Goal: Task Accomplishment & Management: Complete application form

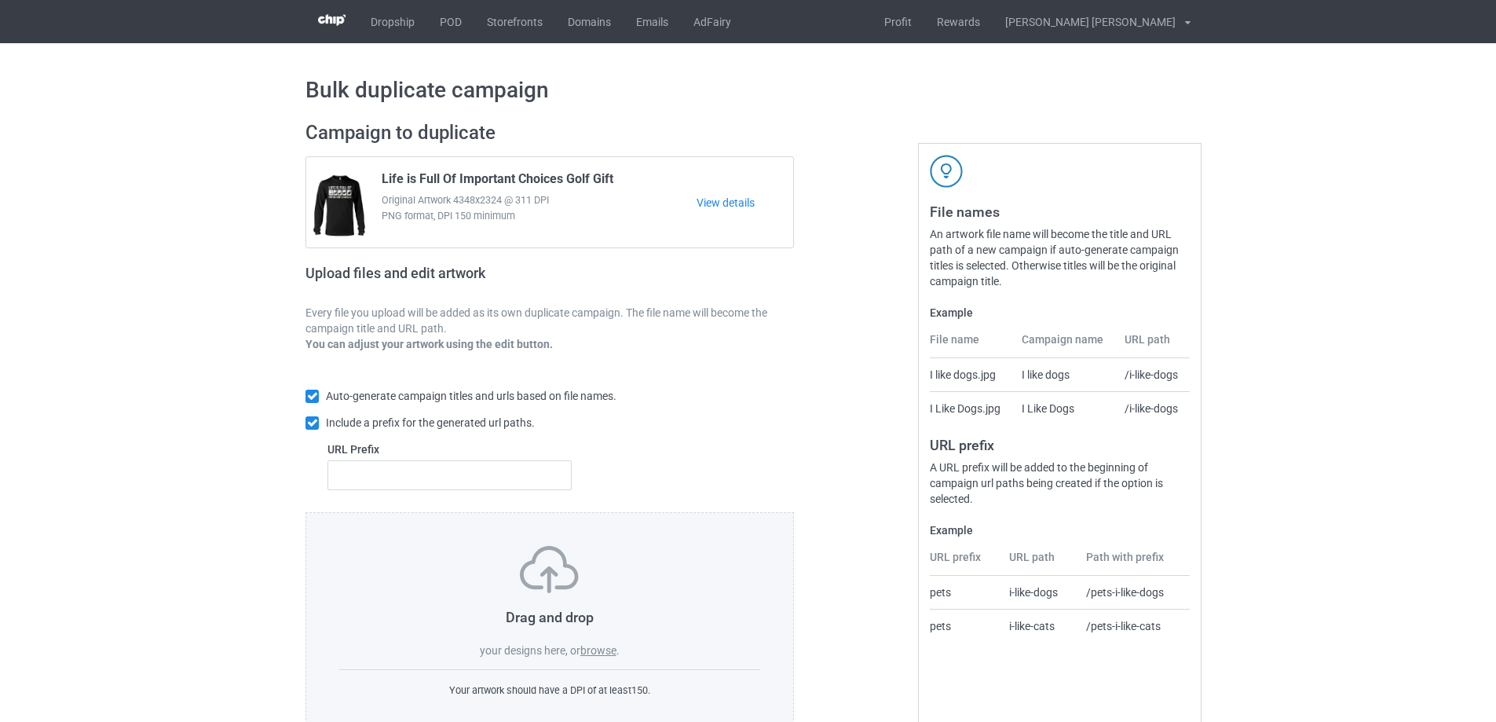
click at [597, 649] on label "browse" at bounding box center [598, 650] width 36 height 13
click at [0, 0] on input "browse" at bounding box center [0, 0] width 0 height 0
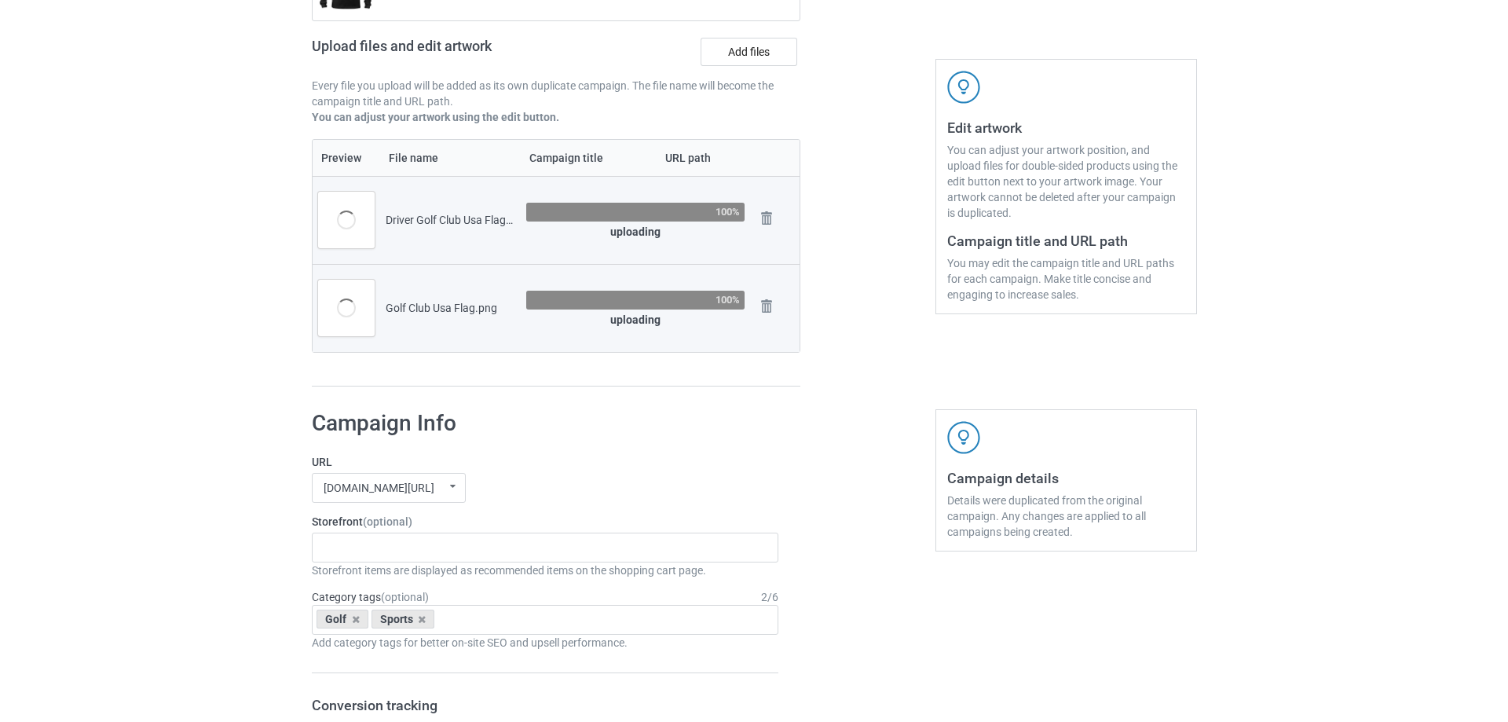
scroll to position [236, 0]
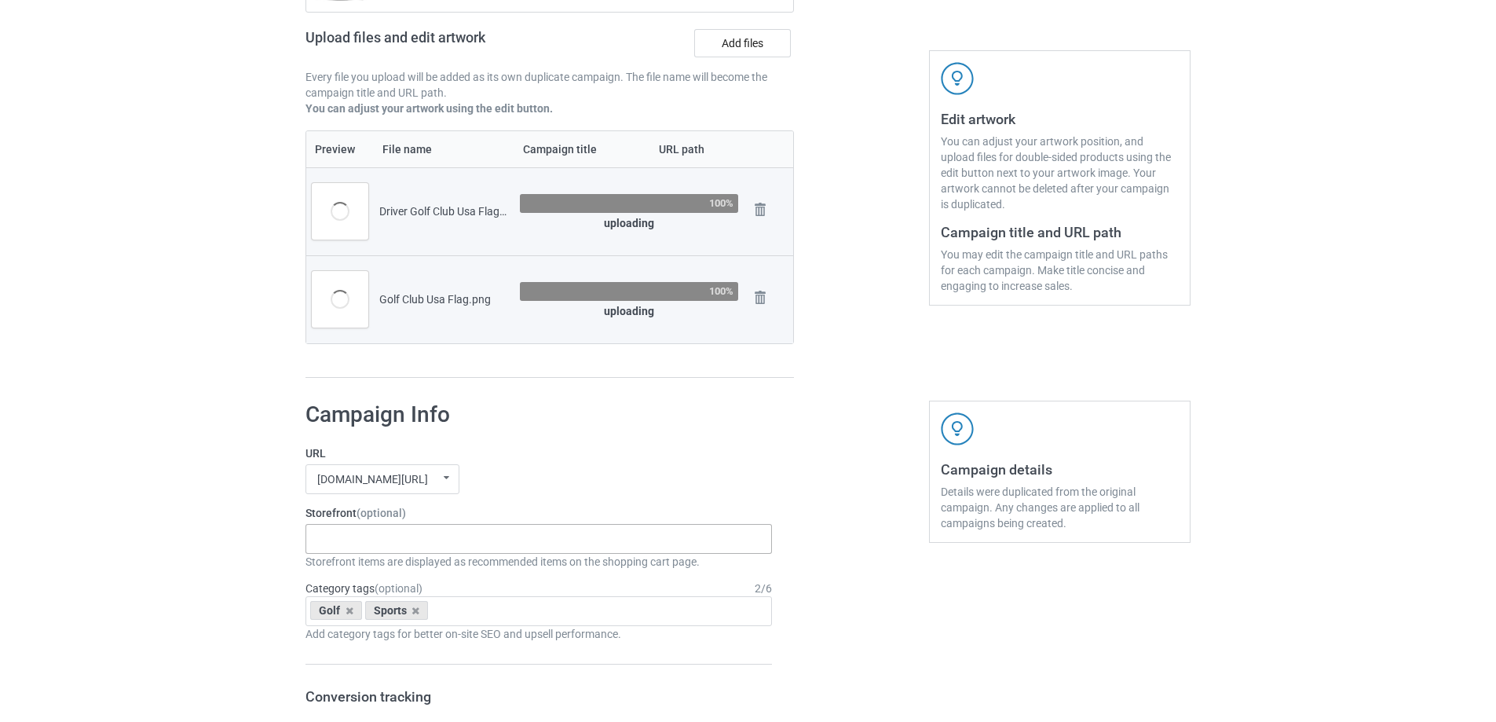
click at [358, 544] on div "Gifts For Hunter 2025 Gifts For Bikers No Hobby Today Hide And Seek World Champ…" at bounding box center [539, 539] width 467 height 30
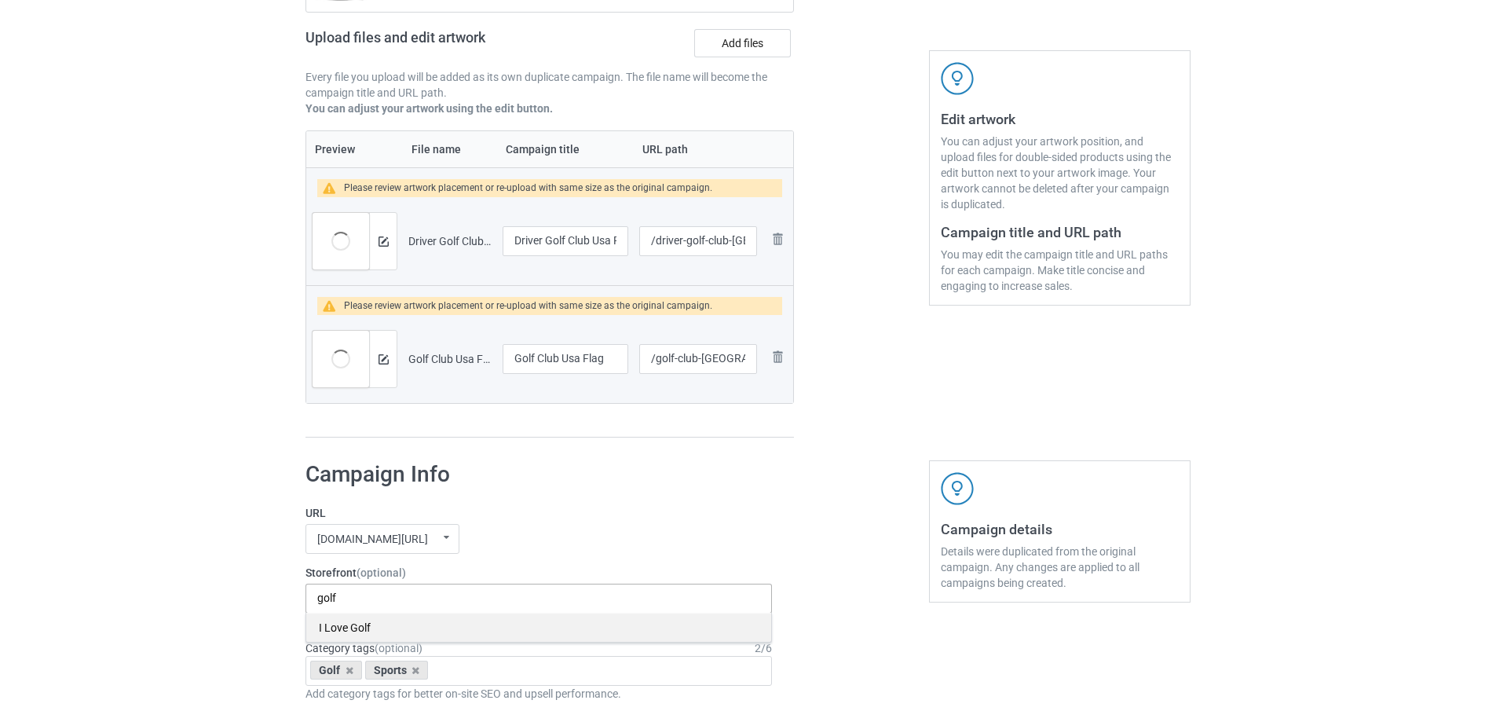
type input "golf"
click at [352, 631] on div "I Love Golf" at bounding box center [538, 627] width 465 height 29
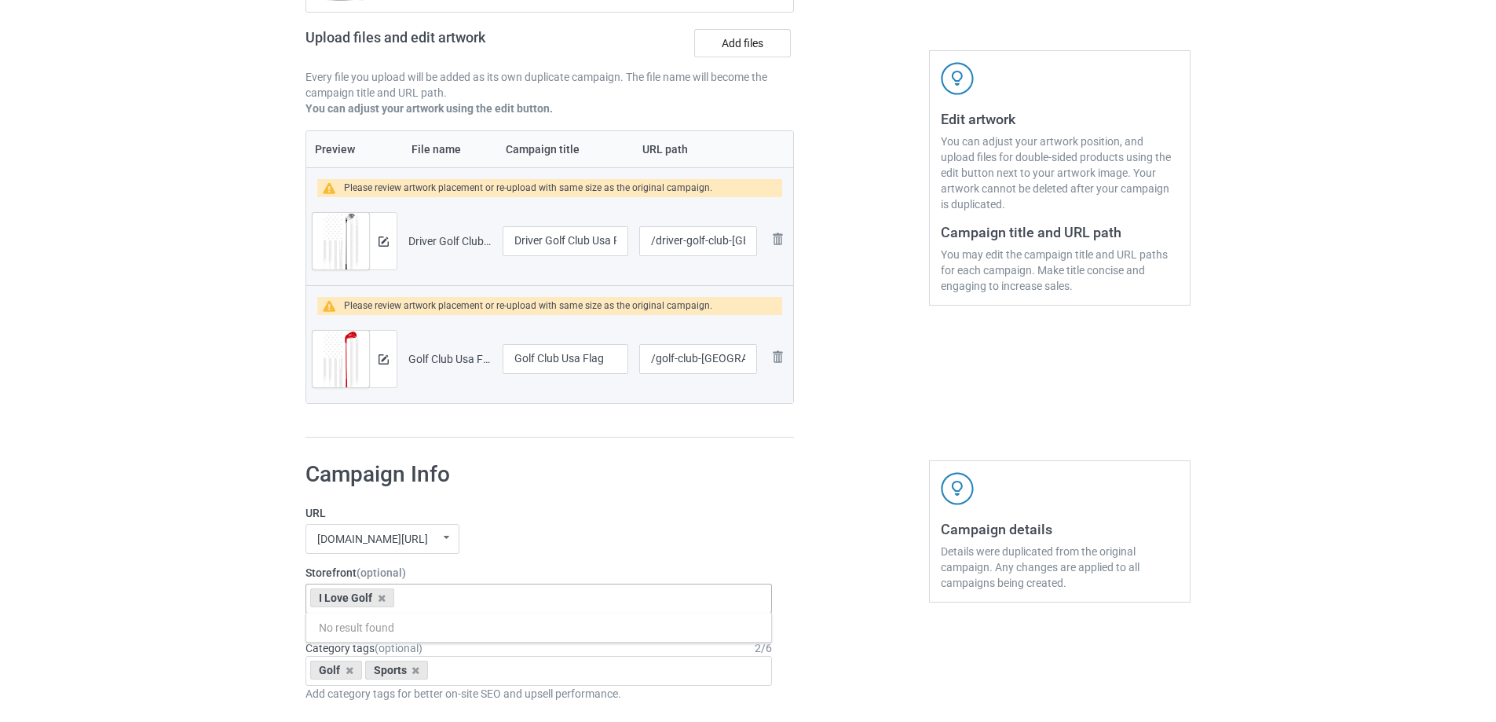
click at [383, 240] on img at bounding box center [384, 241] width 10 height 10
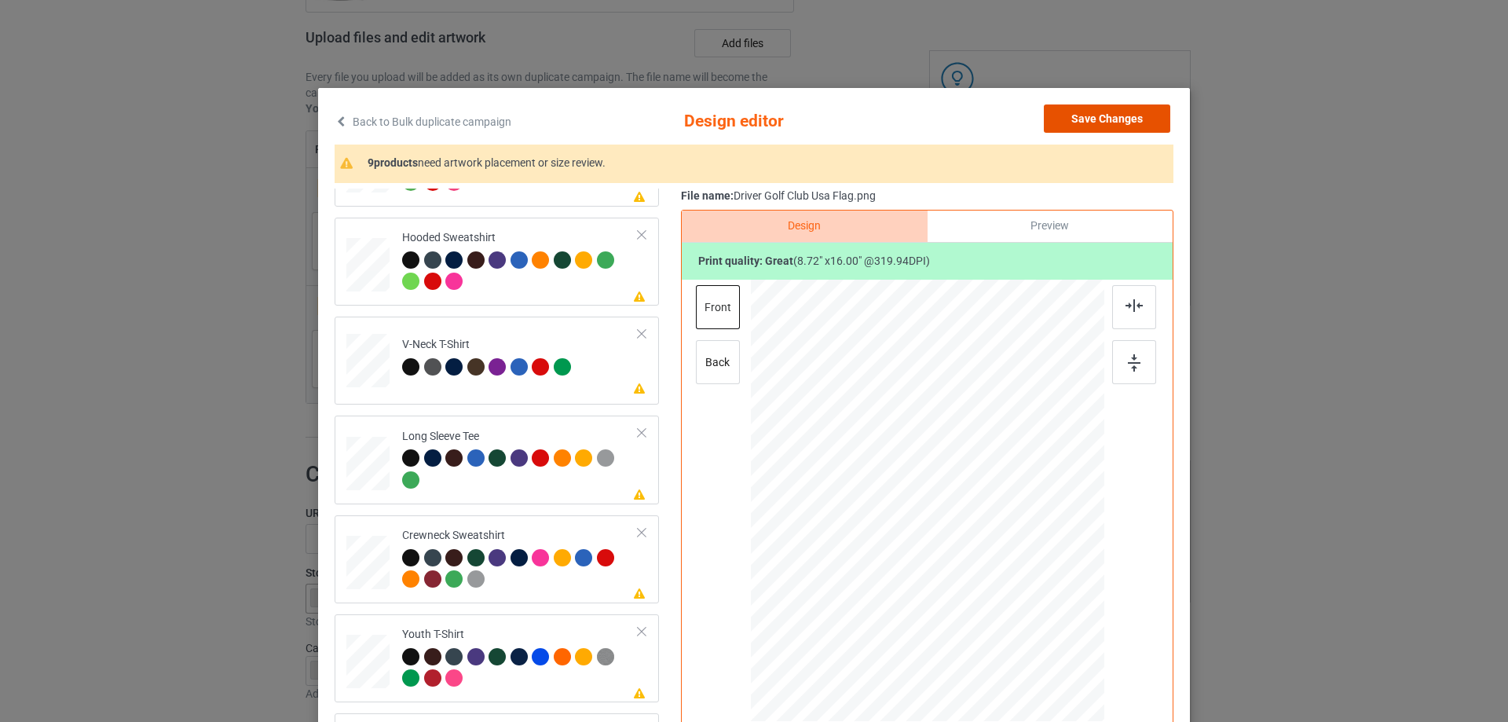
click at [1123, 117] on button "Save Changes" at bounding box center [1107, 118] width 126 height 28
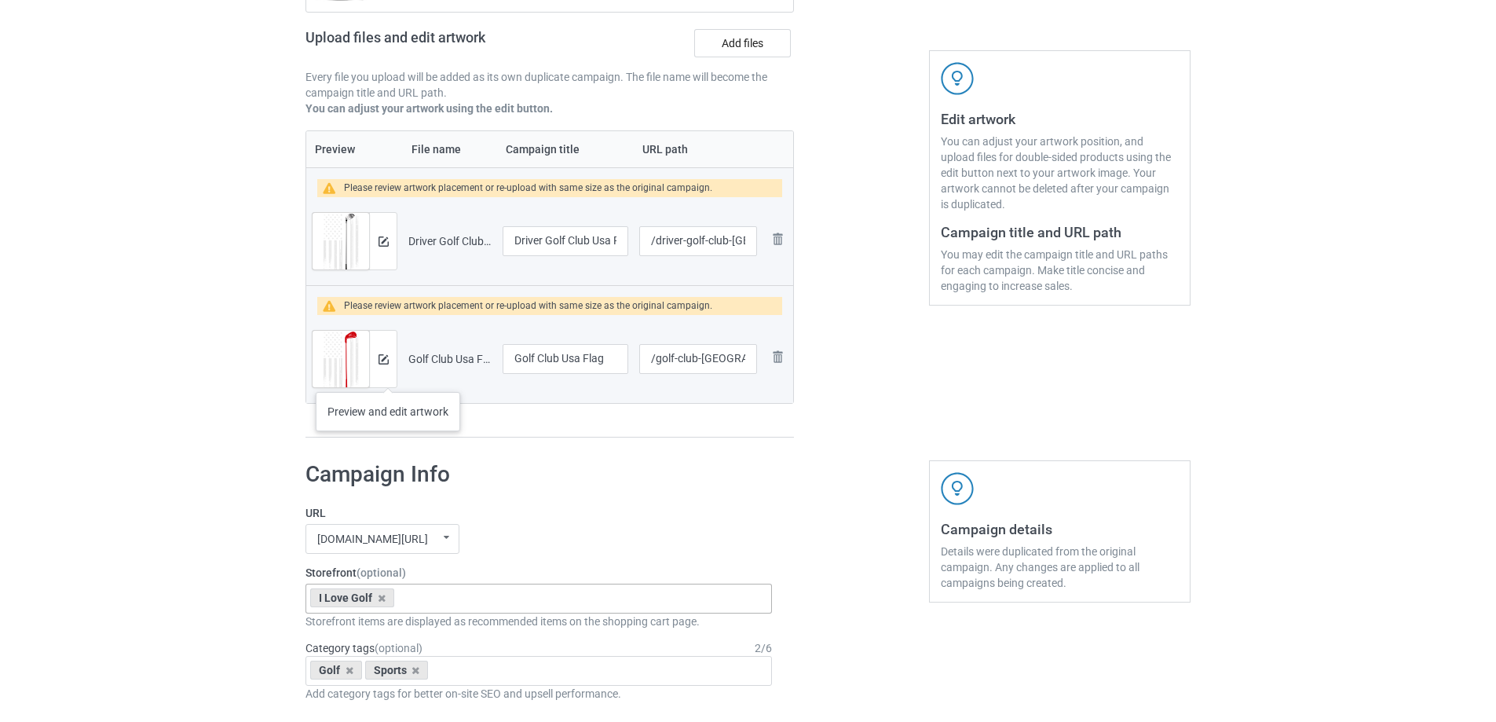
click at [388, 376] on div at bounding box center [382, 359] width 27 height 57
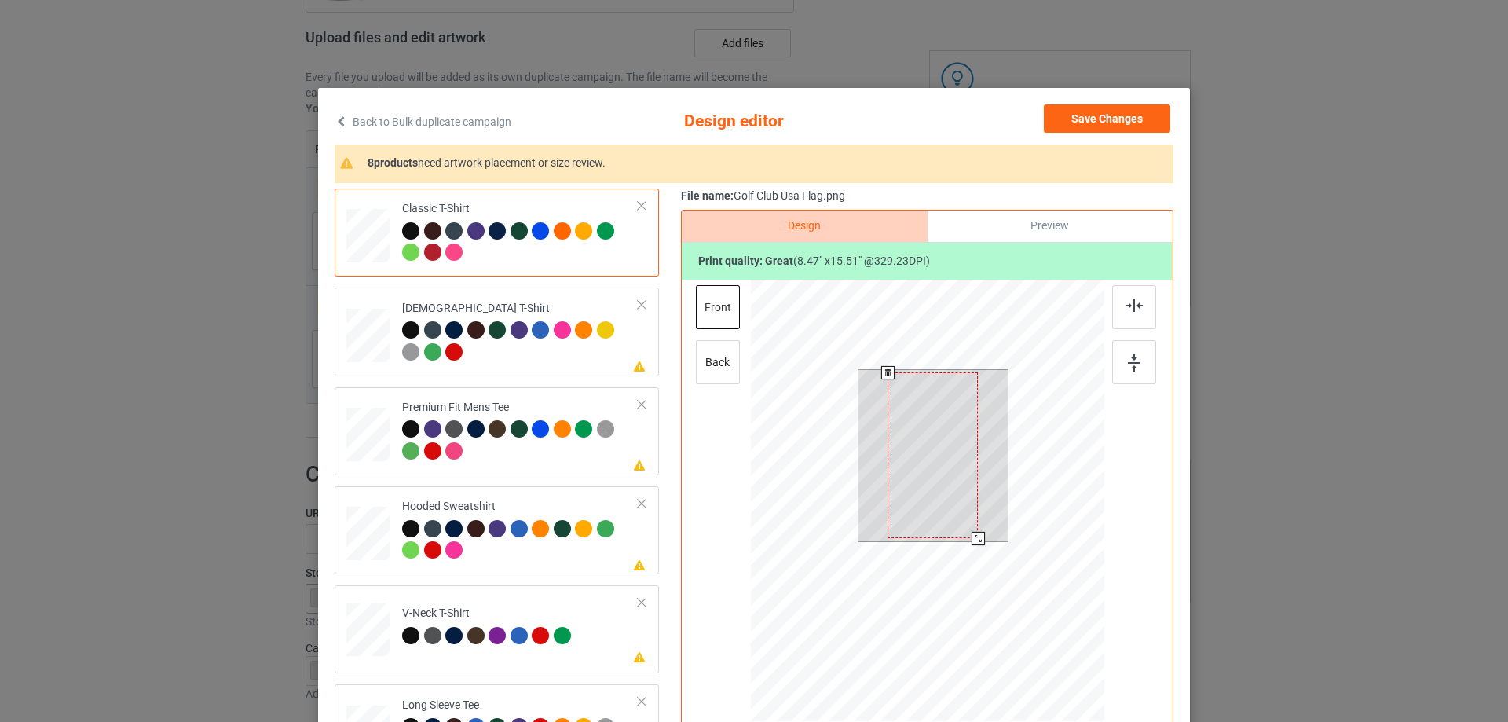
click at [987, 554] on div at bounding box center [927, 503] width 353 height 446
click at [1077, 118] on button "Save Changes" at bounding box center [1107, 118] width 126 height 28
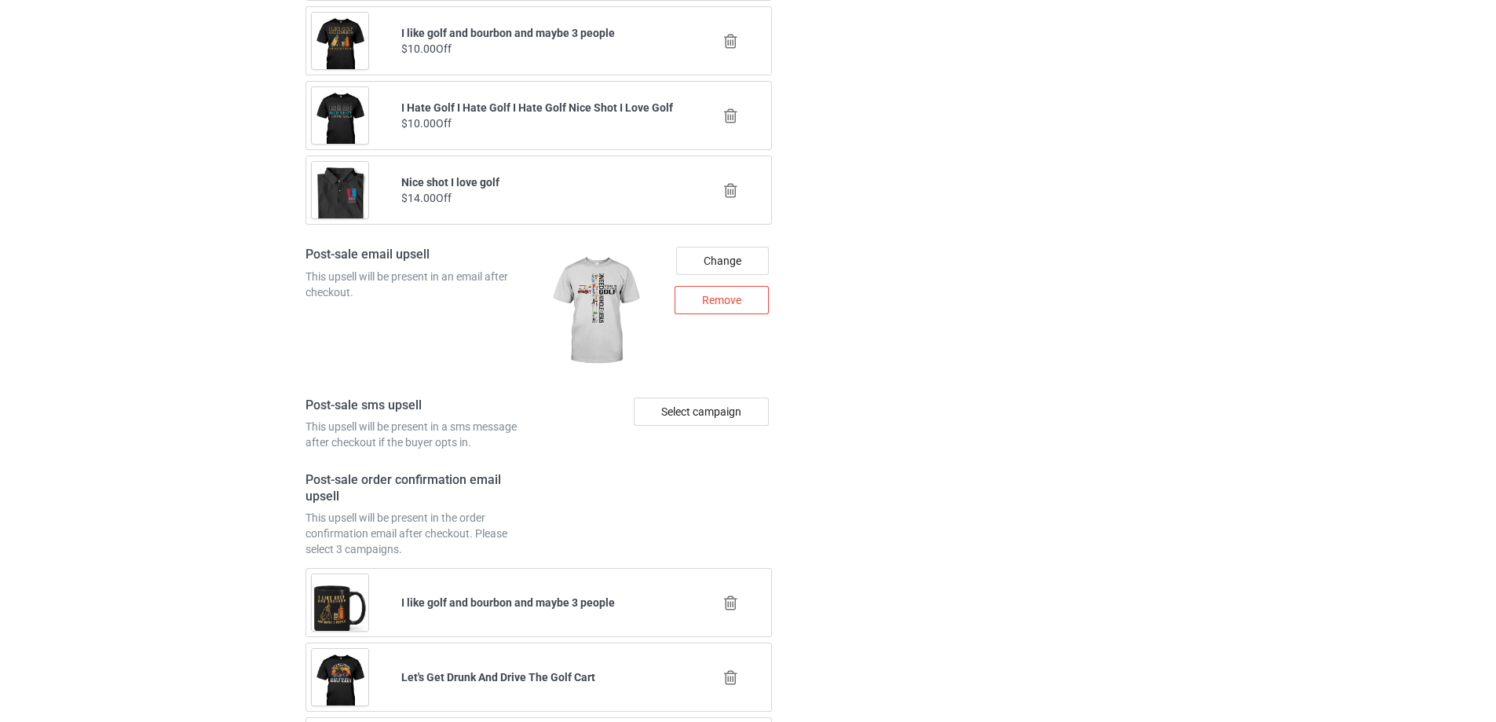
scroll to position [2265, 0]
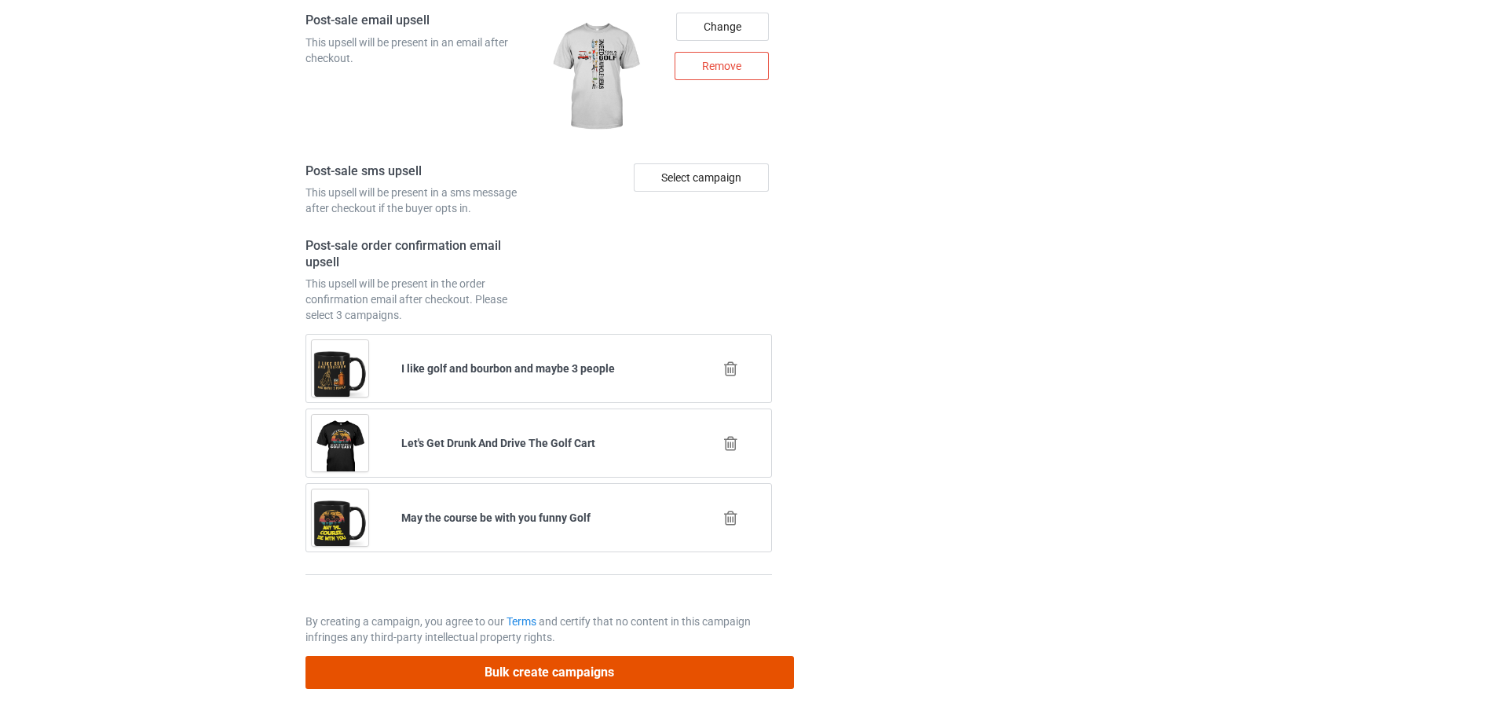
click at [533, 688] on button "Bulk create campaigns" at bounding box center [550, 672] width 489 height 32
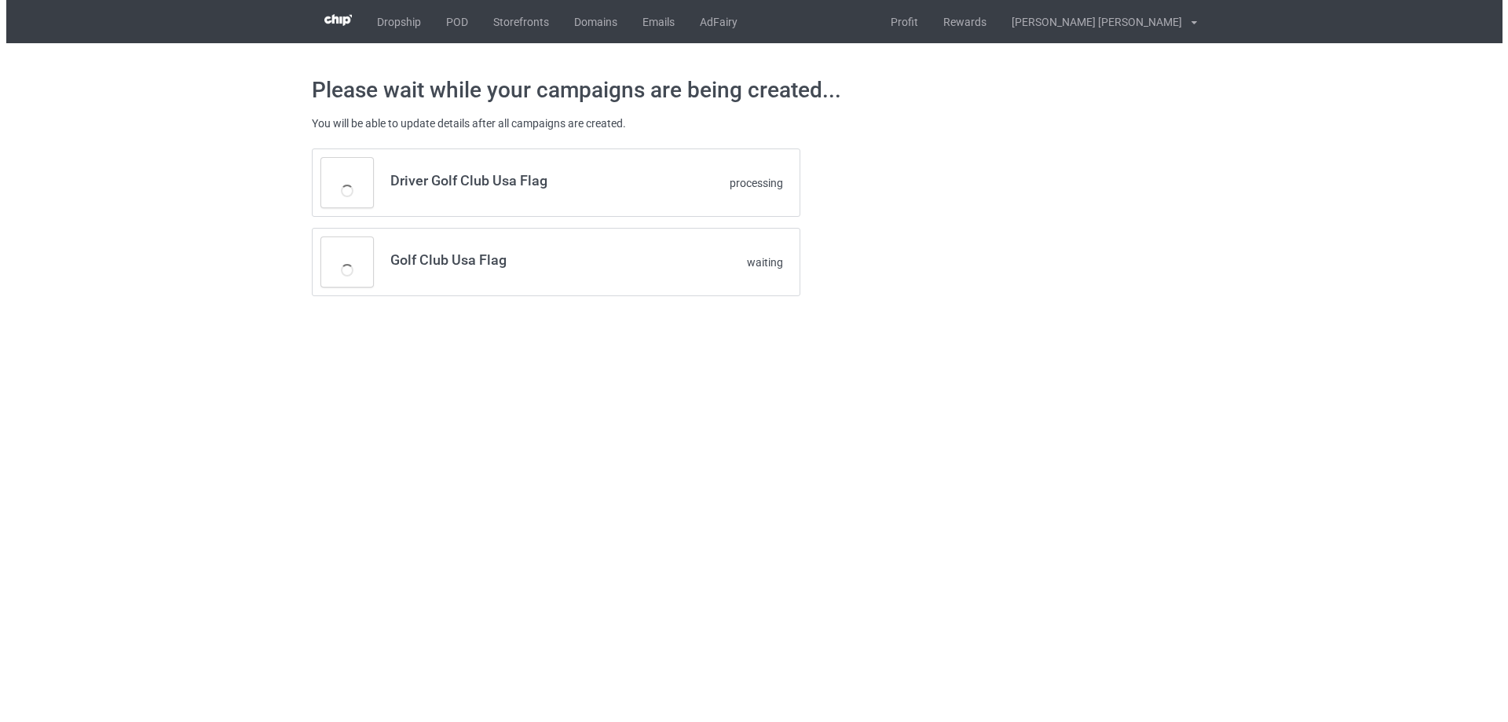
scroll to position [0, 0]
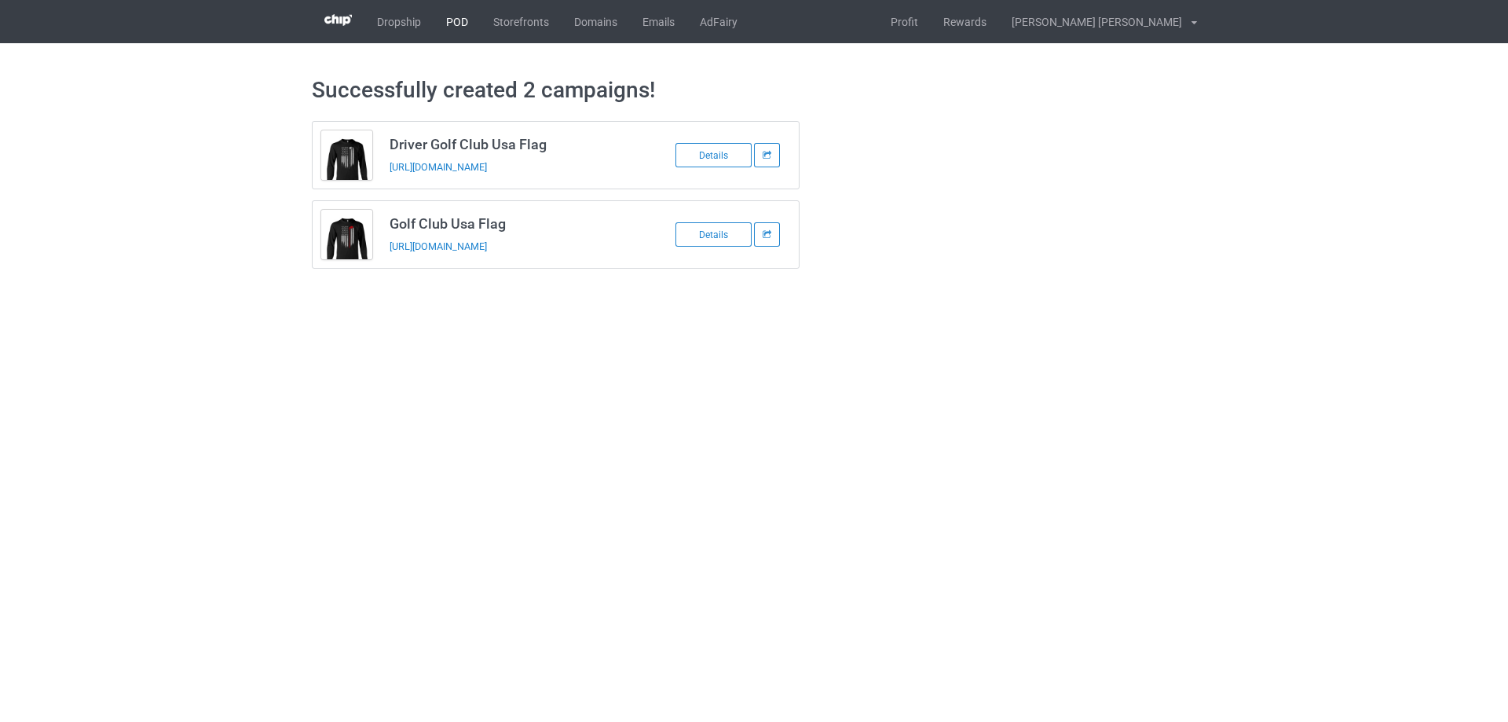
click at [465, 20] on link "POD" at bounding box center [457, 21] width 47 height 43
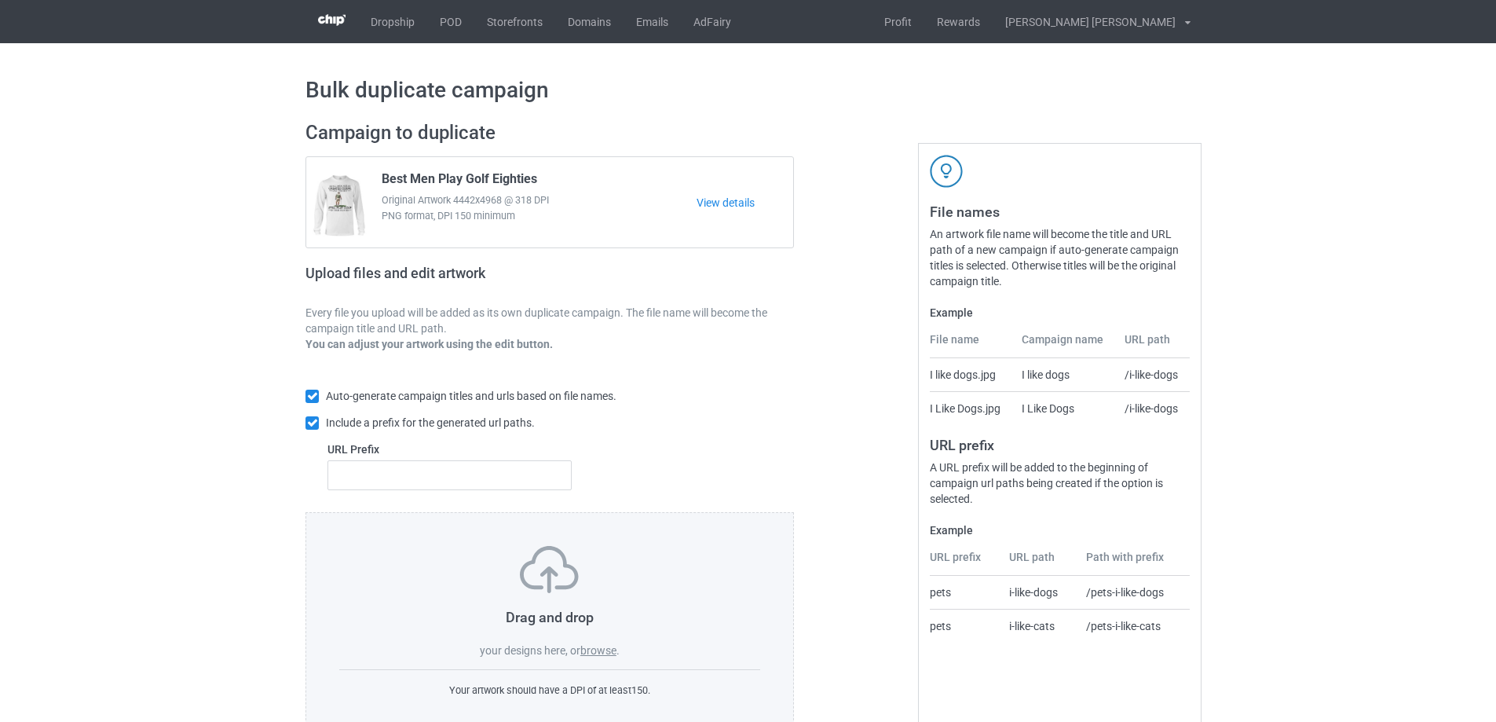
click at [587, 650] on label "browse" at bounding box center [598, 650] width 36 height 13
click at [0, 0] on input "browse" at bounding box center [0, 0] width 0 height 0
click at [453, 27] on link "POD" at bounding box center [450, 21] width 47 height 43
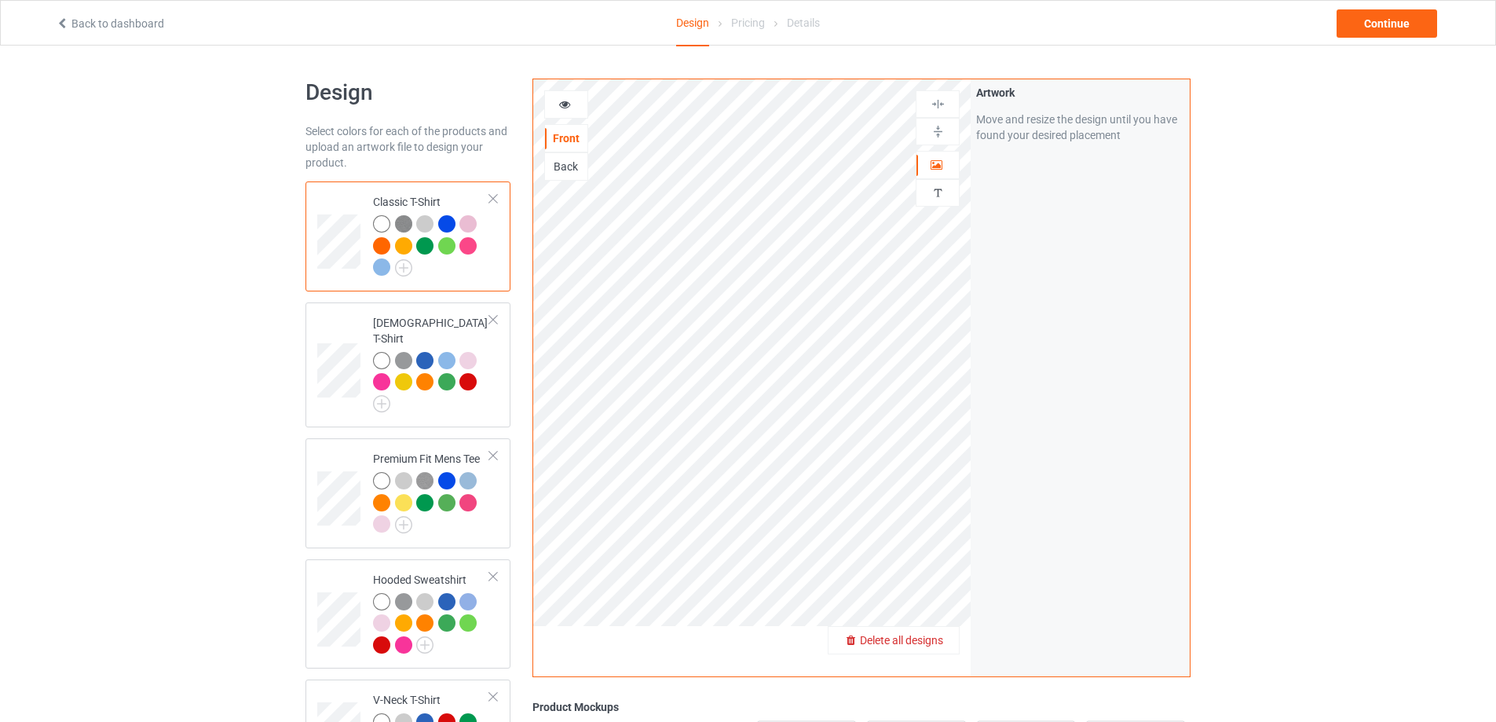
click at [918, 638] on span "Delete all designs" at bounding box center [901, 640] width 83 height 13
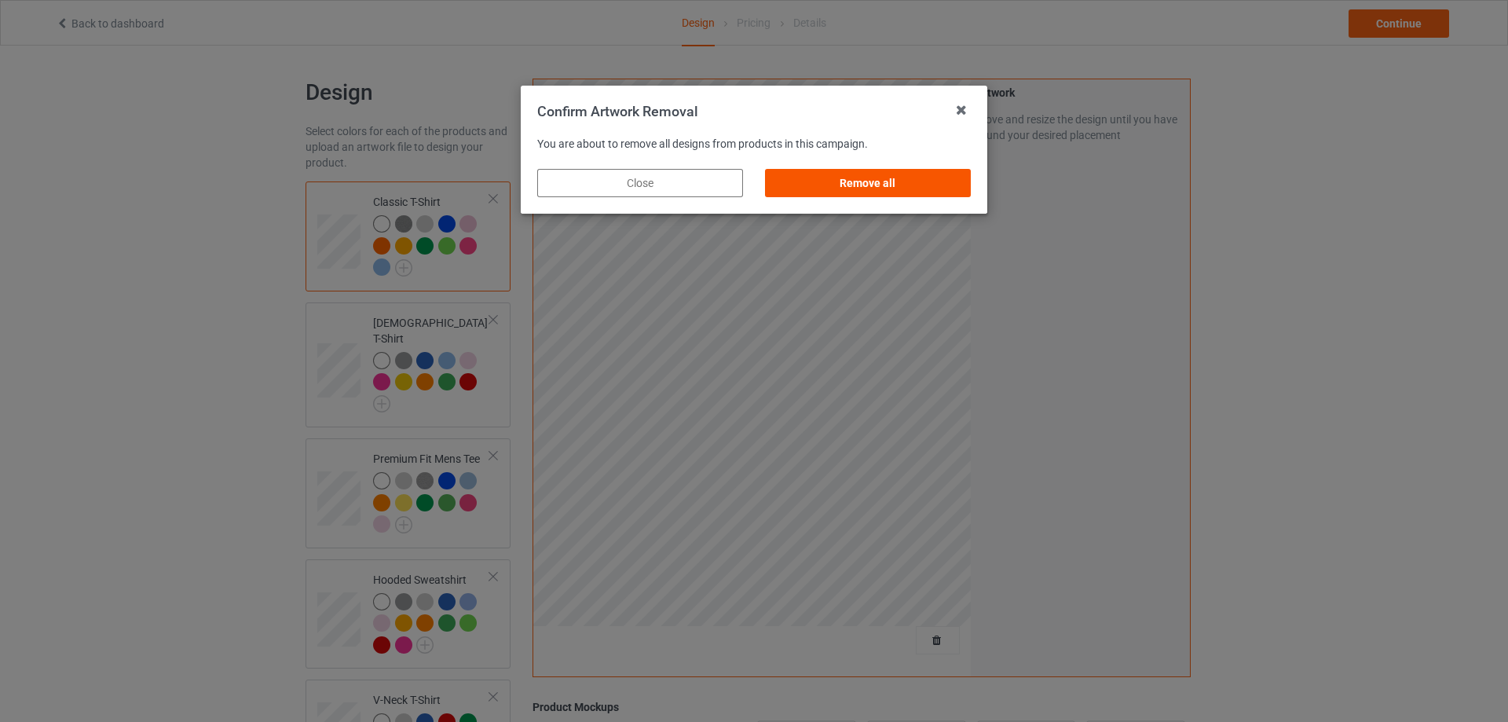
click at [869, 185] on div "Remove all" at bounding box center [868, 183] width 206 height 28
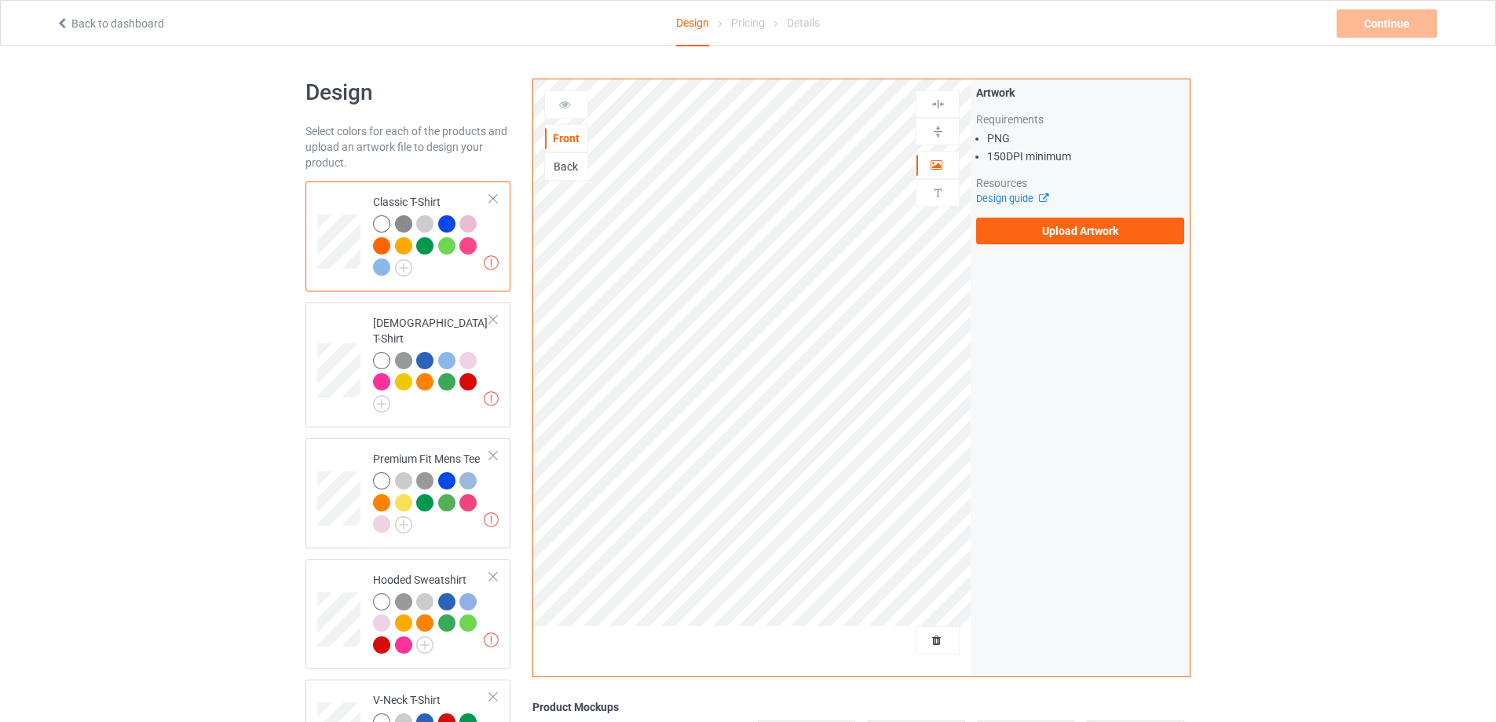
click at [562, 163] on div "Back" at bounding box center [566, 167] width 42 height 16
click at [1104, 219] on label "Upload Artwork" at bounding box center [1080, 231] width 208 height 27
click at [0, 0] on input "Upload Artwork" at bounding box center [0, 0] width 0 height 0
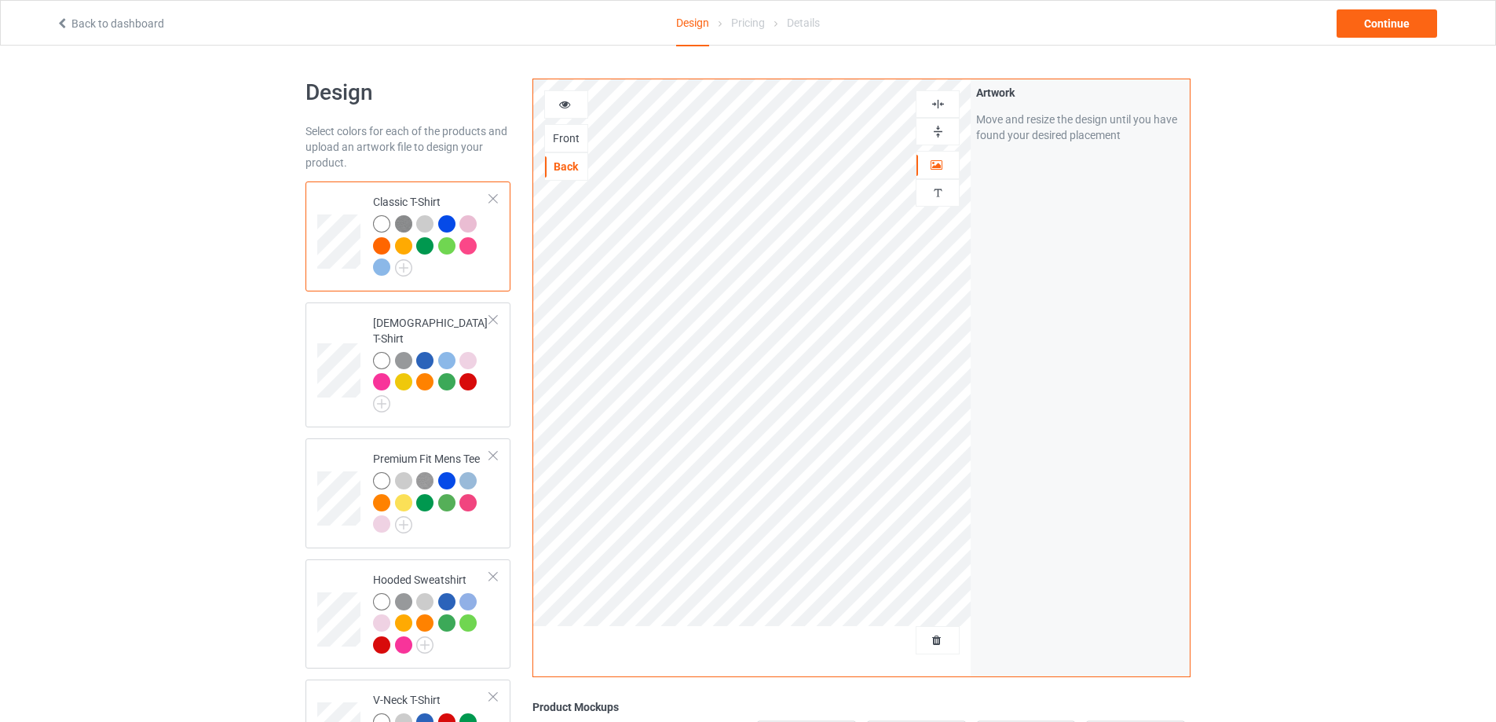
click at [941, 101] on img at bounding box center [938, 104] width 15 height 15
click at [941, 130] on img at bounding box center [938, 131] width 15 height 15
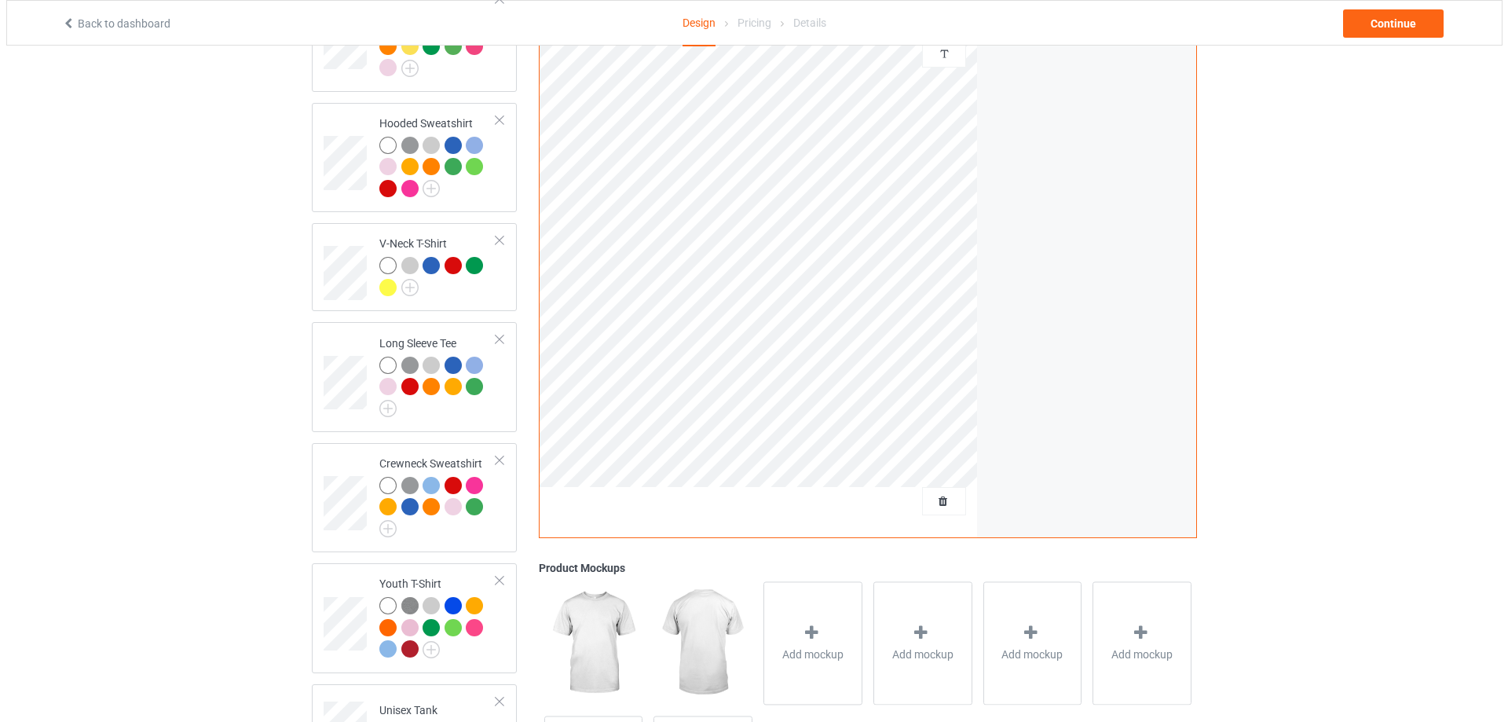
scroll to position [471, 0]
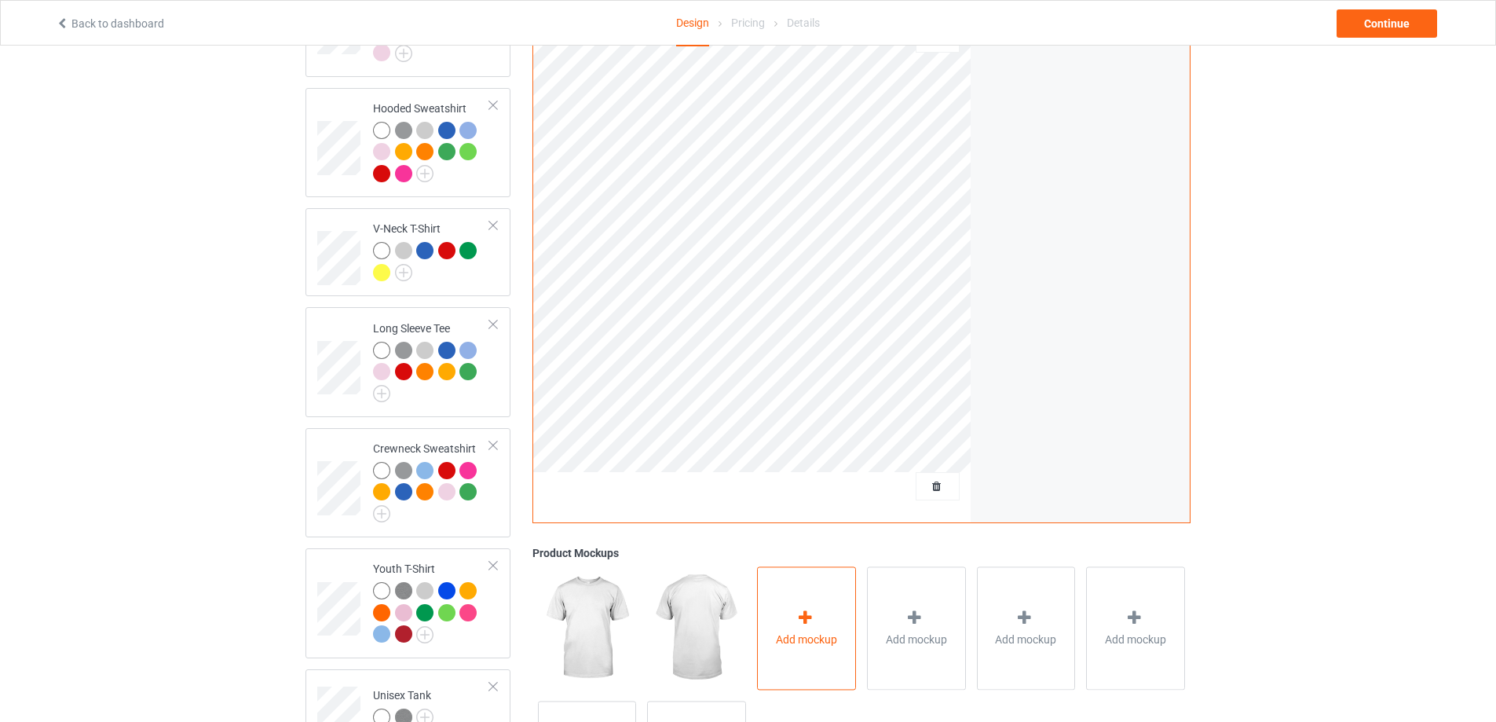
click at [793, 639] on div "Add mockup" at bounding box center [806, 627] width 99 height 123
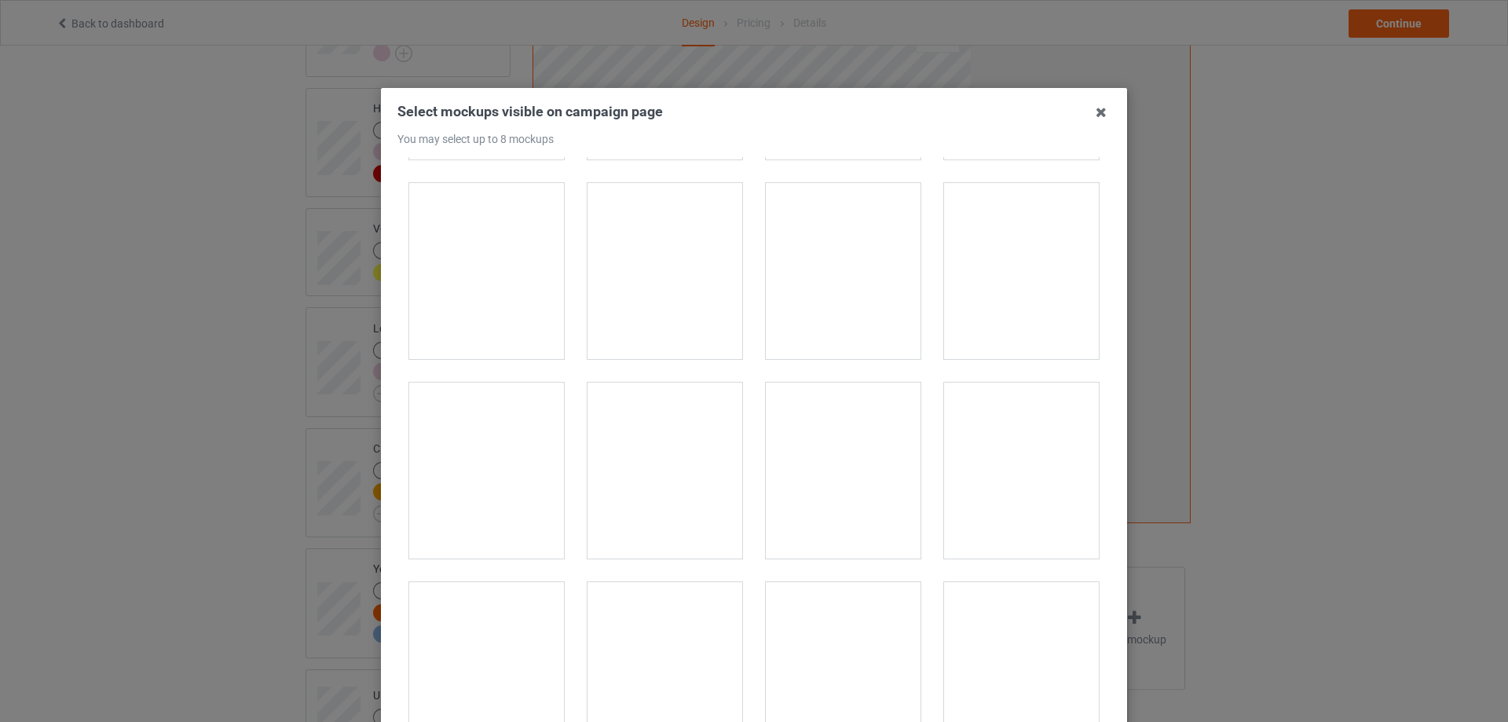
scroll to position [17594, 0]
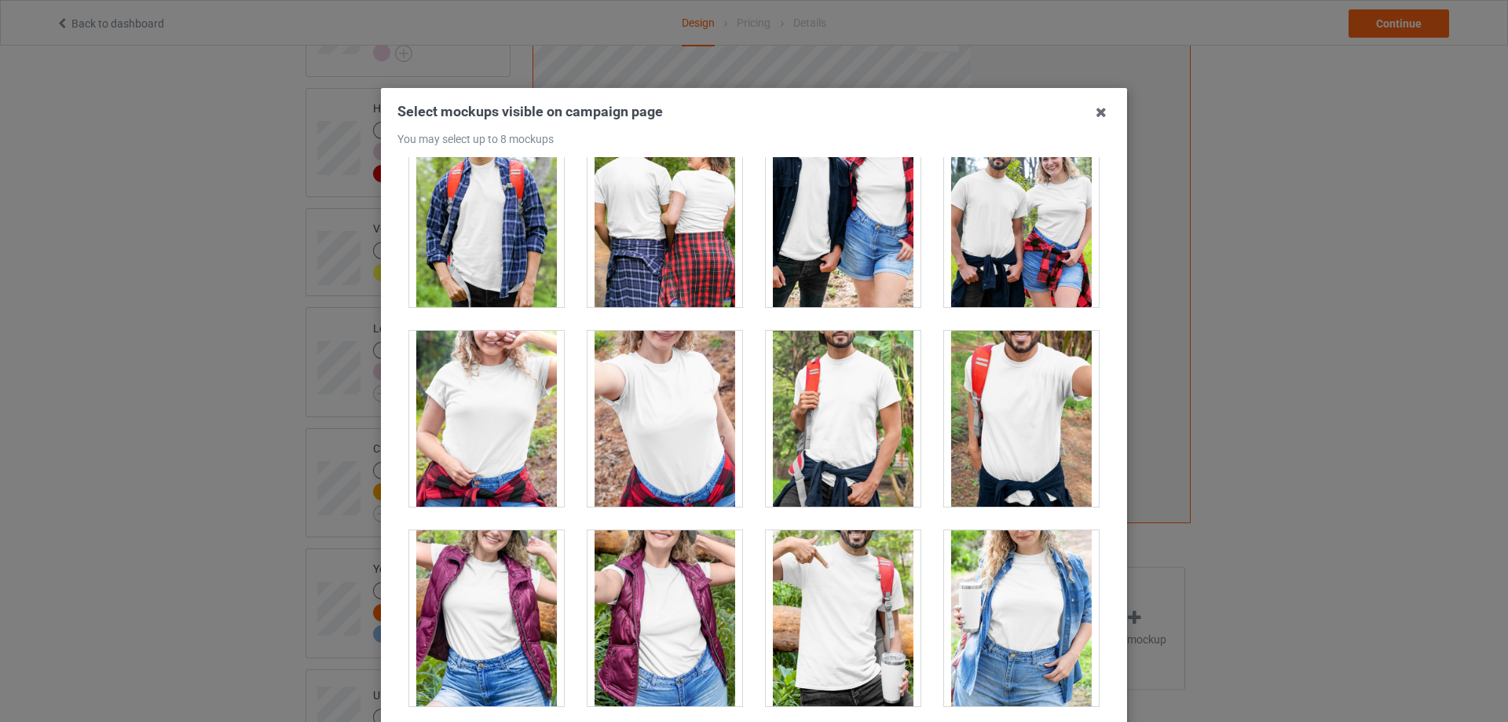
click at [664, 240] on div at bounding box center [665, 219] width 155 height 176
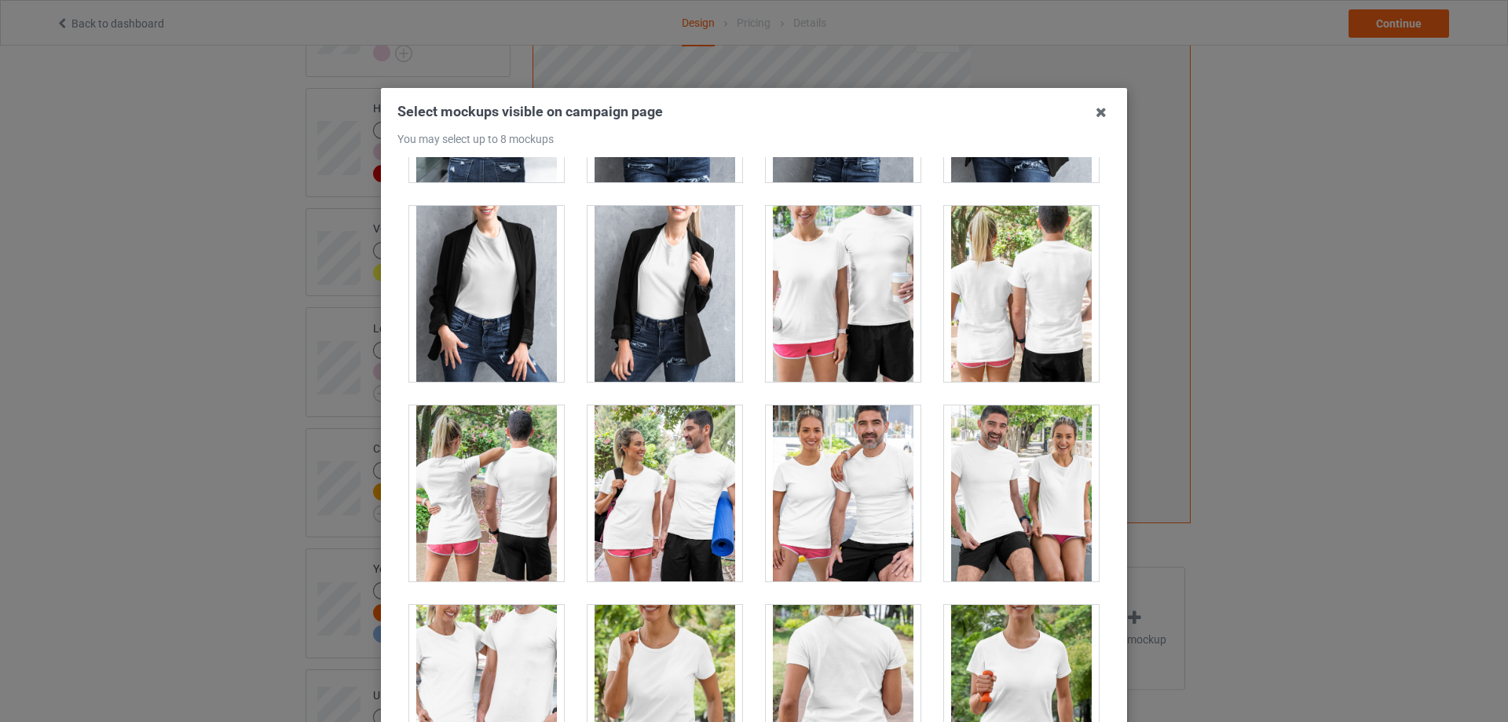
scroll to position [19715, 0]
click at [990, 306] on div at bounding box center [1021, 293] width 155 height 176
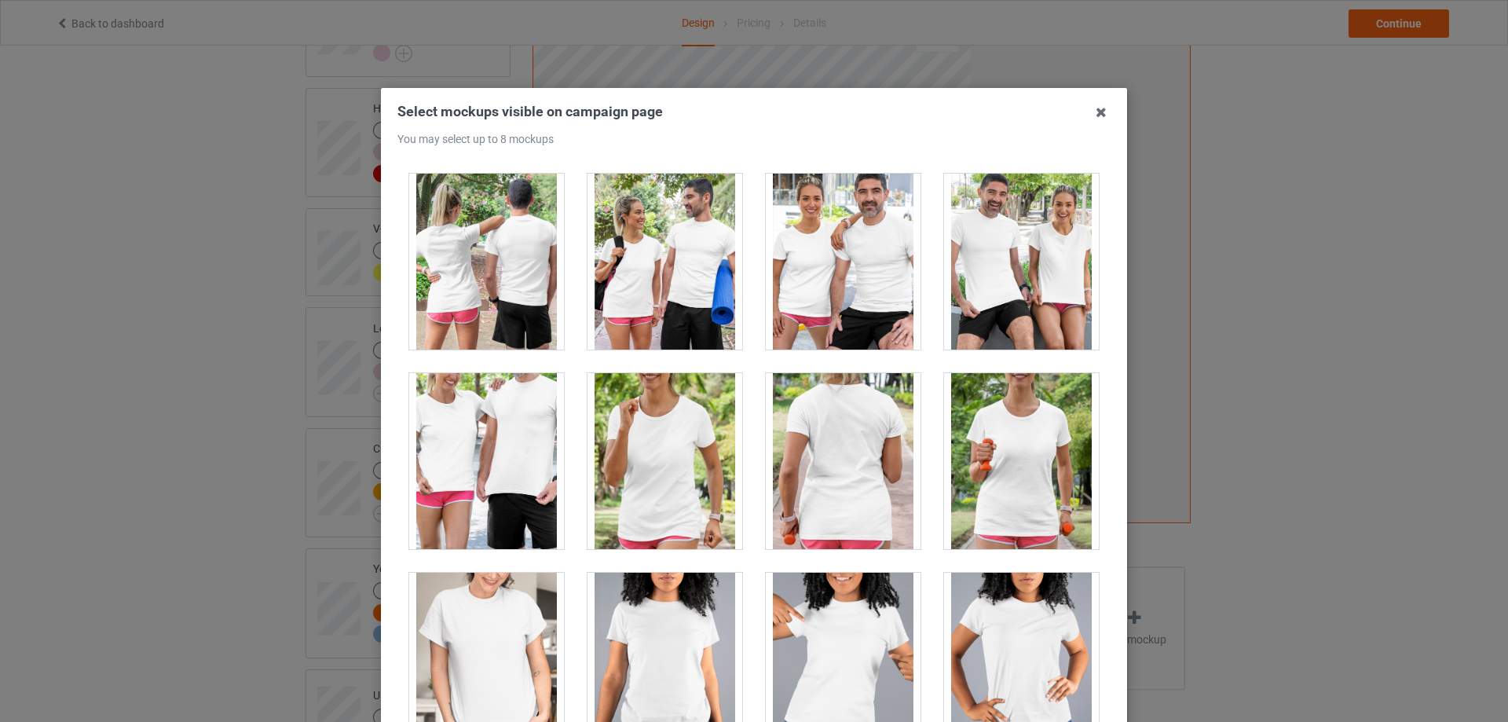
scroll to position [19950, 0]
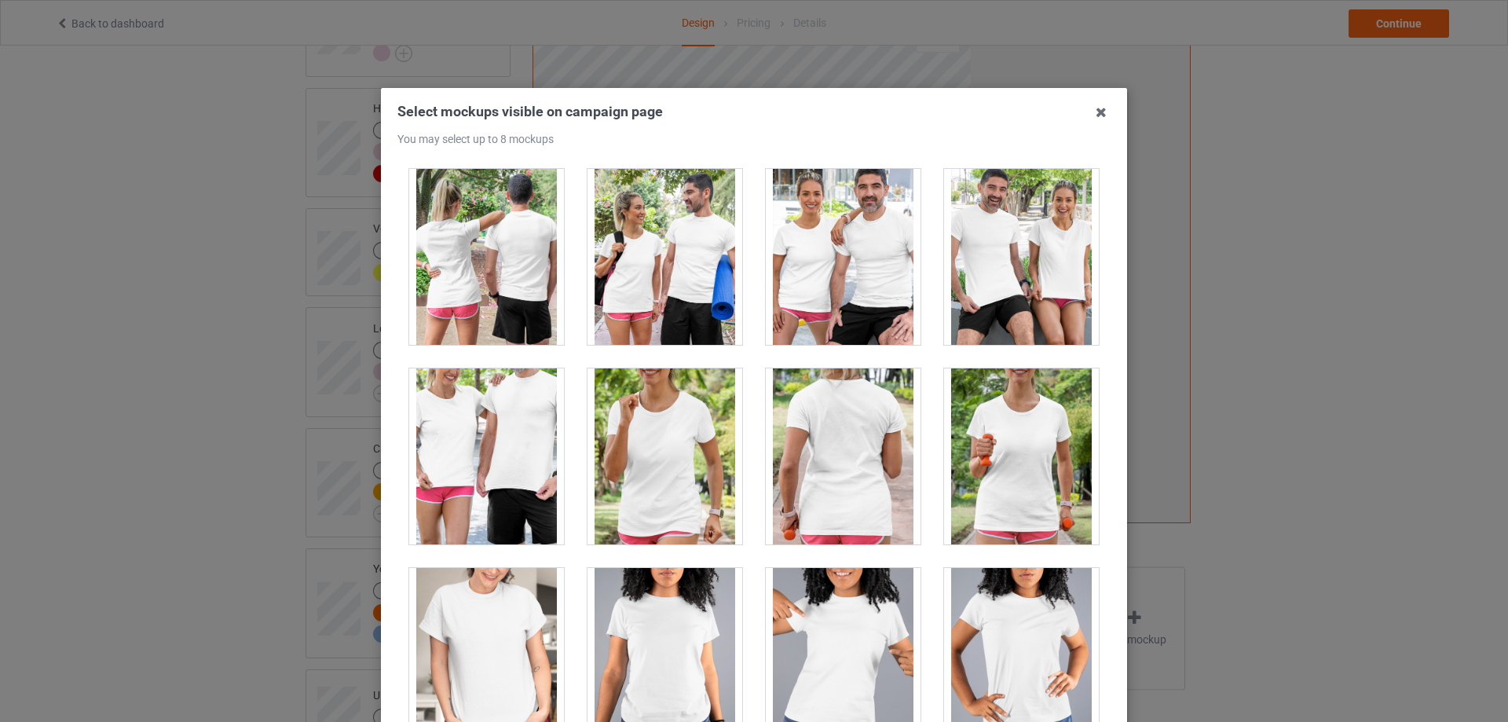
click at [826, 427] on div at bounding box center [843, 456] width 155 height 176
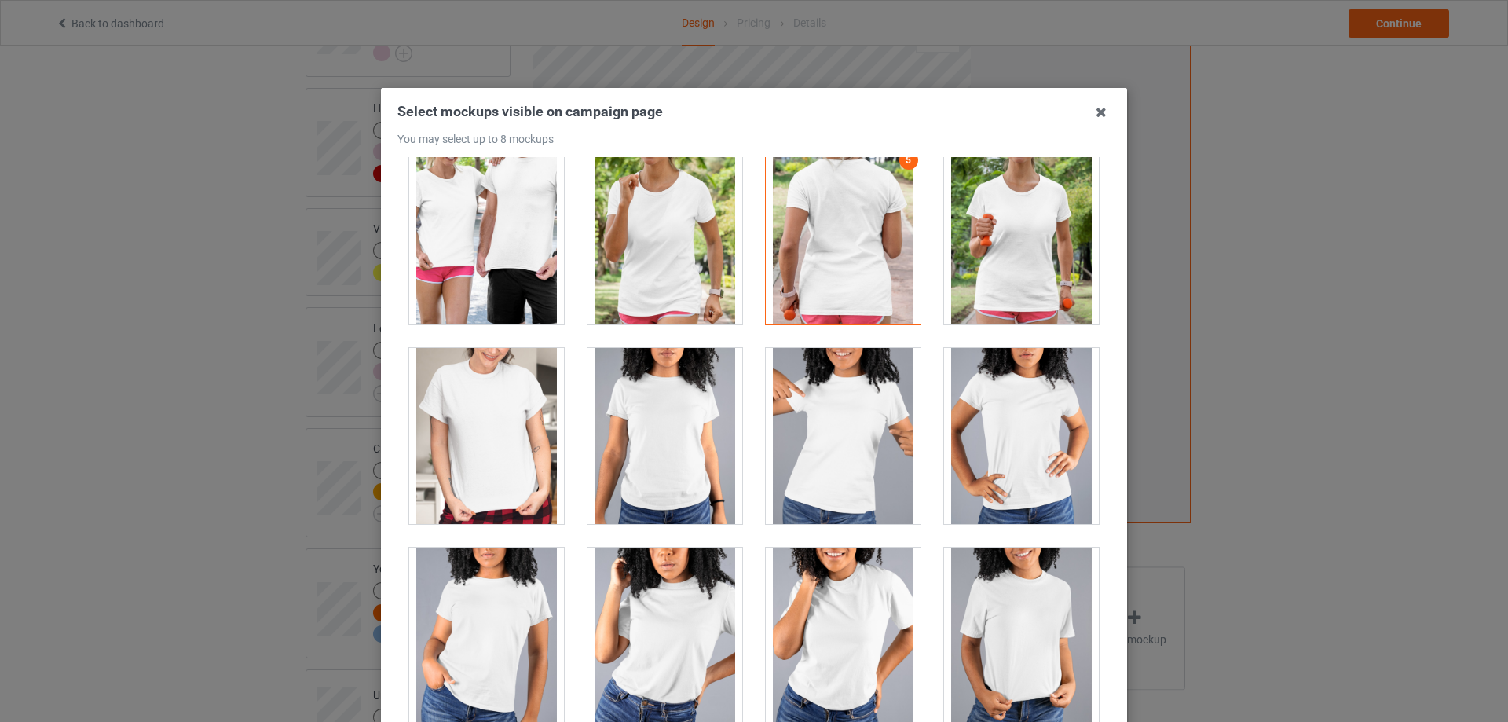
scroll to position [20186, 0]
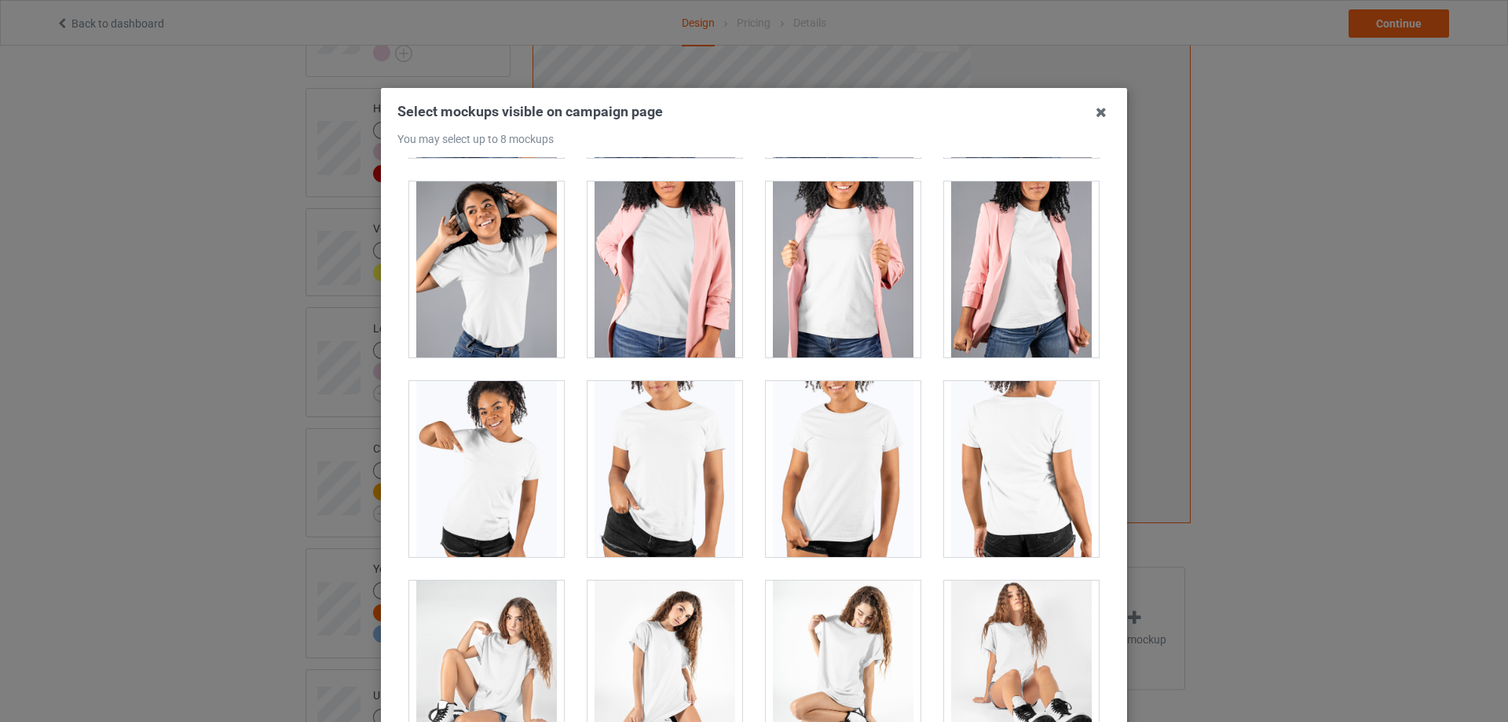
click at [1030, 420] on div at bounding box center [1021, 469] width 155 height 176
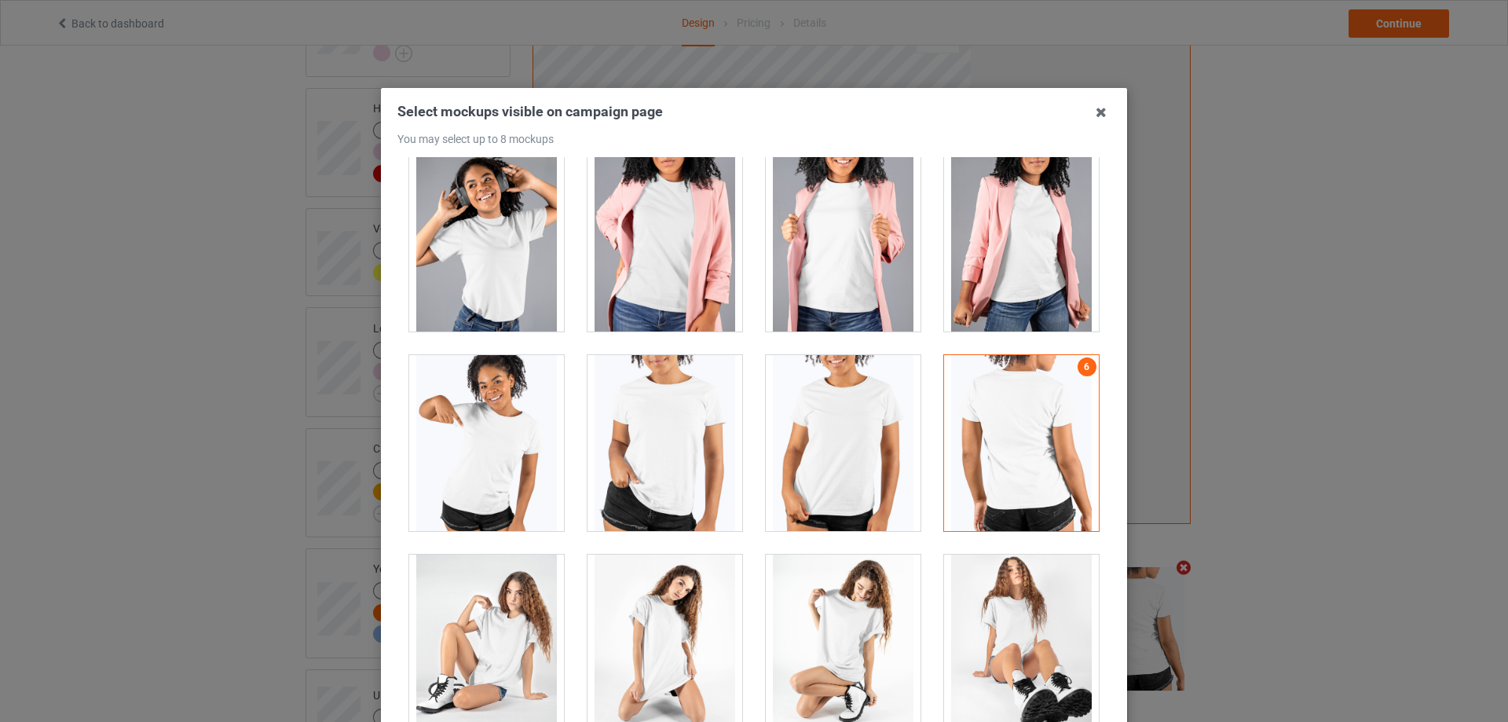
scroll to position [20716, 0]
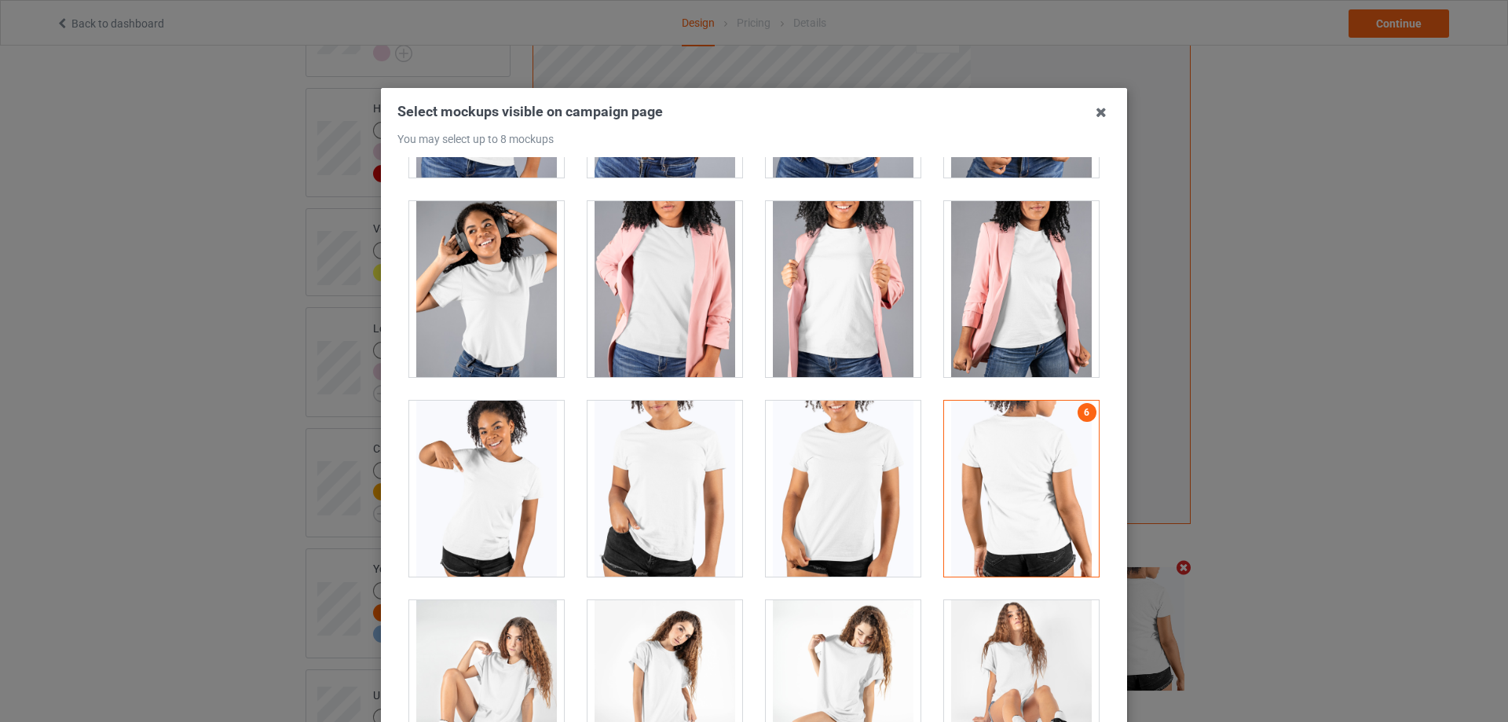
click at [826, 445] on div at bounding box center [843, 489] width 155 height 176
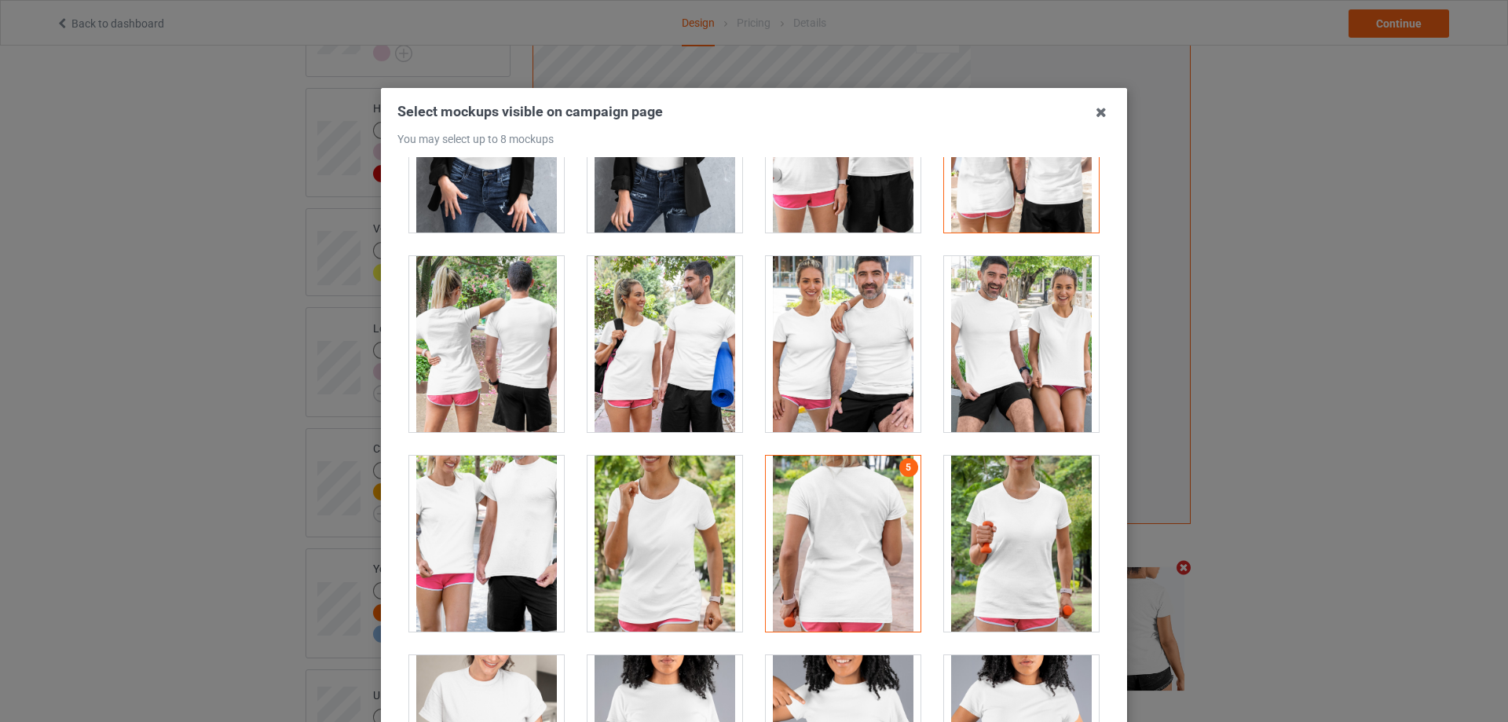
scroll to position [19852, 0]
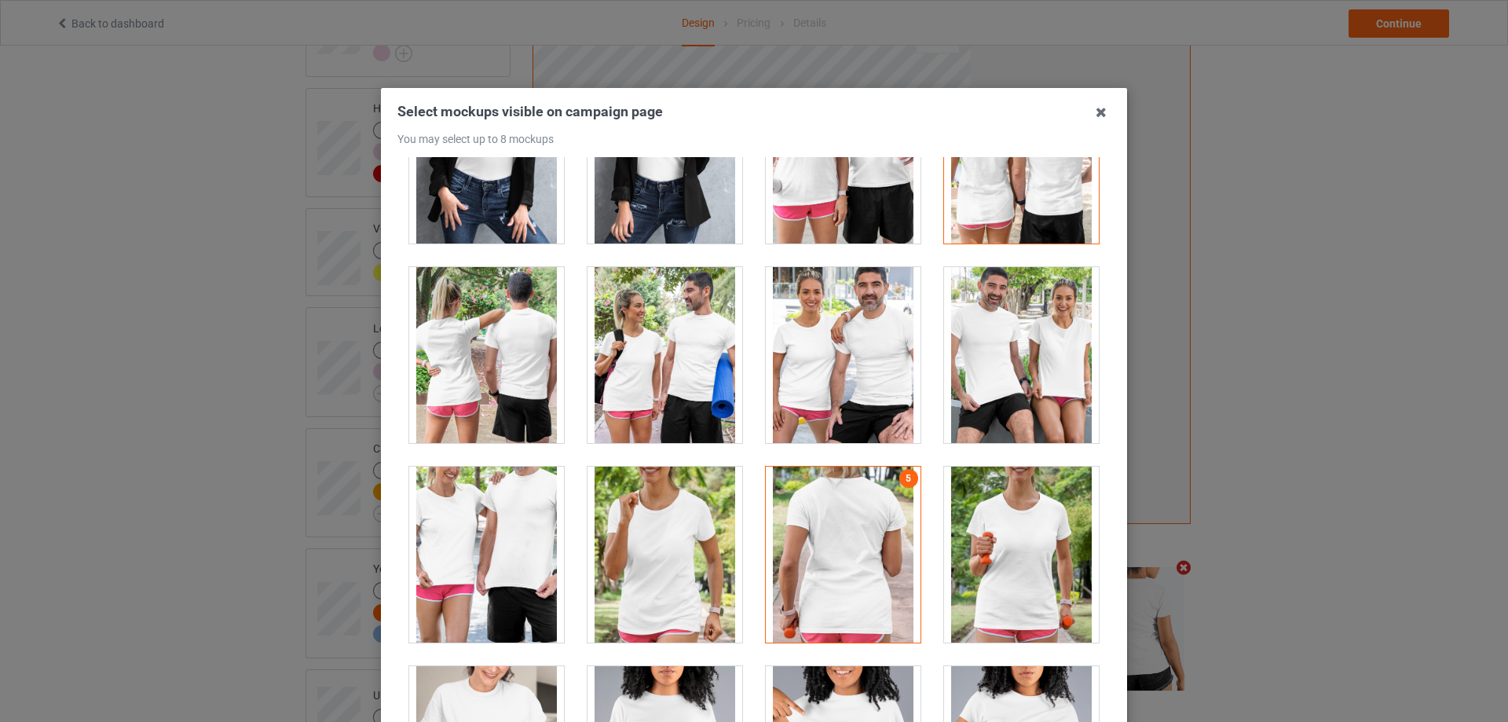
click at [454, 342] on div at bounding box center [486, 355] width 155 height 176
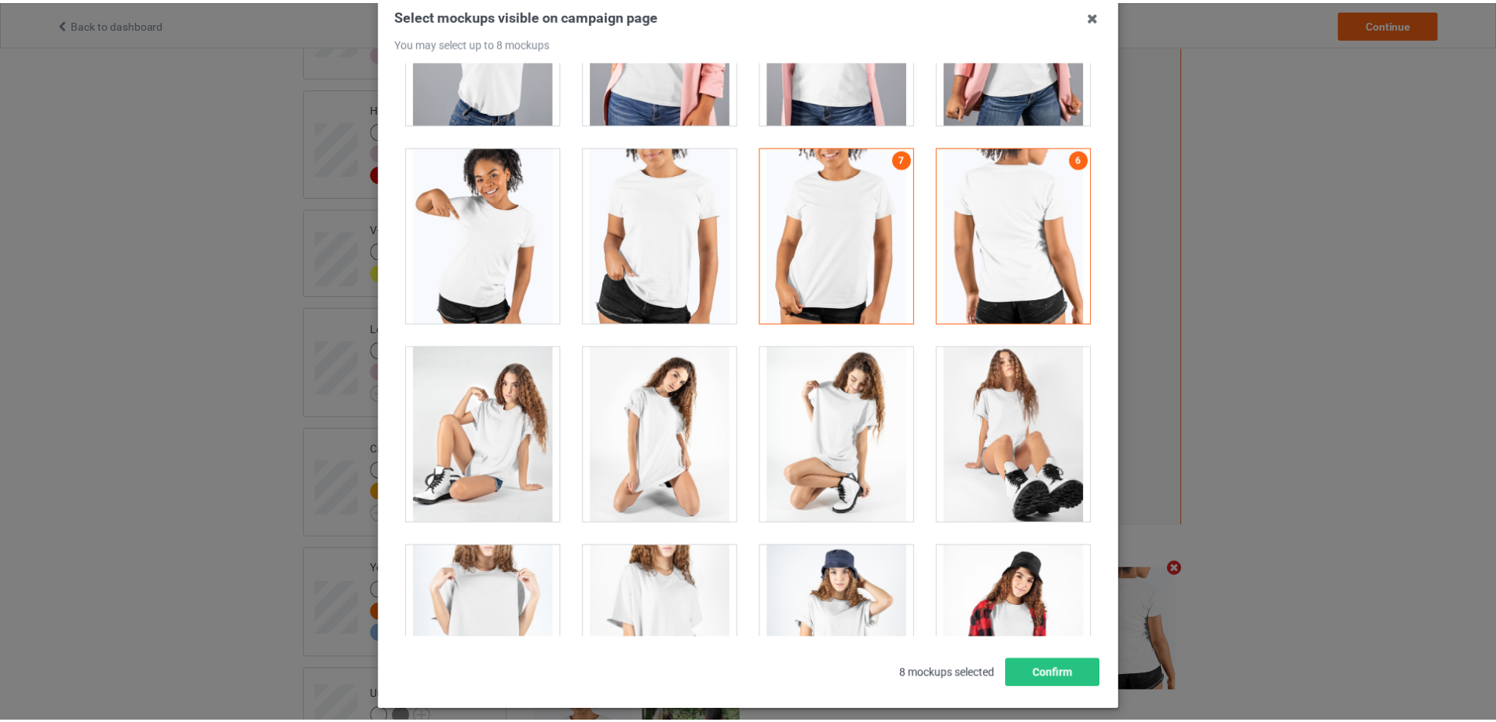
scroll to position [173, 0]
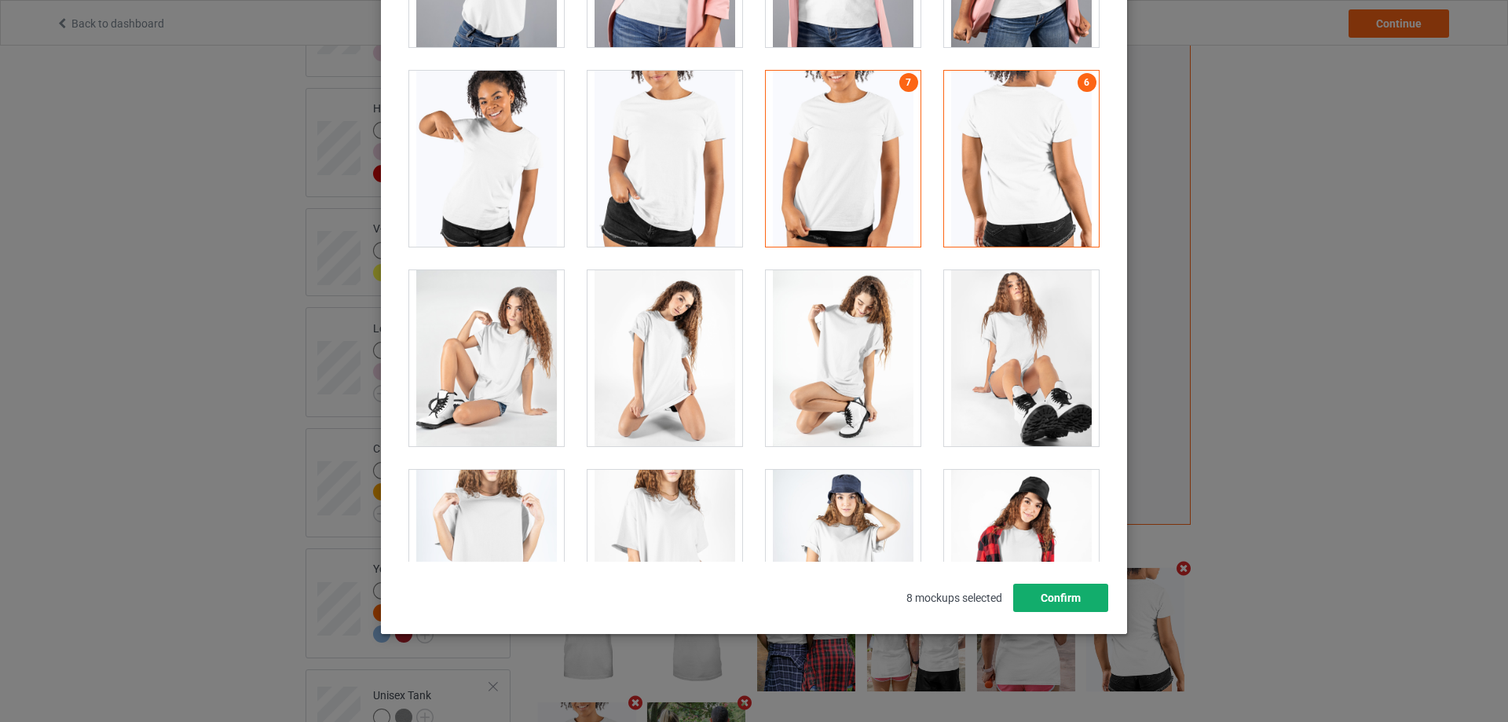
click at [1069, 594] on button "Confirm" at bounding box center [1060, 598] width 95 height 28
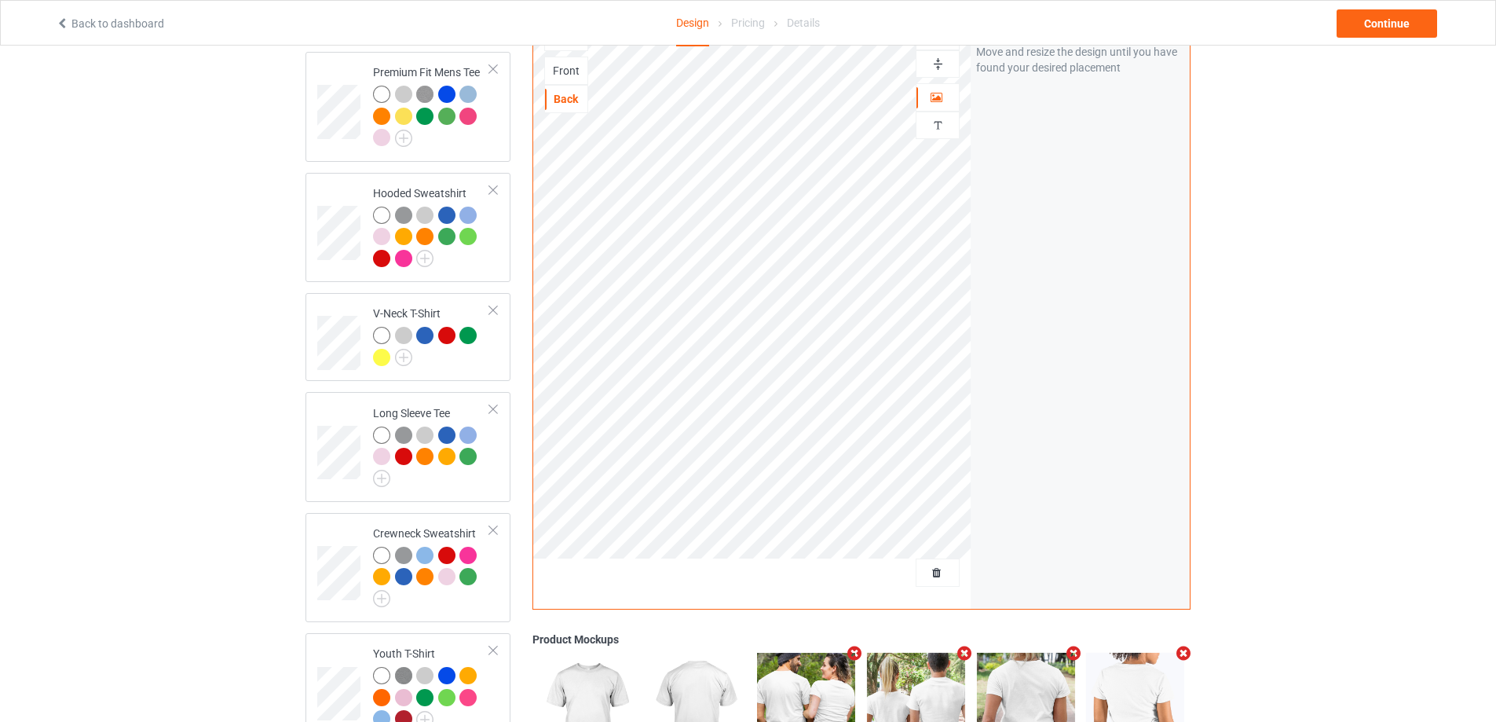
scroll to position [236, 0]
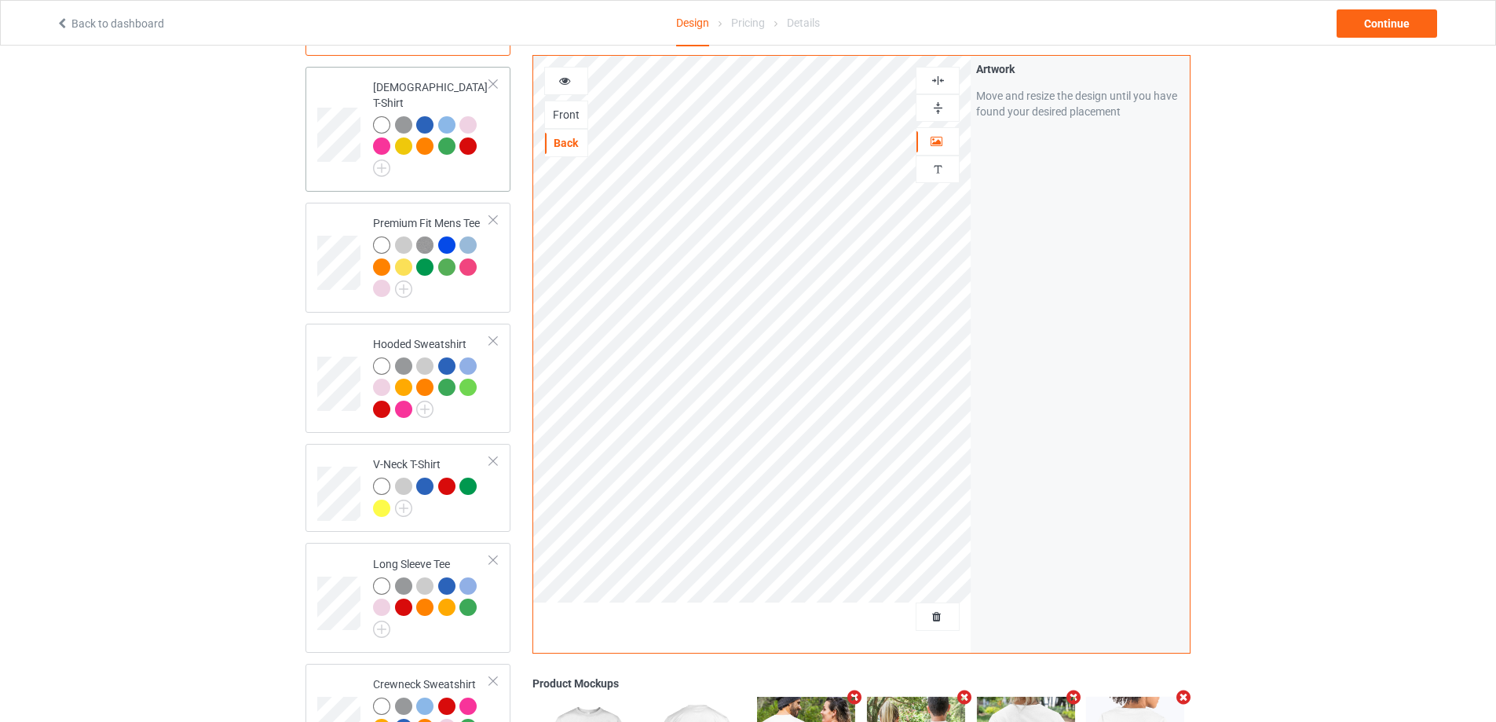
click at [500, 155] on div "[DEMOGRAPHIC_DATA] T-Shirt" at bounding box center [408, 129] width 205 height 125
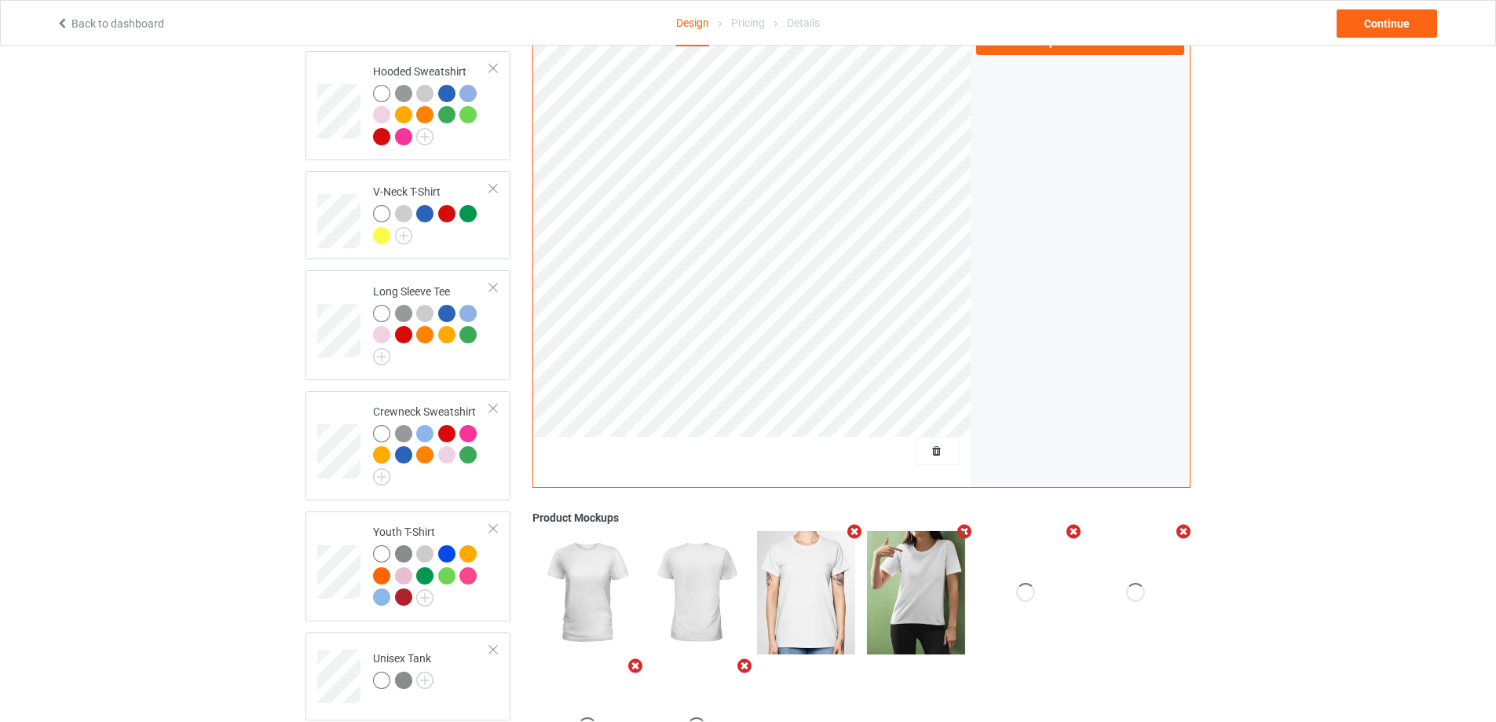
scroll to position [604, 0]
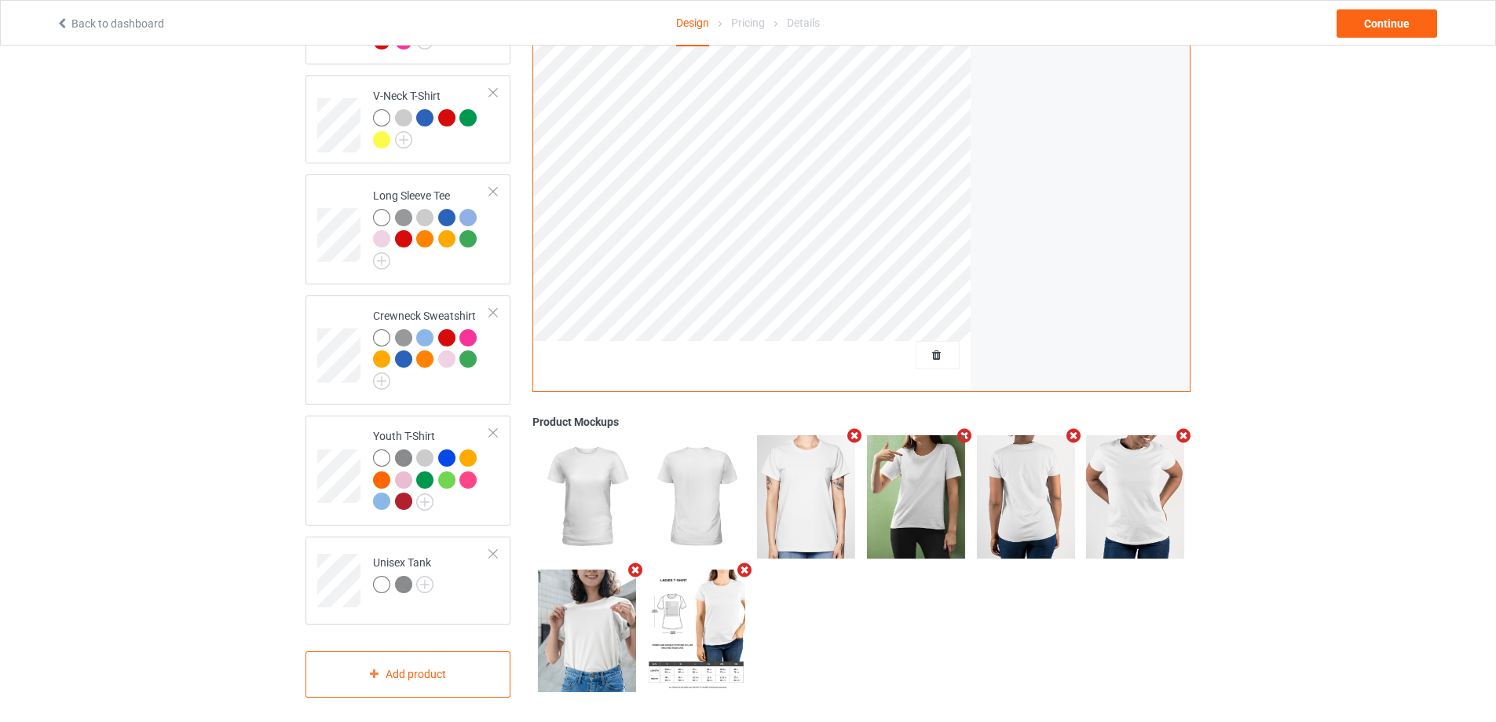
click at [849, 432] on icon "Remove mockup" at bounding box center [855, 435] width 20 height 16
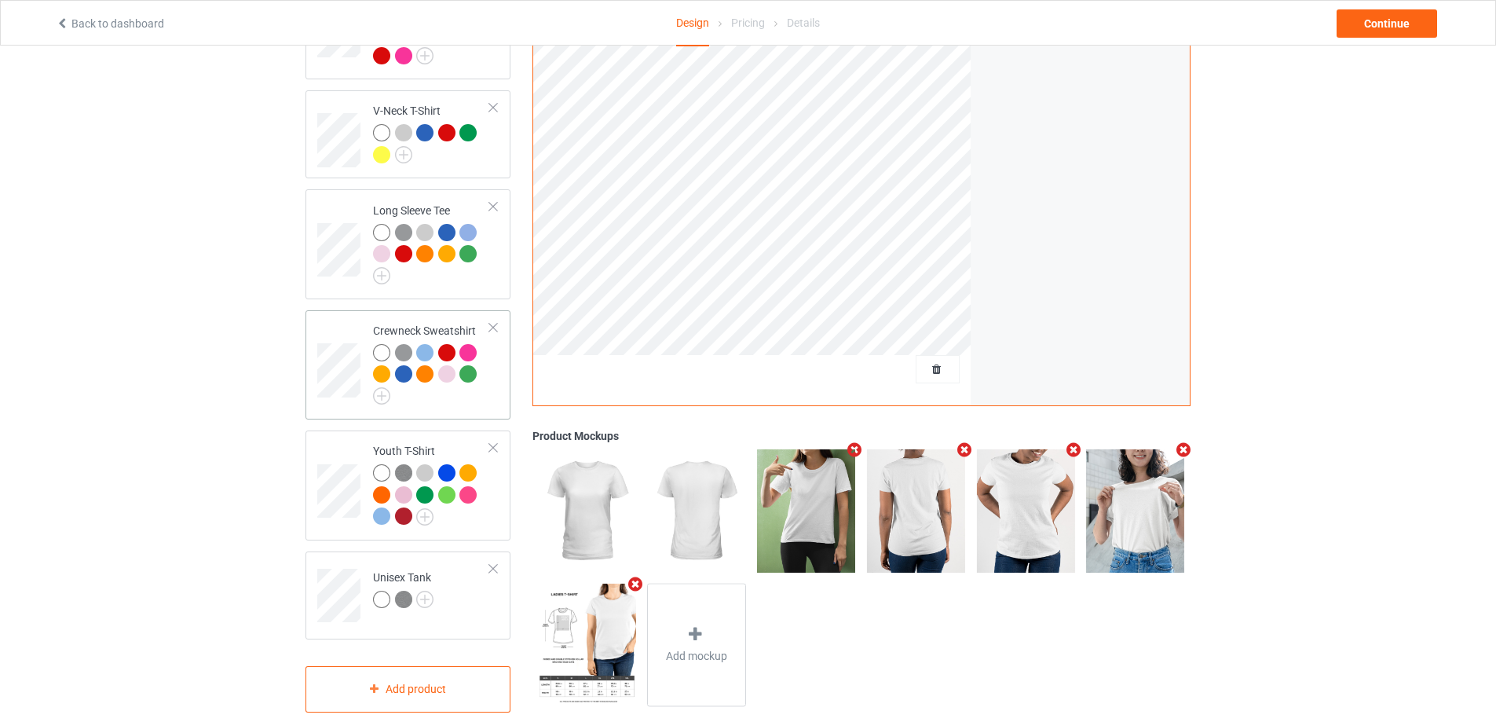
scroll to position [290, 0]
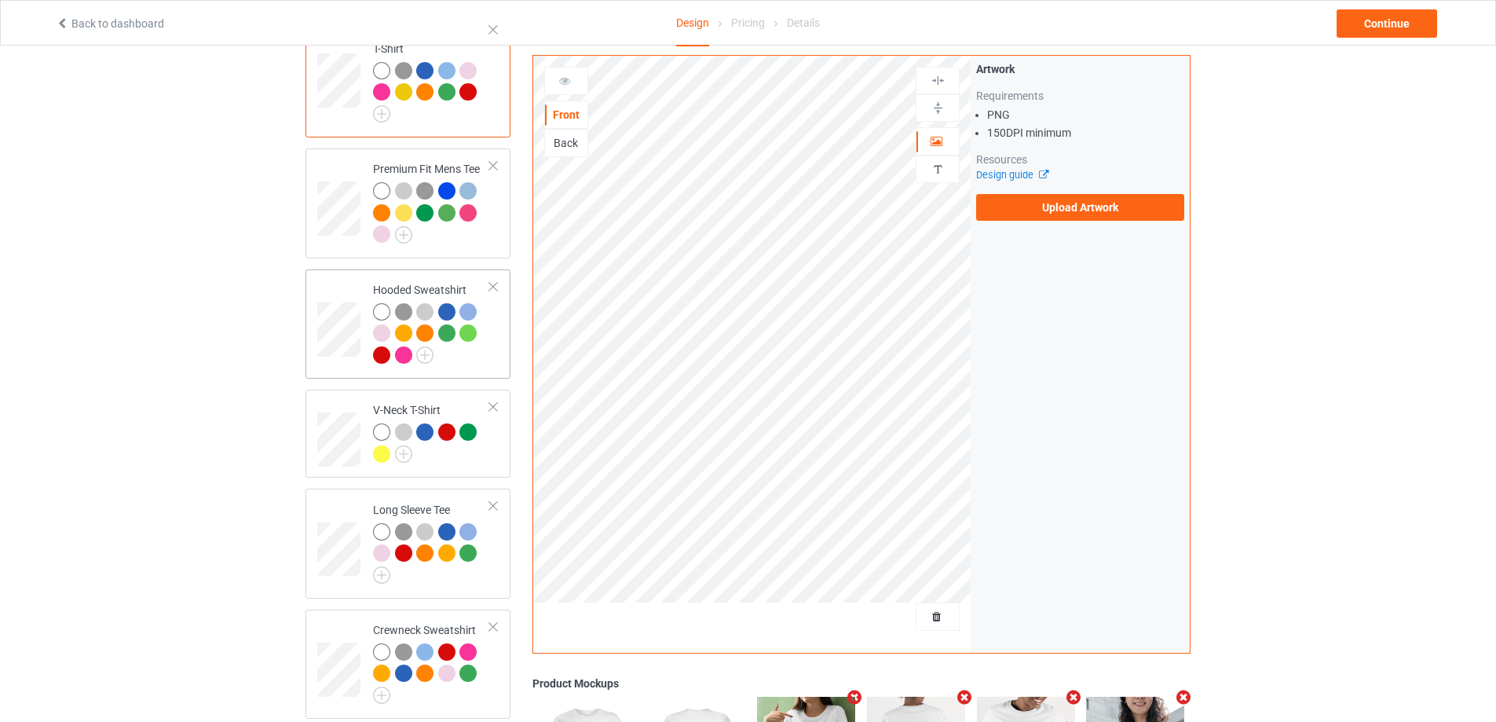
click at [489, 335] on div at bounding box center [431, 335] width 117 height 65
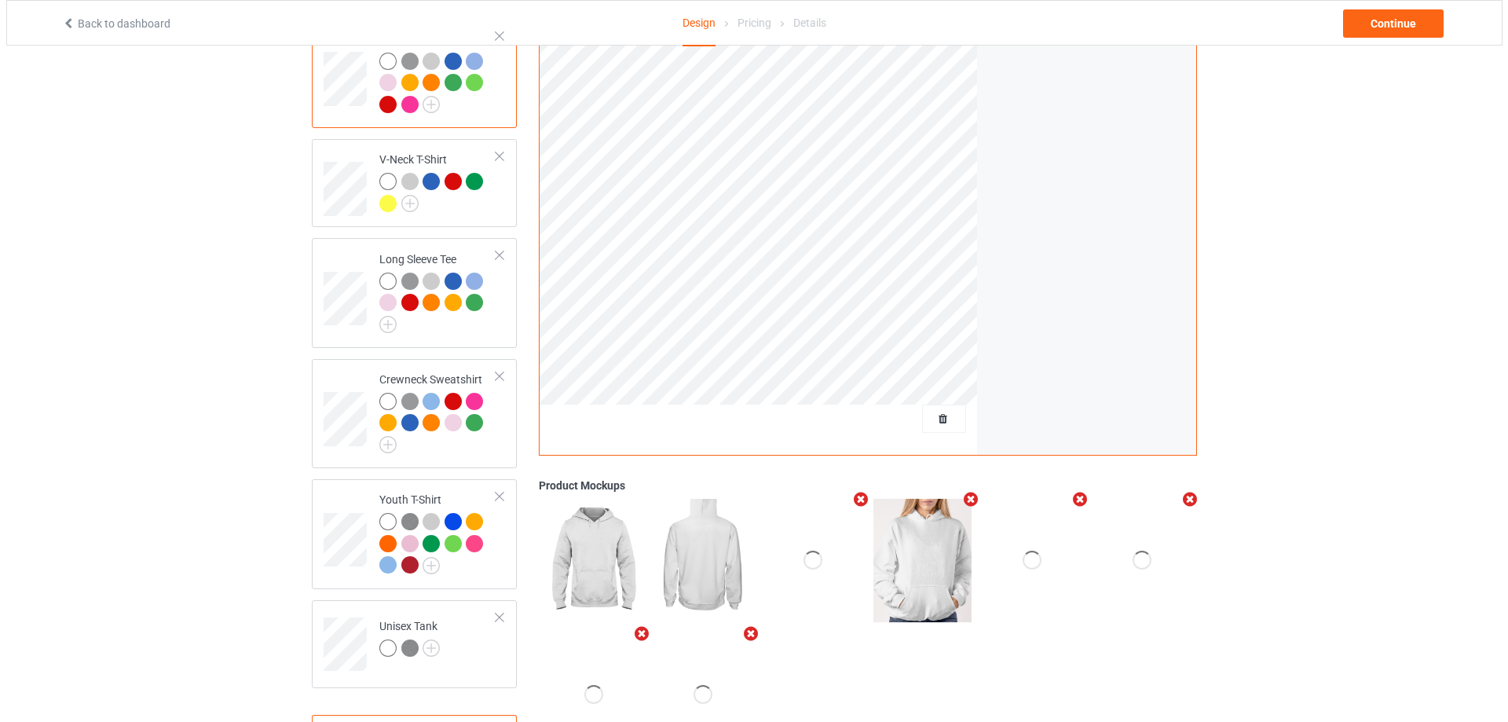
scroll to position [604, 0]
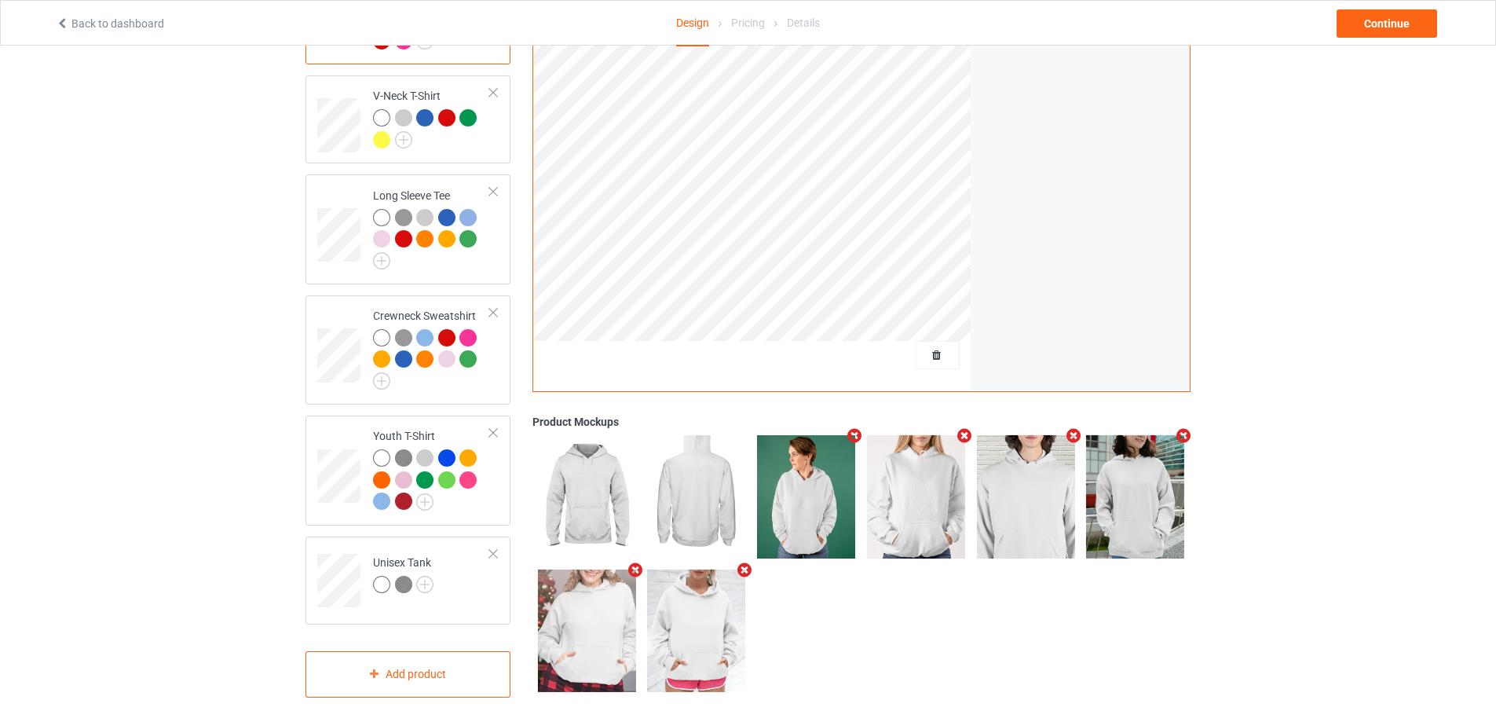
click at [856, 427] on icon "Remove mockup" at bounding box center [855, 435] width 20 height 16
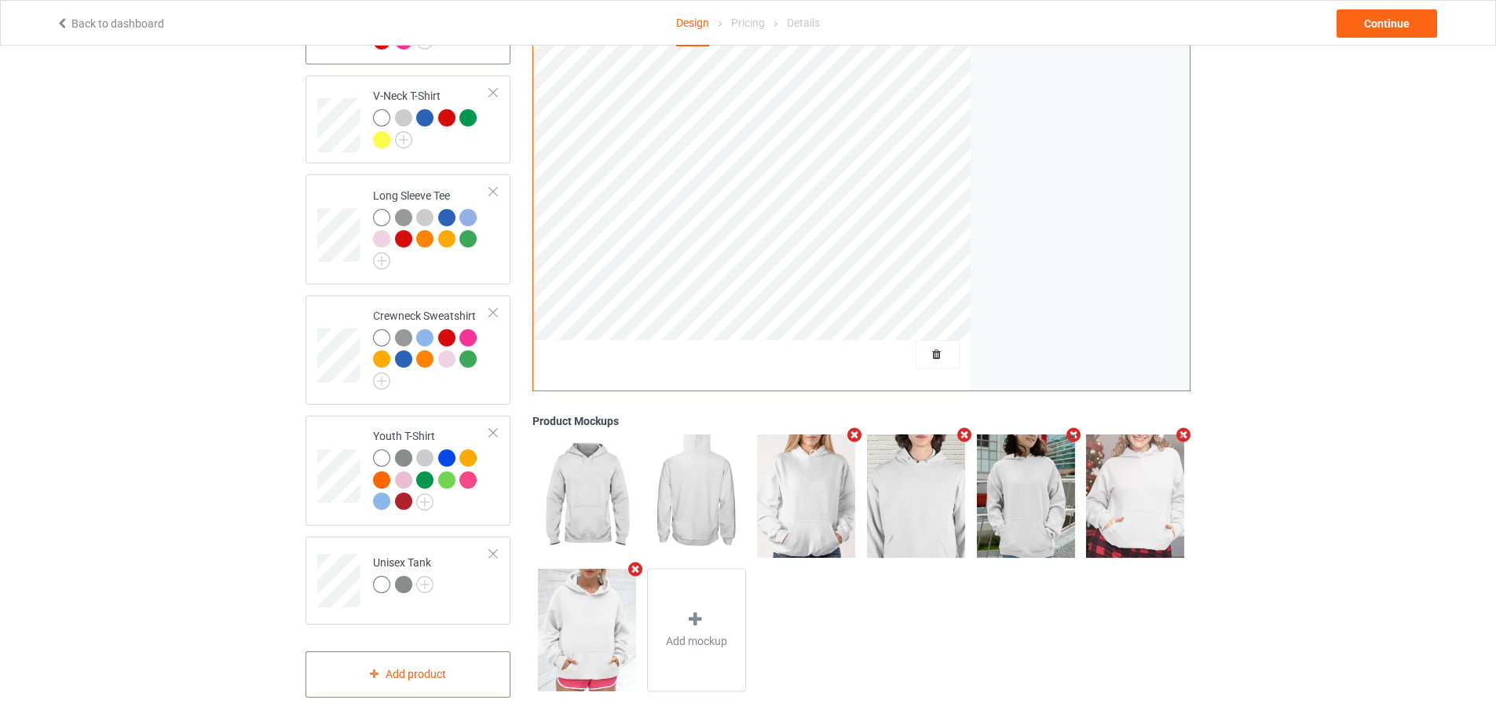
click at [857, 426] on icon "Remove mockup" at bounding box center [855, 434] width 20 height 16
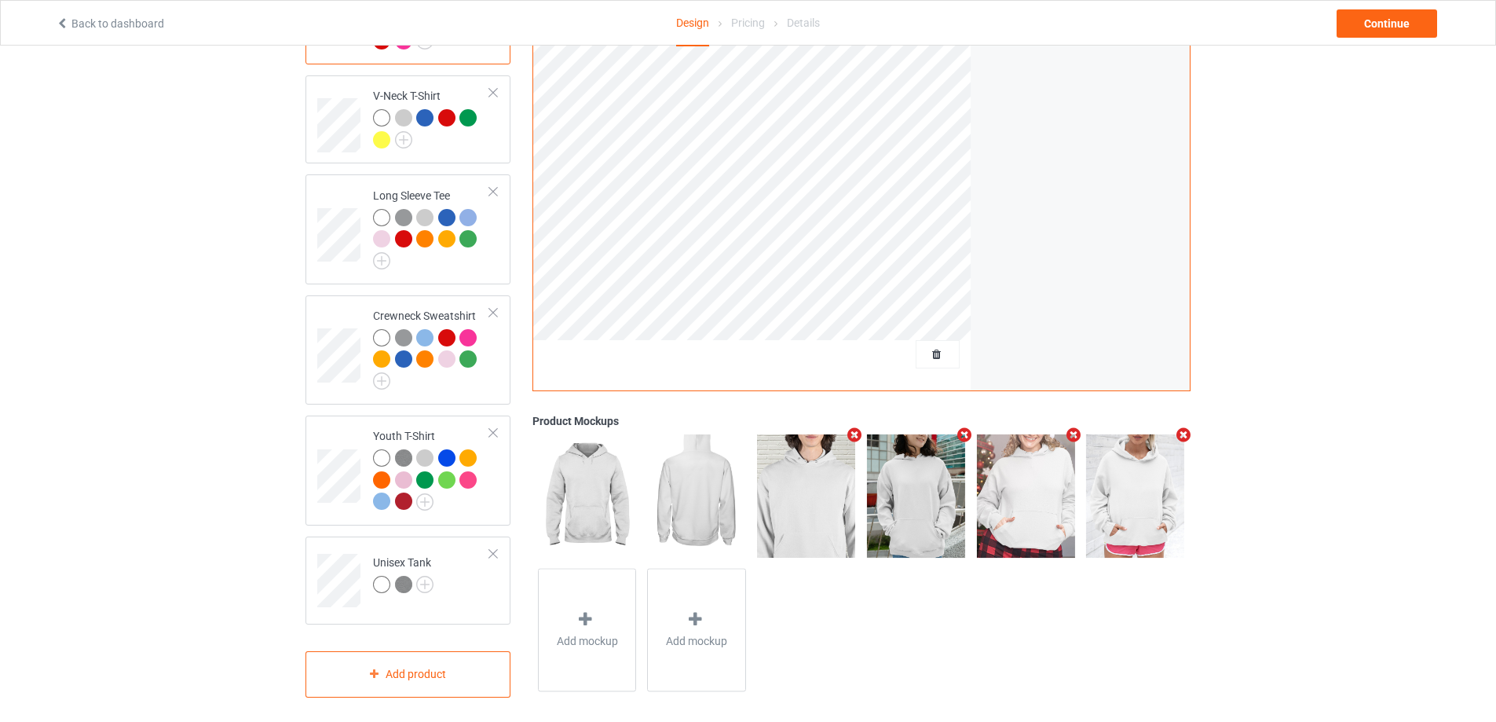
click at [962, 429] on icon "Remove mockup" at bounding box center [964, 434] width 20 height 16
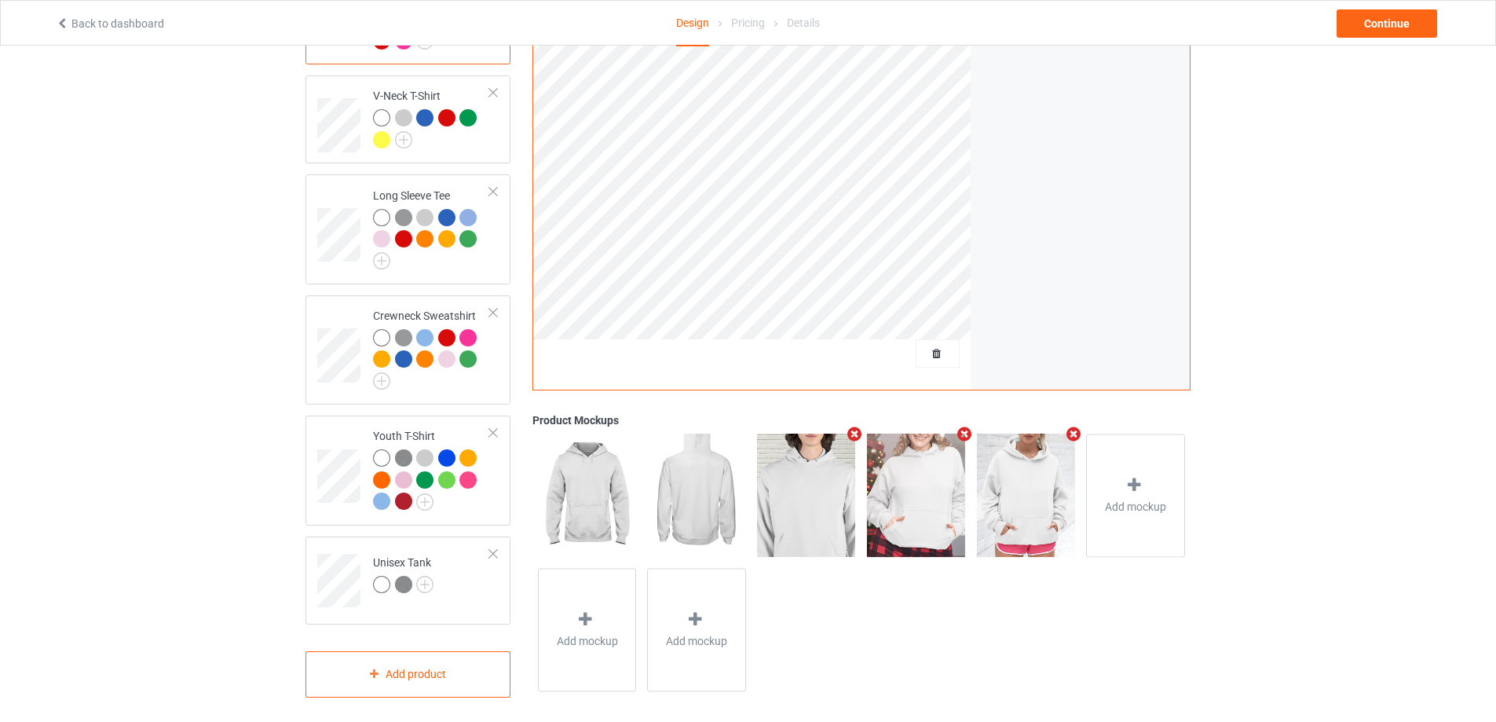
click at [962, 429] on icon "Remove mockup" at bounding box center [964, 434] width 20 height 16
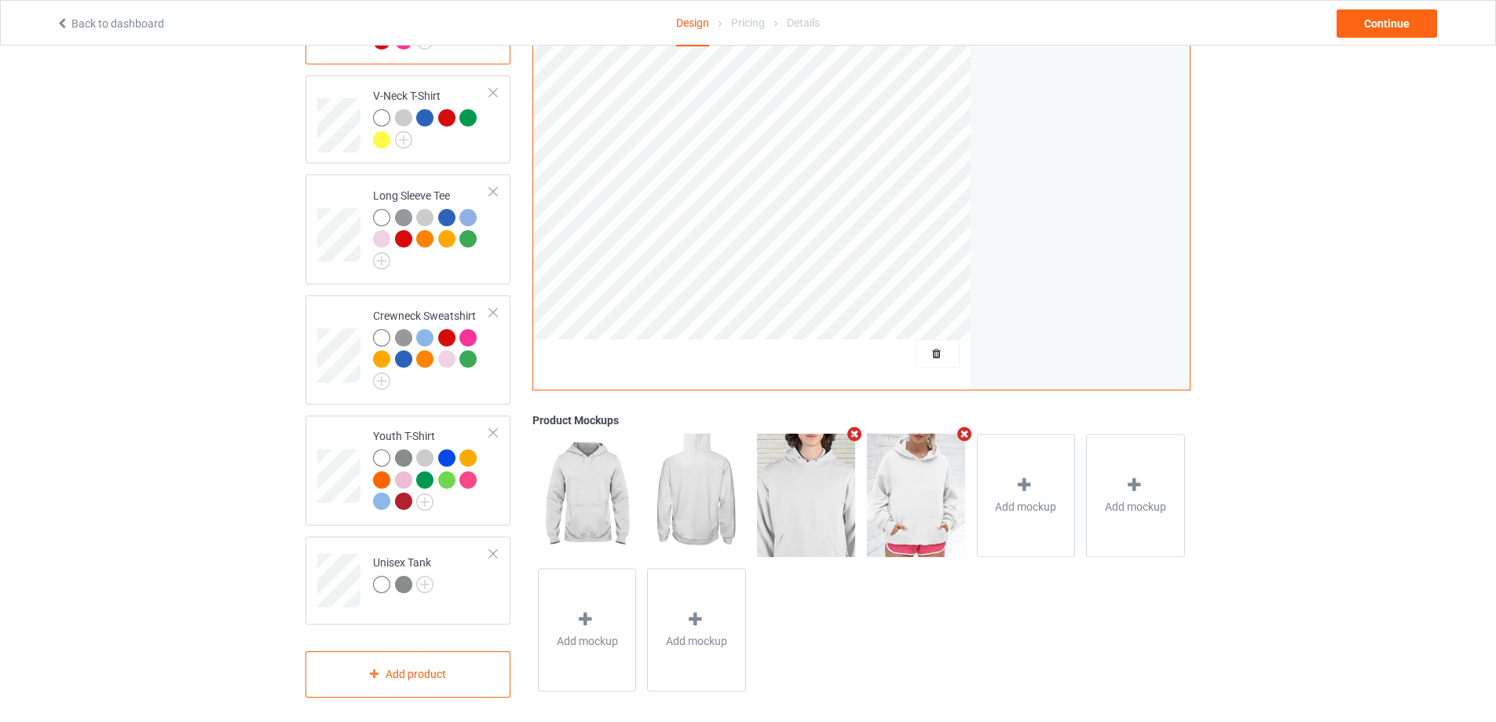
click at [962, 429] on icon "Remove mockup" at bounding box center [964, 434] width 20 height 16
click at [917, 487] on div at bounding box center [917, 487] width 22 height 23
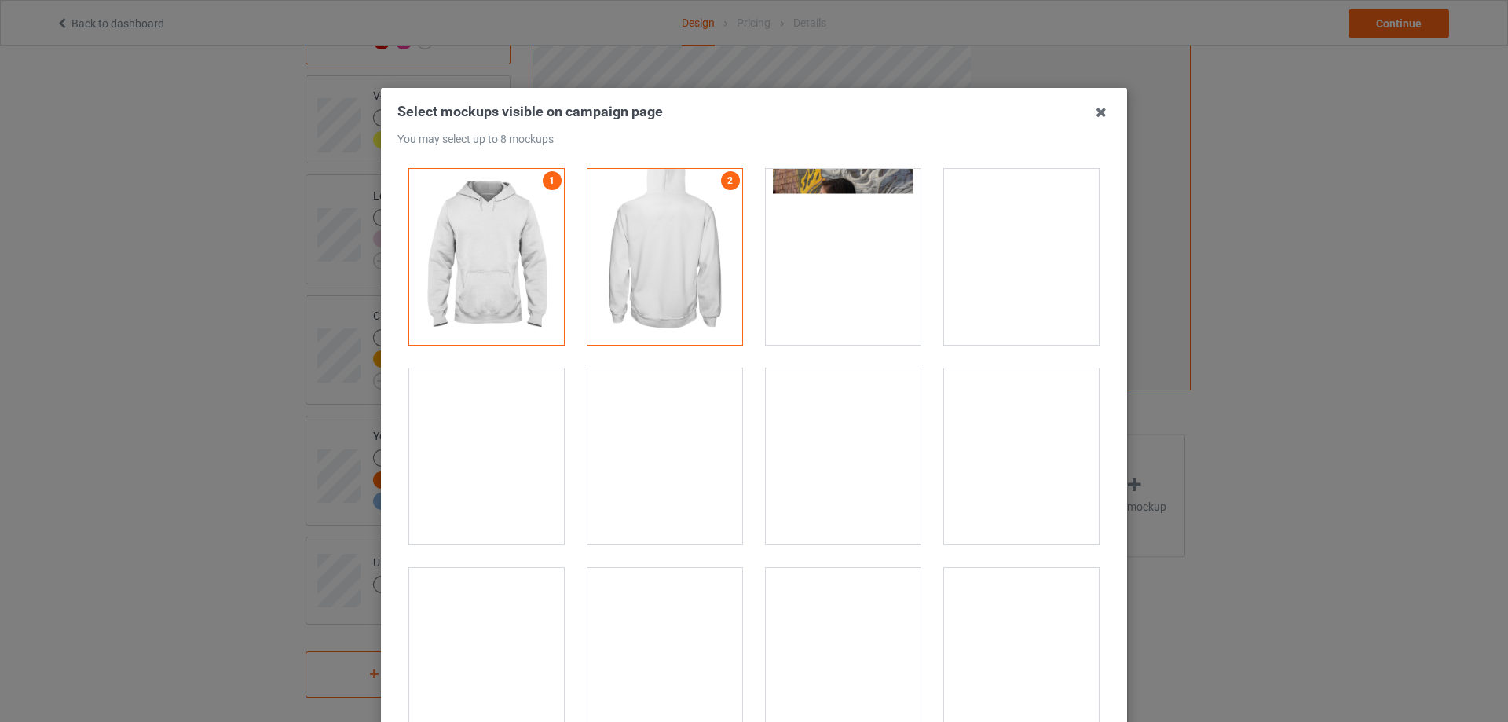
click at [1008, 264] on div at bounding box center [1021, 257] width 155 height 176
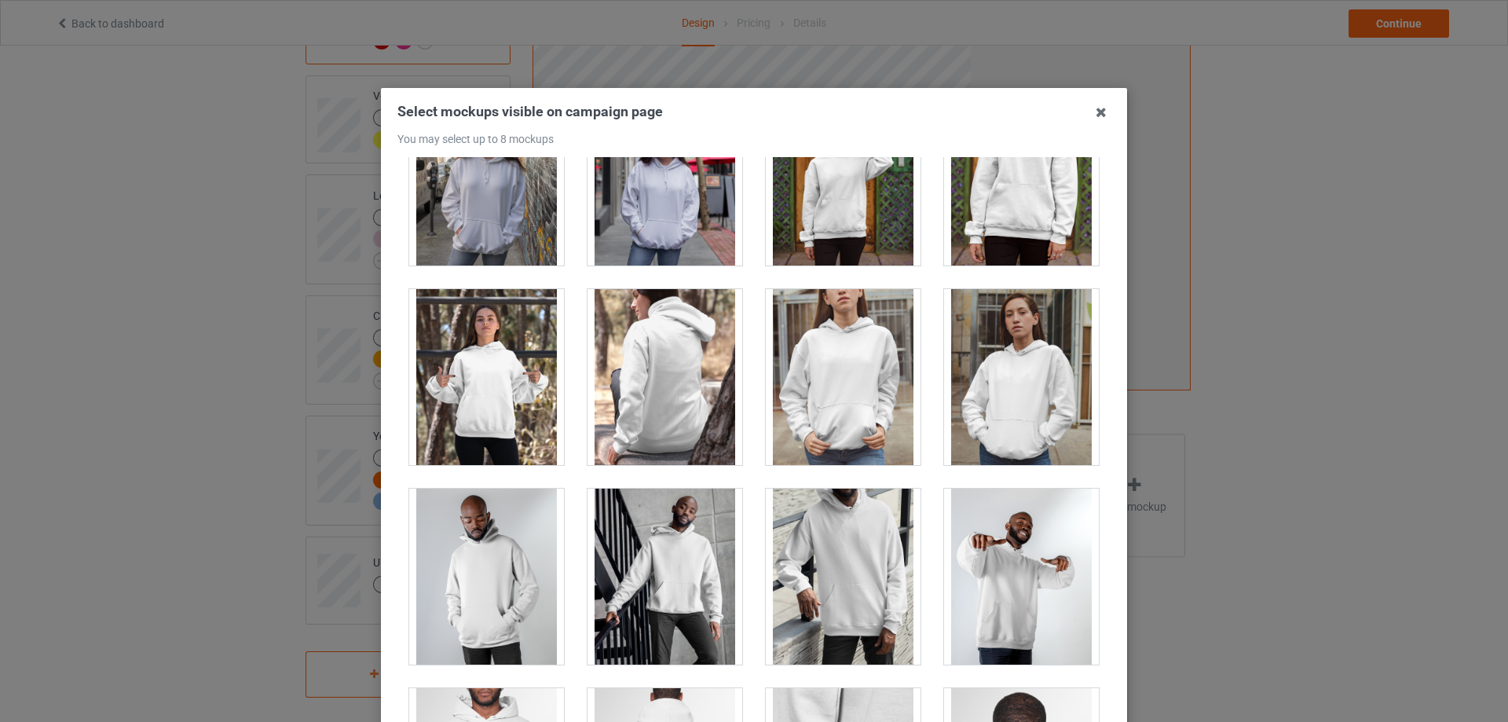
scroll to position [314, 0]
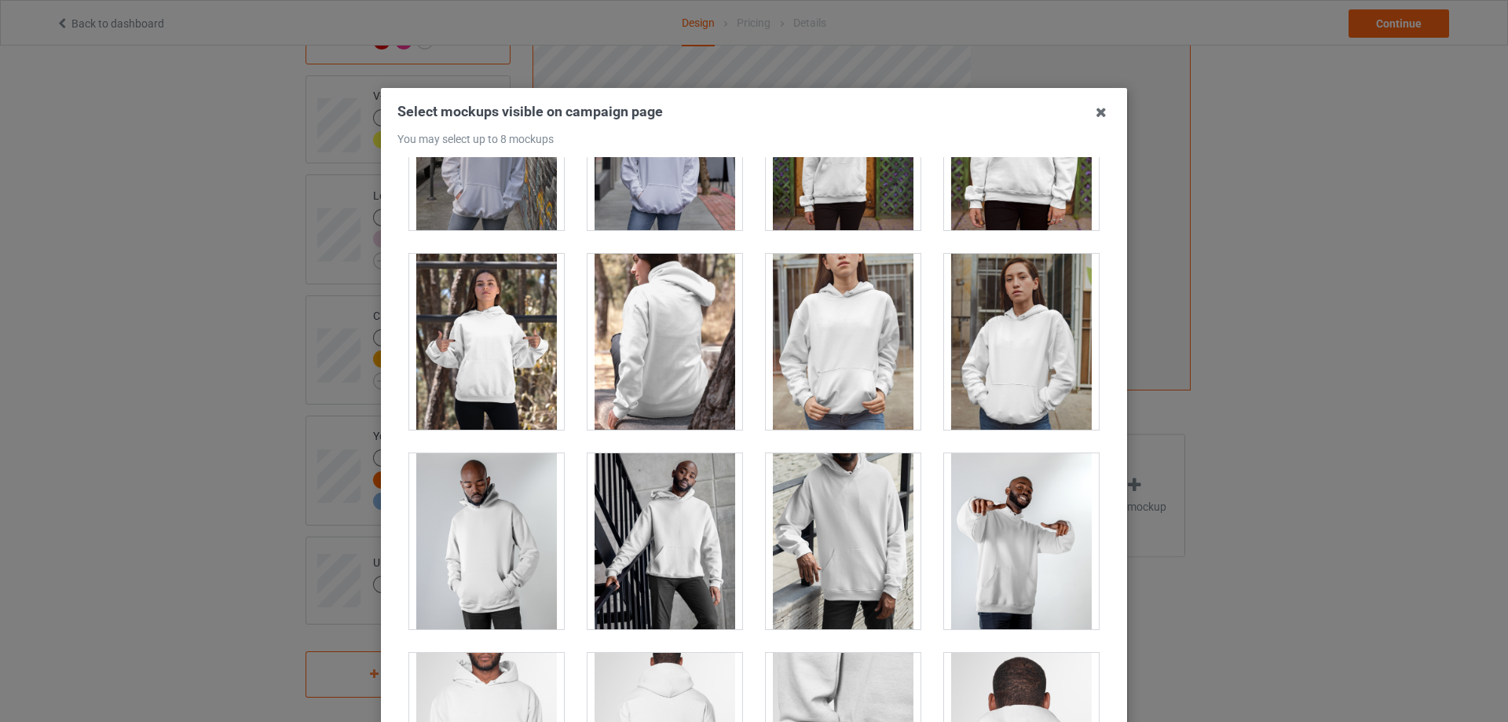
click at [697, 360] on div at bounding box center [665, 342] width 155 height 176
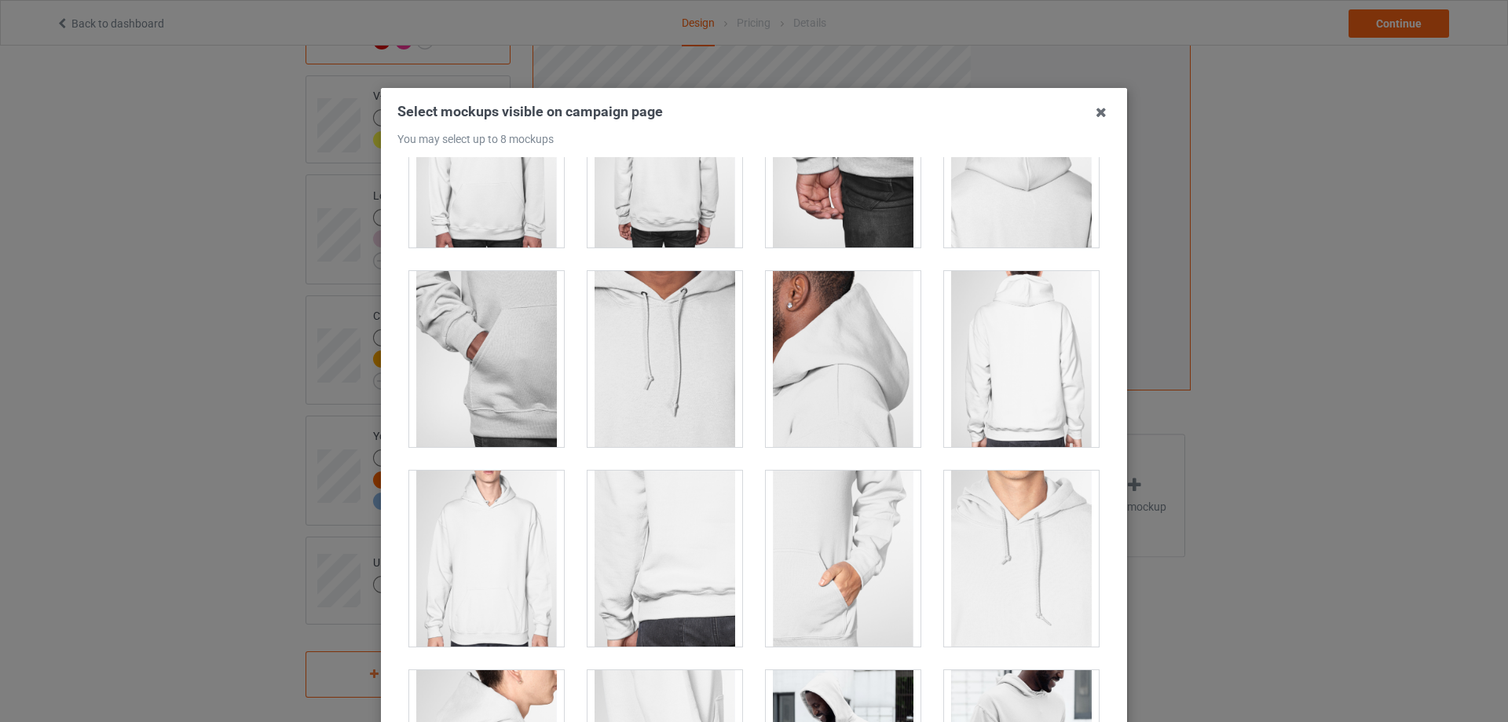
scroll to position [943, 0]
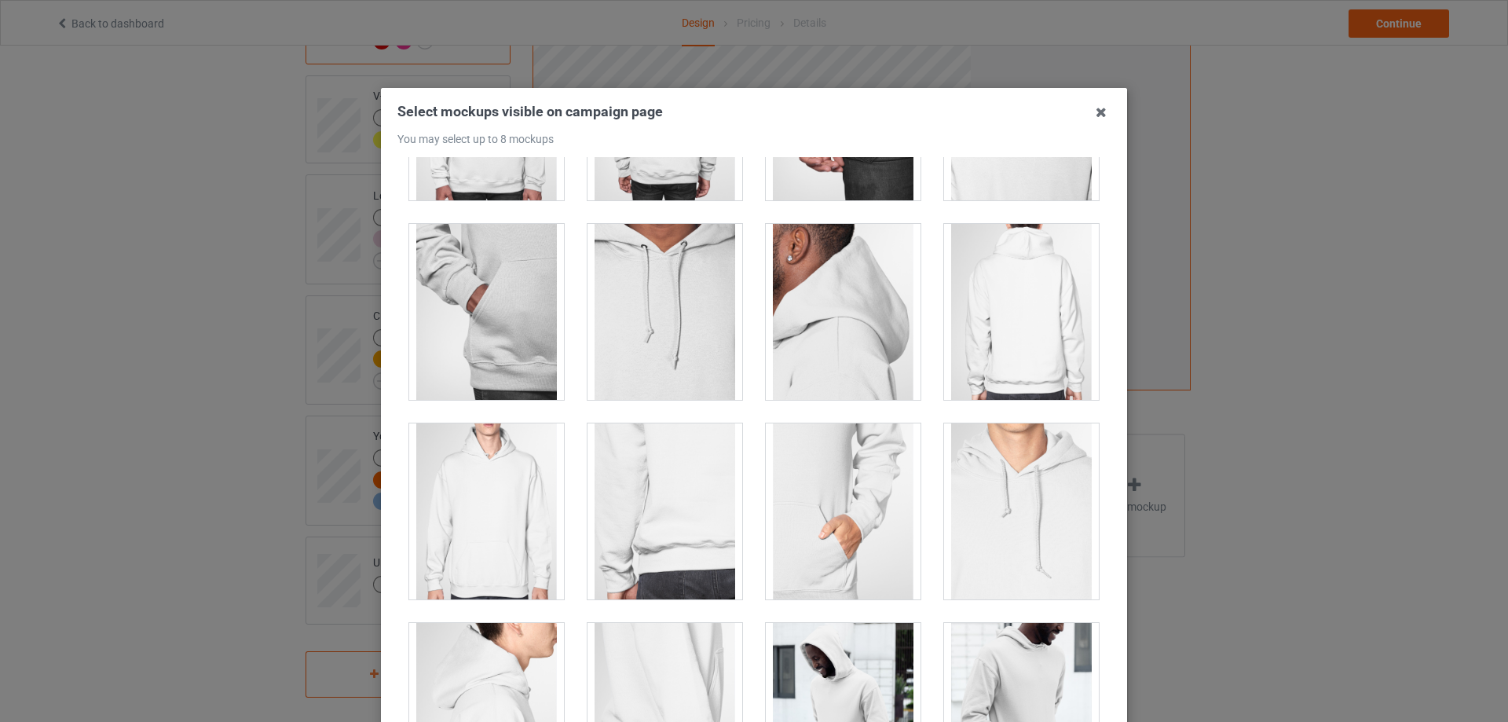
click at [987, 302] on div at bounding box center [1021, 312] width 155 height 176
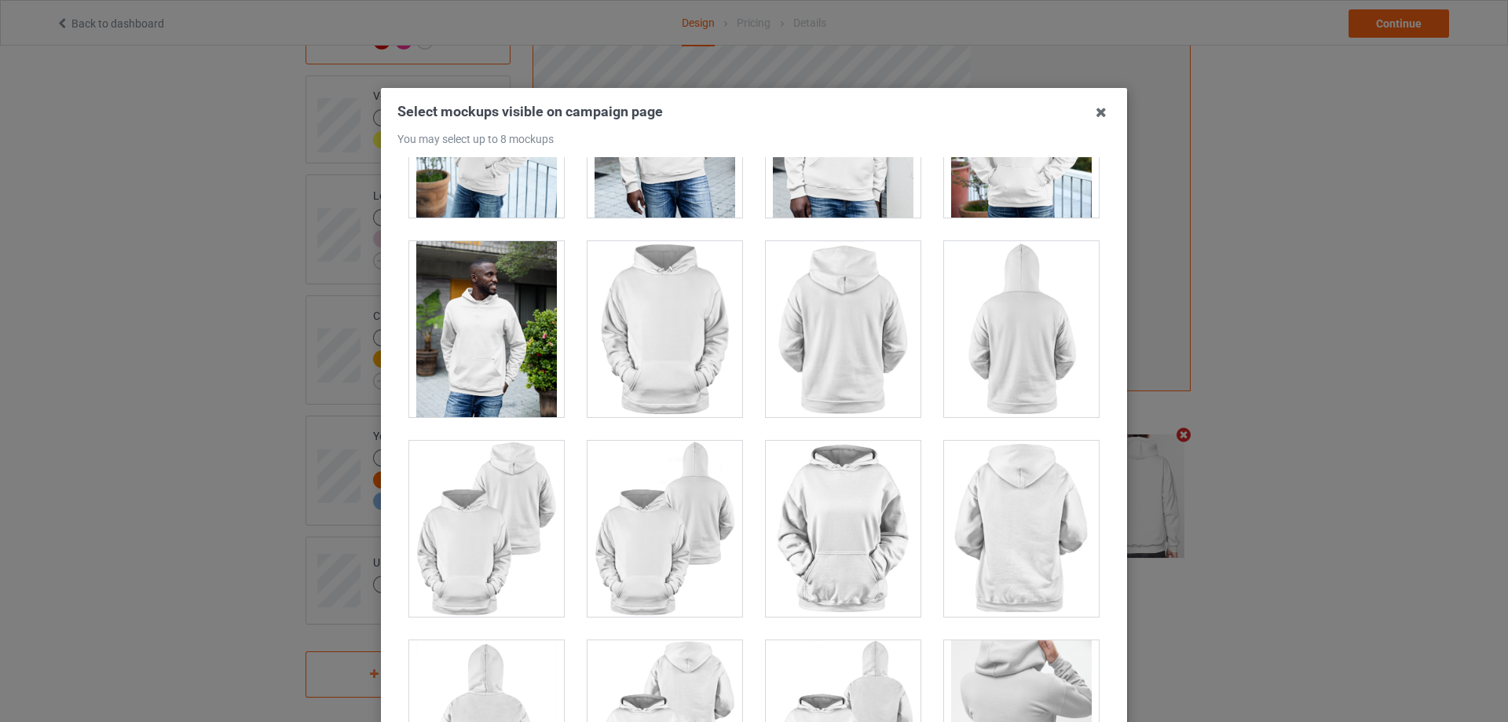
scroll to position [1728, 0]
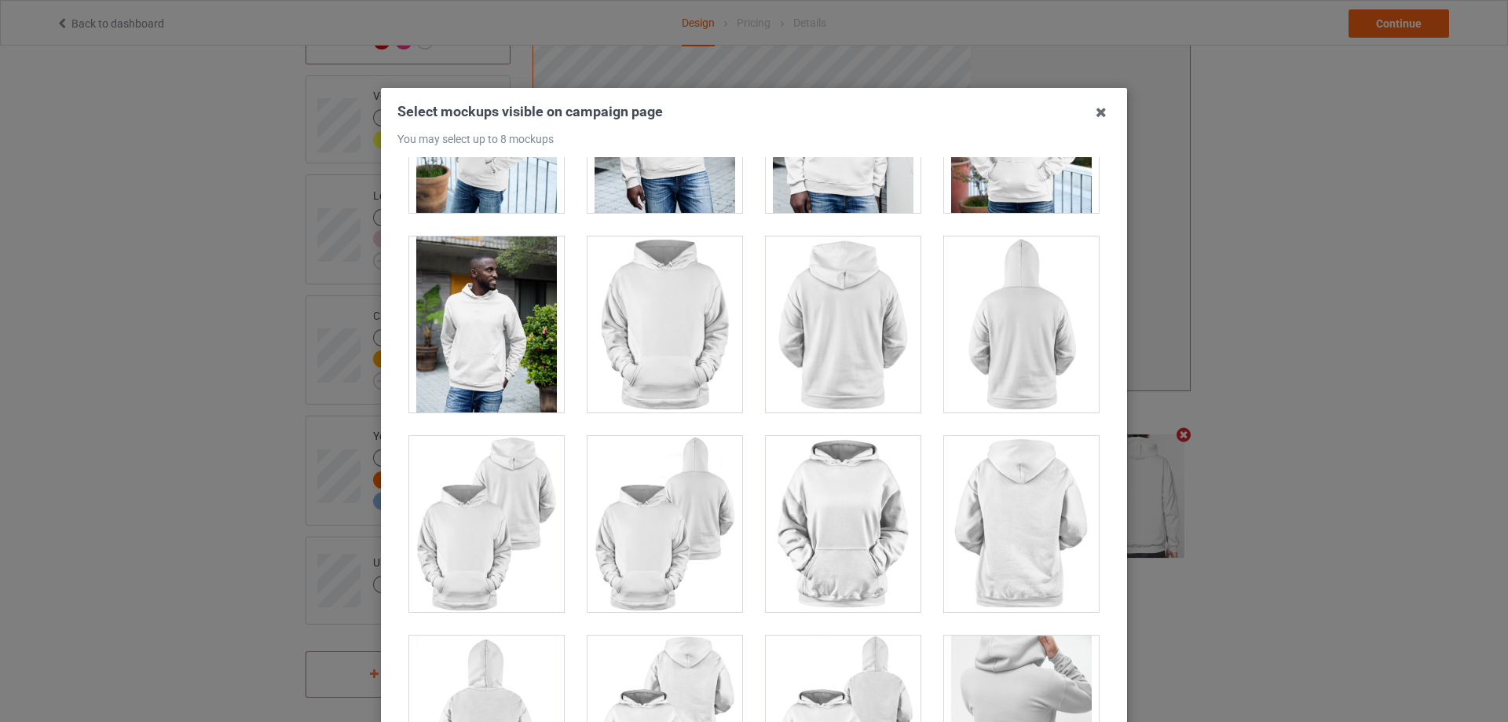
click at [985, 317] on div at bounding box center [1021, 324] width 155 height 176
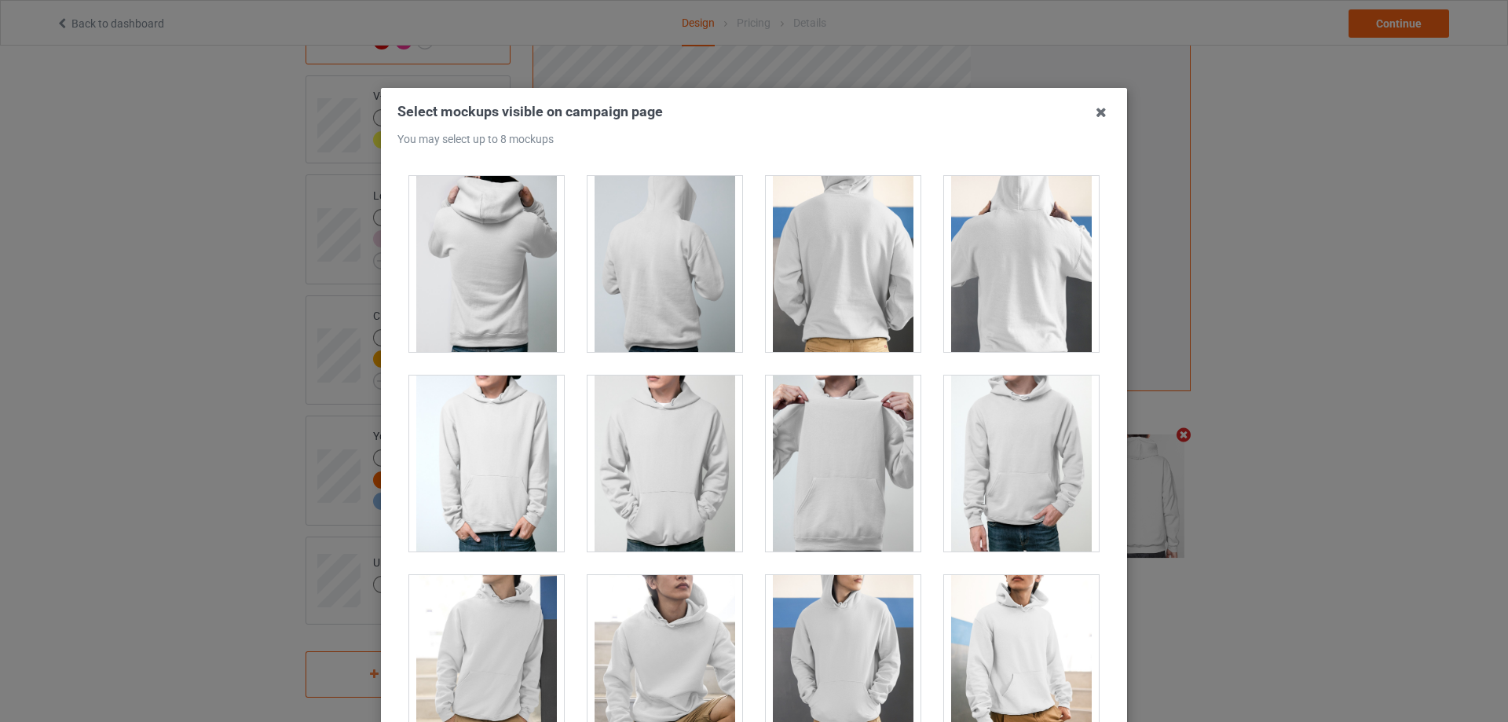
scroll to position [2435, 0]
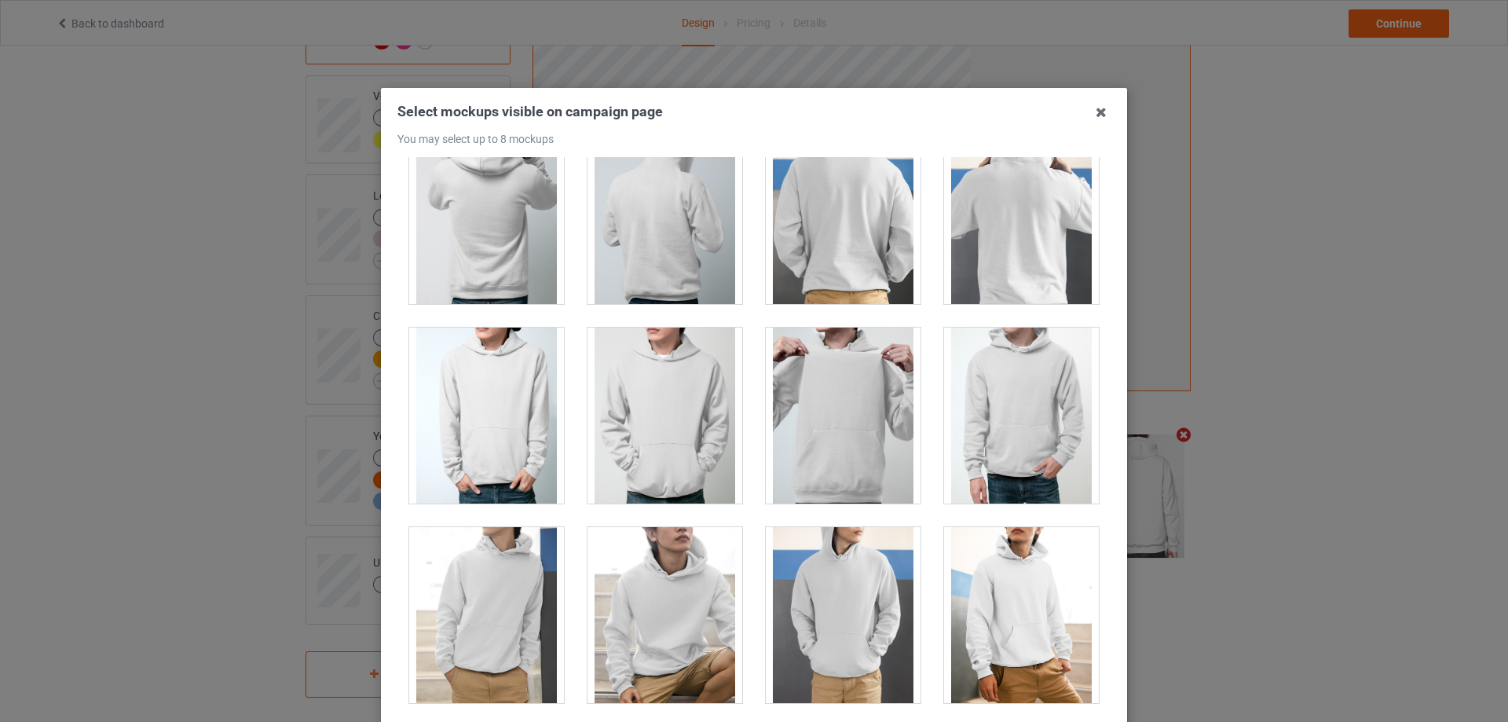
click at [519, 242] on div at bounding box center [486, 216] width 155 height 176
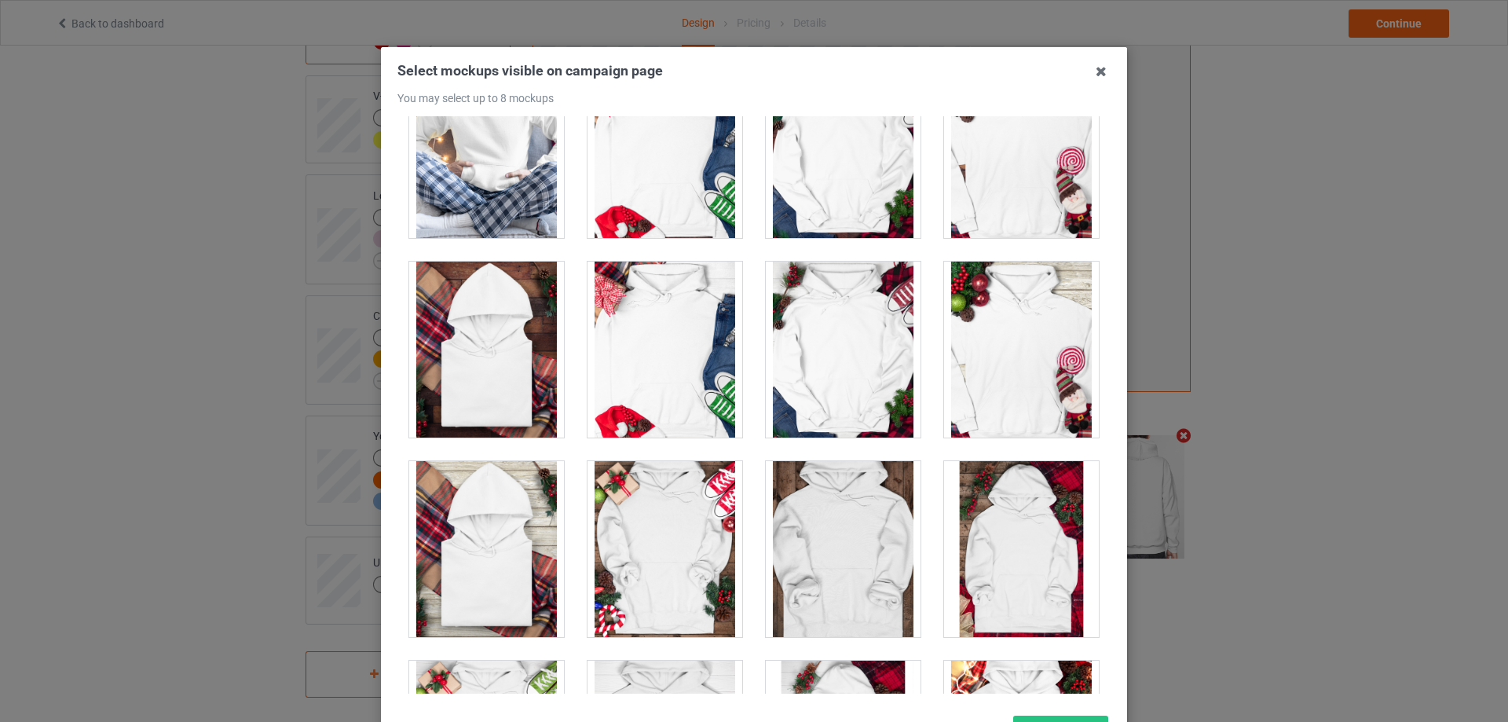
scroll to position [79, 0]
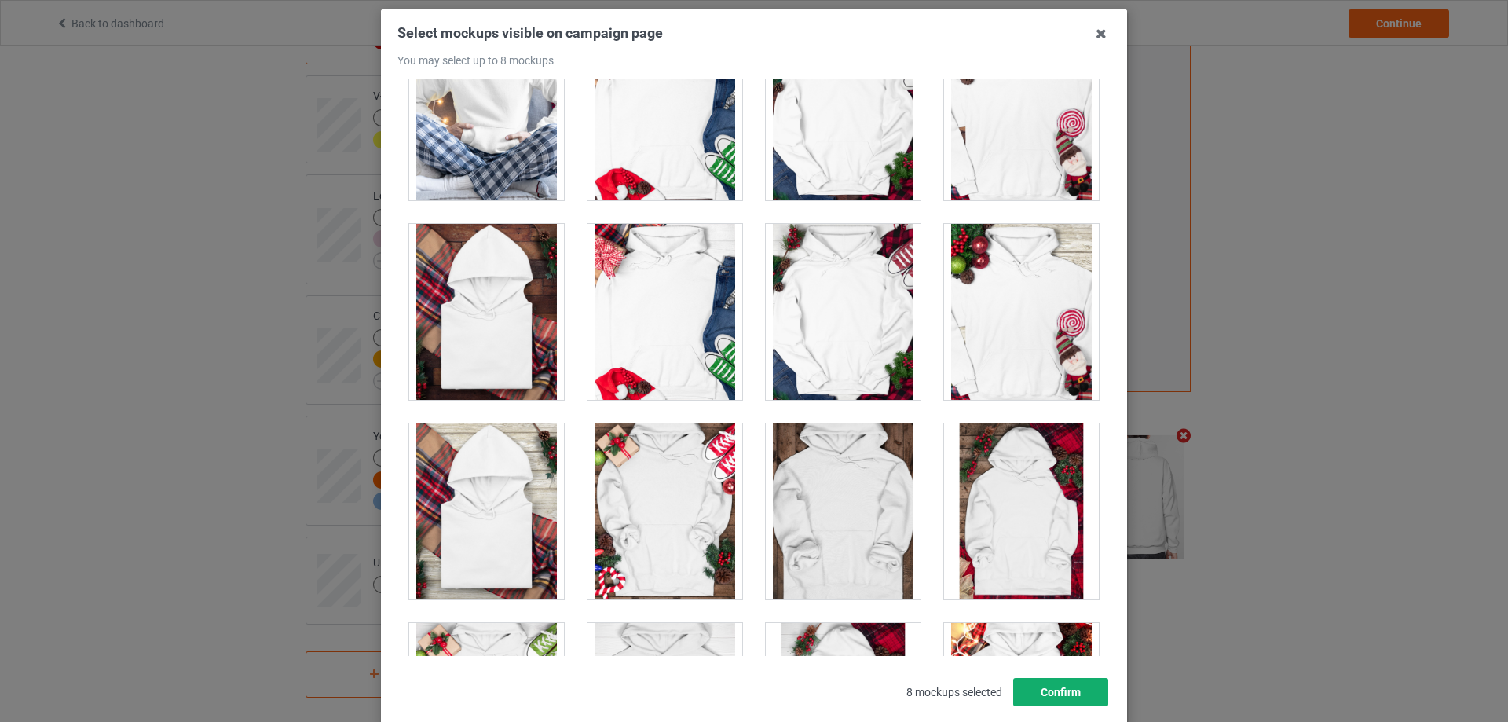
click at [1079, 687] on button "Confirm" at bounding box center [1060, 692] width 95 height 28
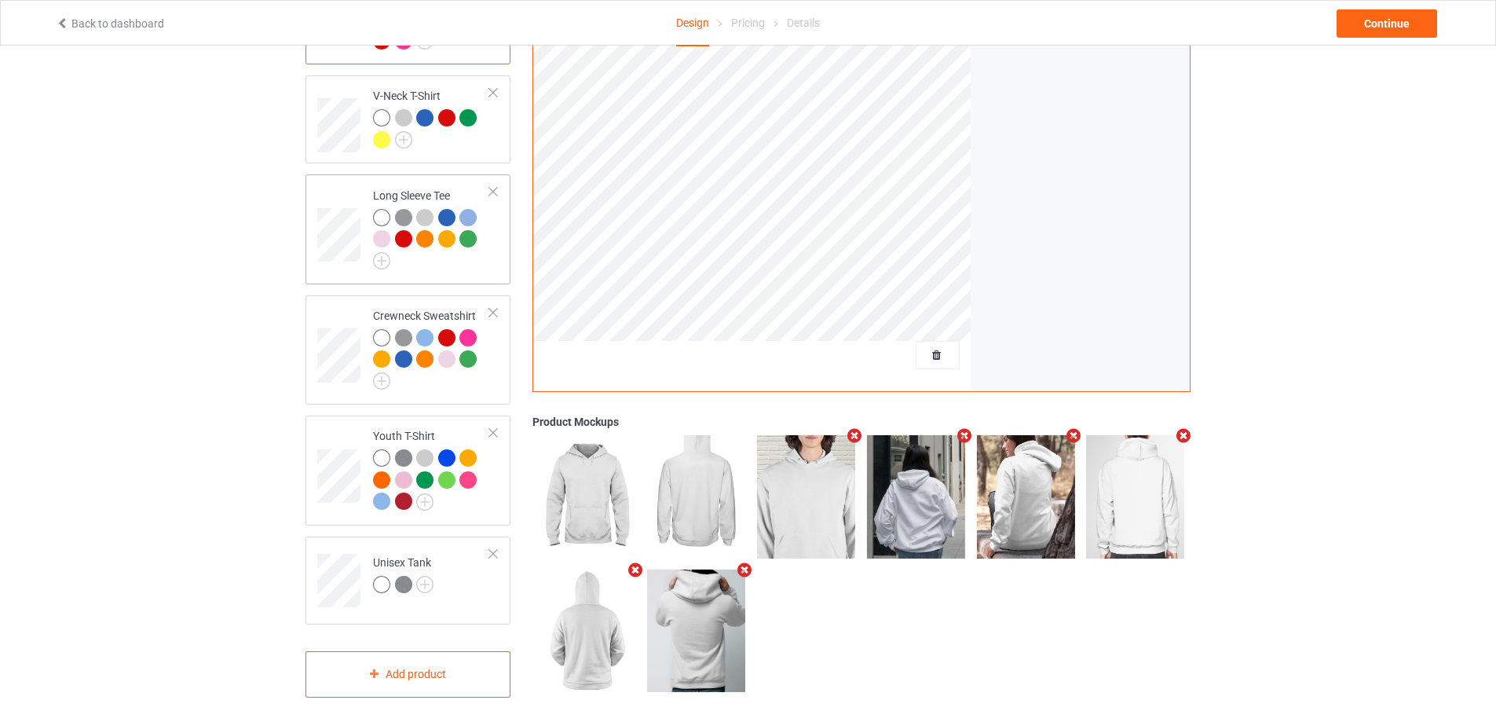
click at [482, 265] on td "Long Sleeve Tee" at bounding box center [431, 229] width 134 height 97
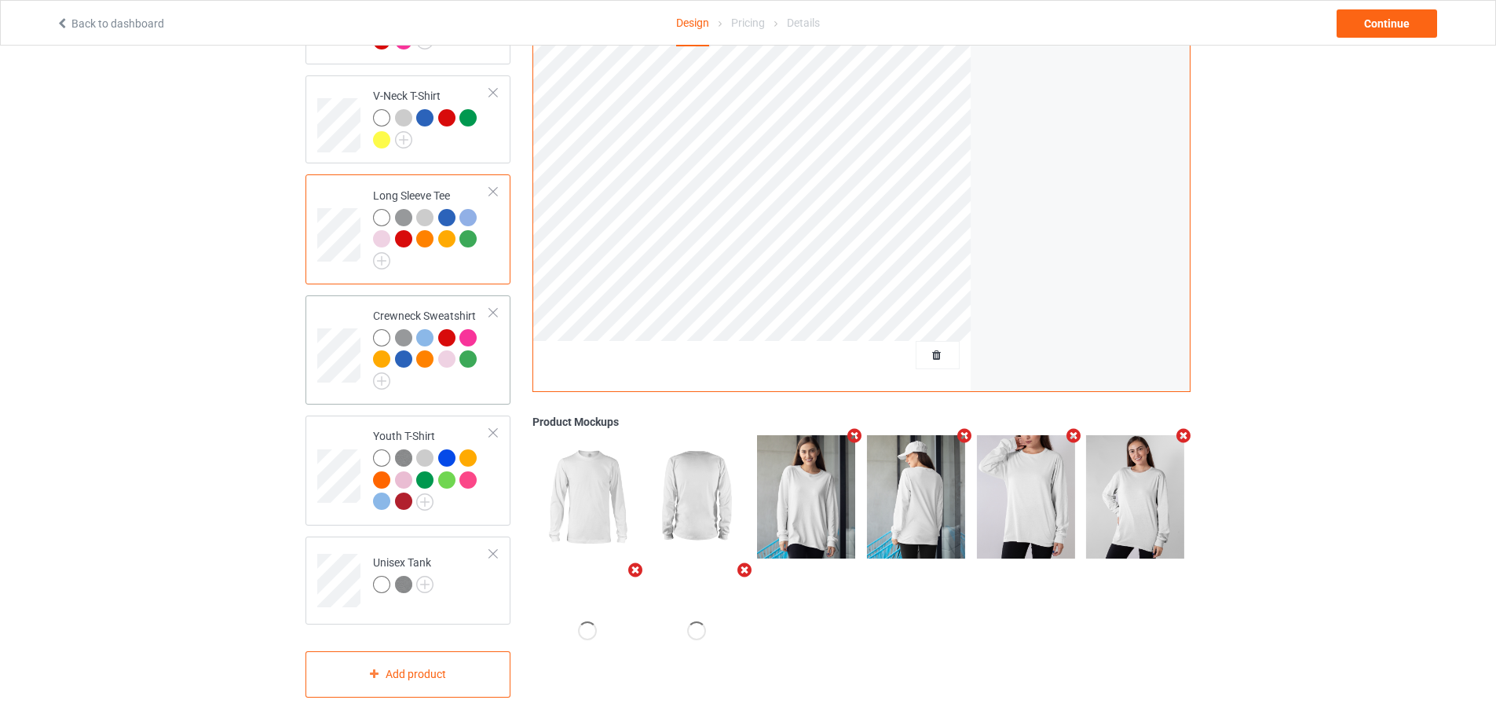
click at [476, 376] on div at bounding box center [431, 359] width 117 height 60
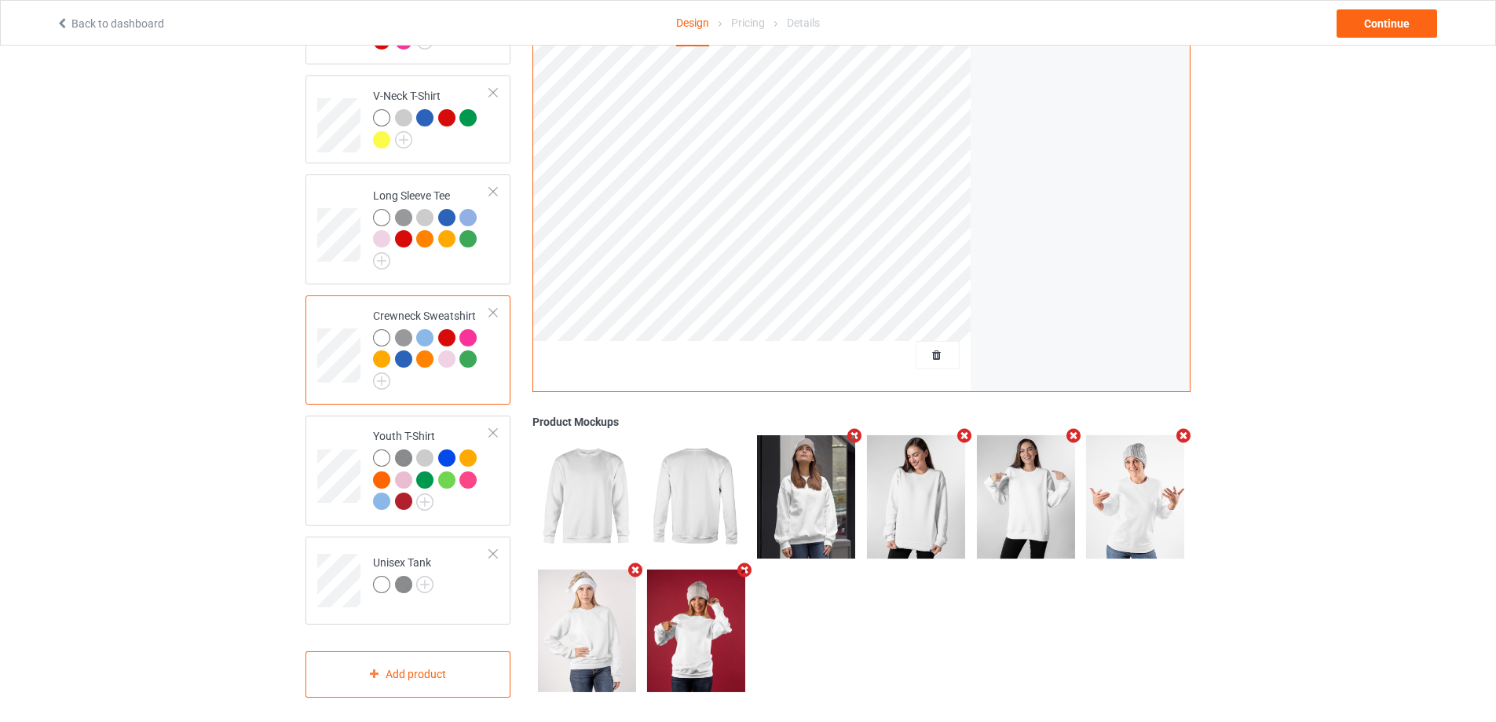
click at [849, 434] on icon "Remove mockup" at bounding box center [855, 435] width 20 height 16
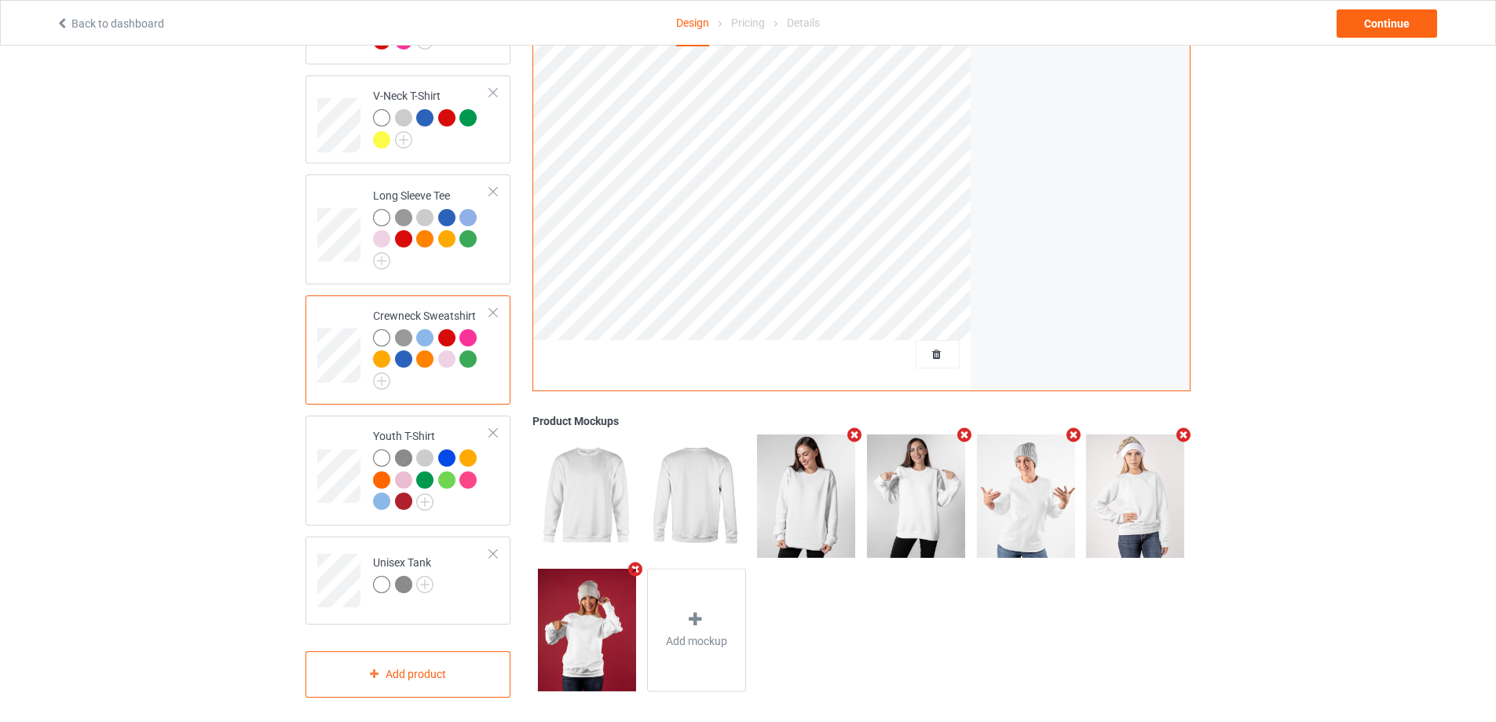
click at [849, 433] on icon "Remove mockup" at bounding box center [855, 434] width 20 height 16
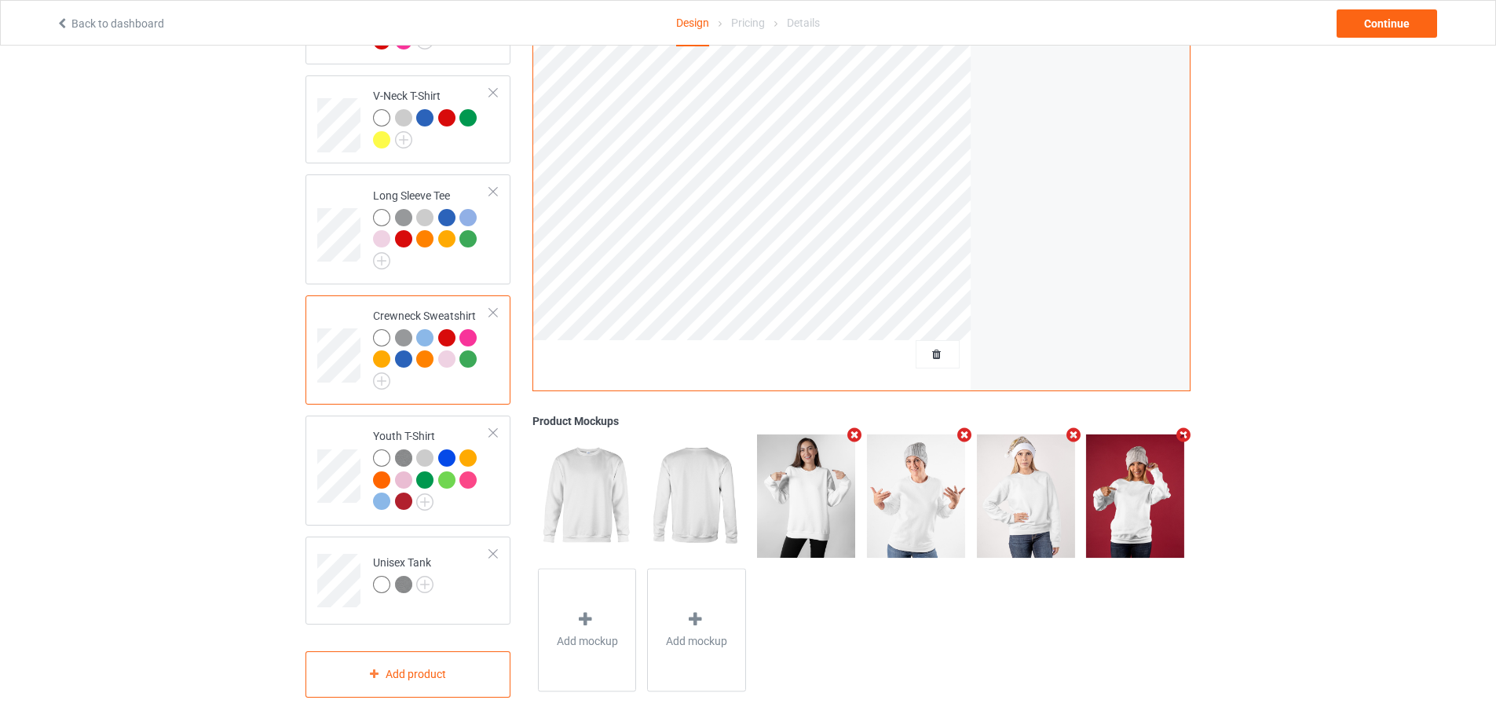
click at [849, 433] on icon "Remove mockup" at bounding box center [855, 434] width 20 height 16
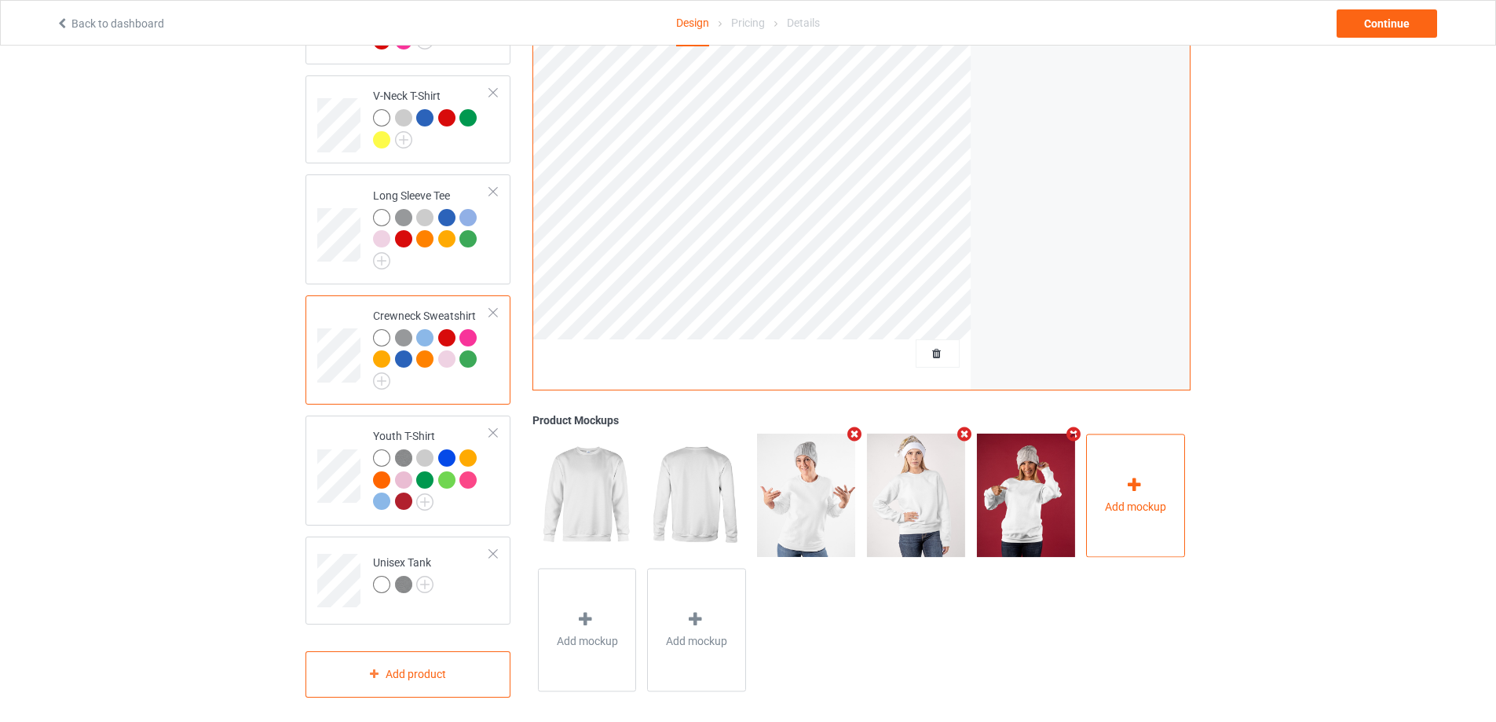
click at [1156, 487] on div "Add mockup" at bounding box center [1135, 495] width 99 height 123
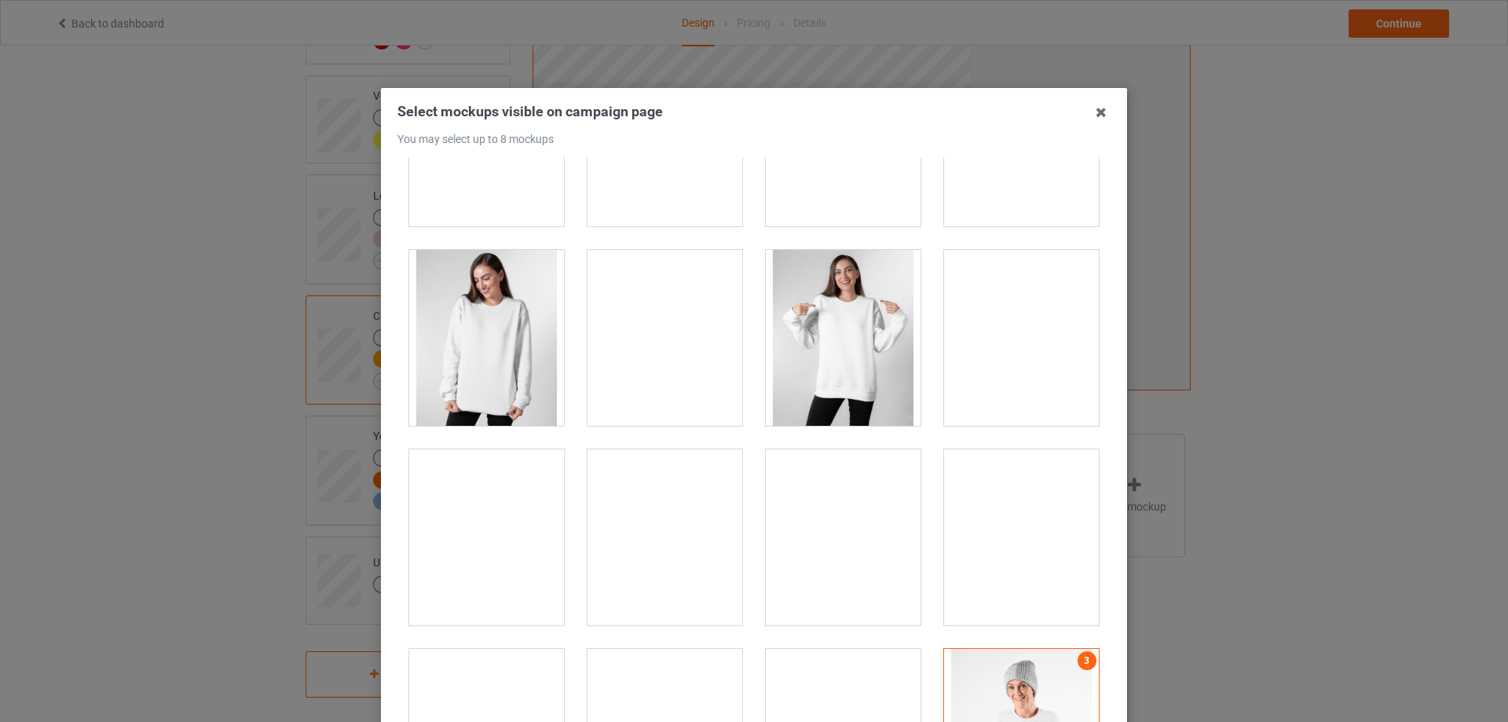
scroll to position [1178, 0]
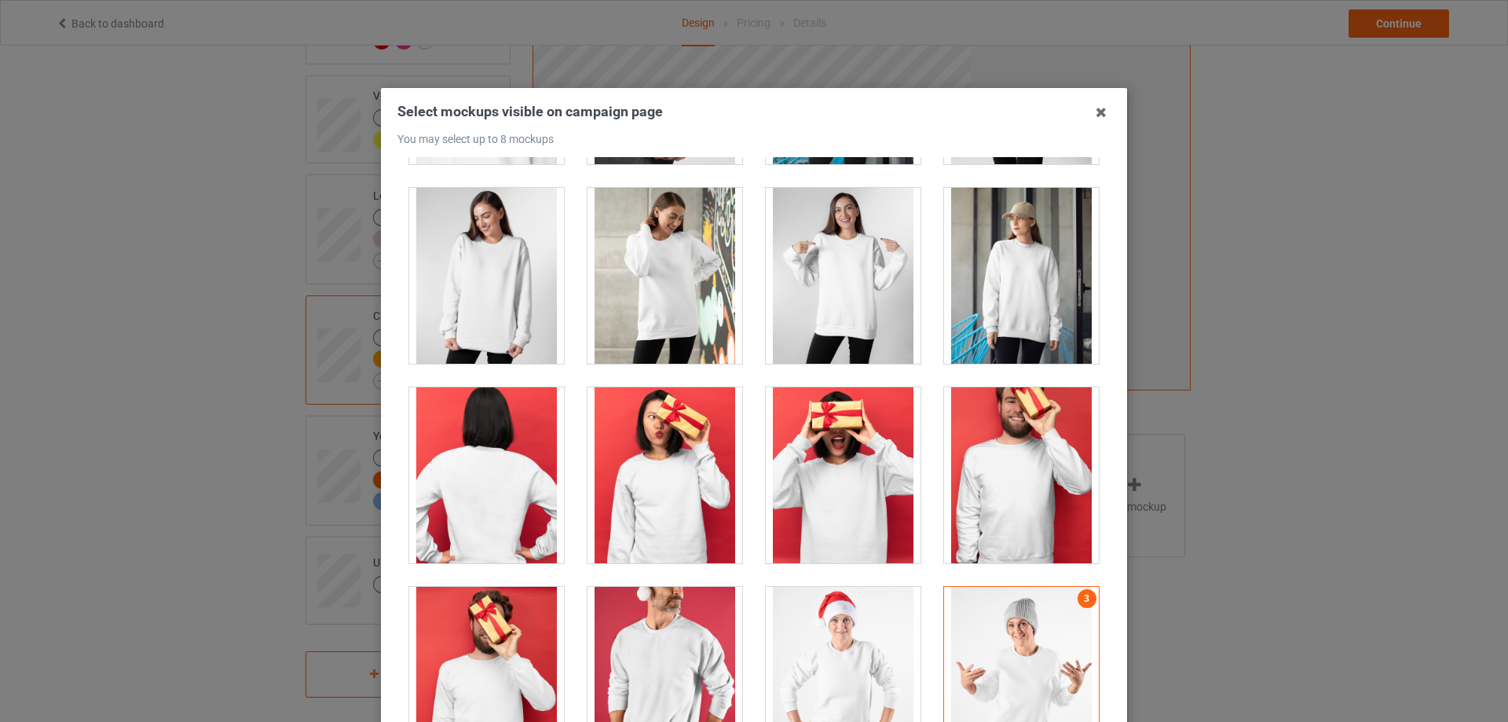
click at [466, 484] on div at bounding box center [486, 475] width 155 height 176
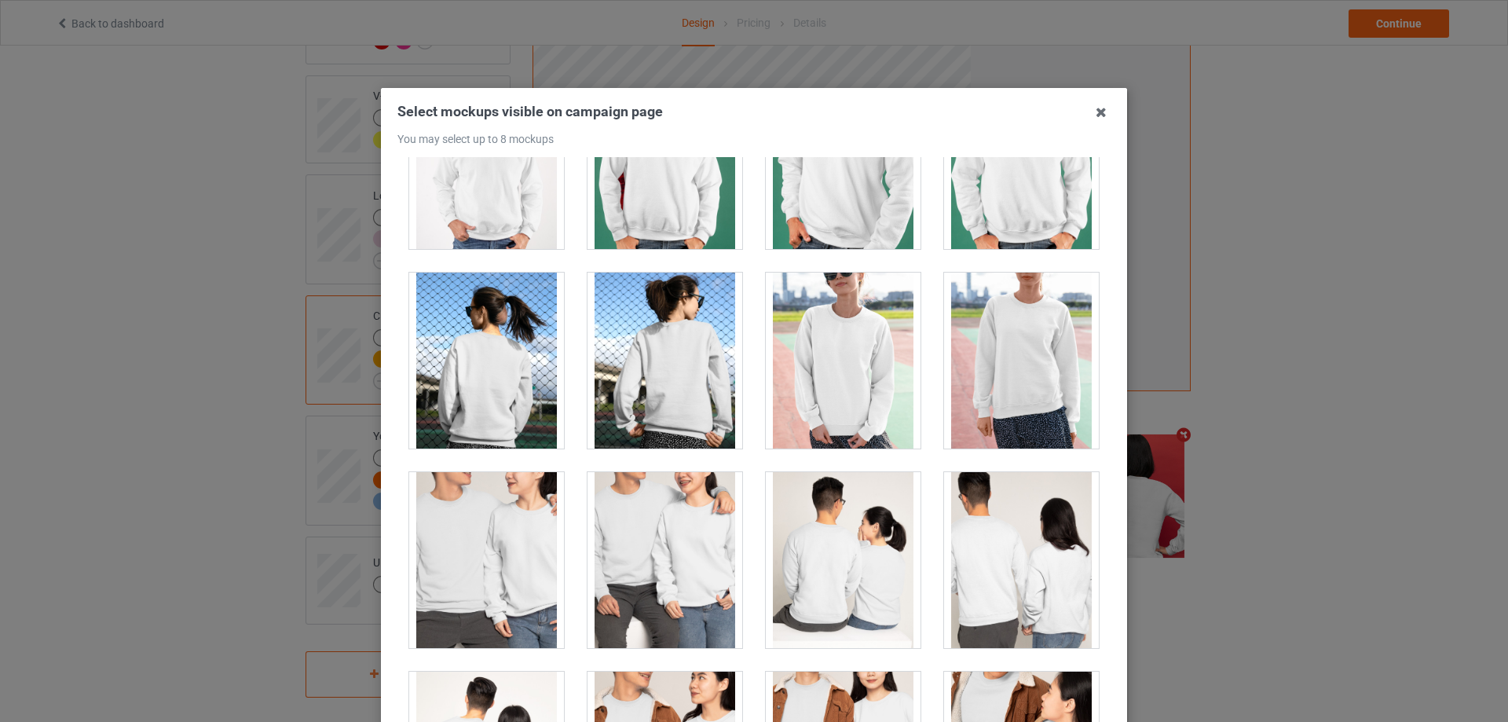
scroll to position [2906, 0]
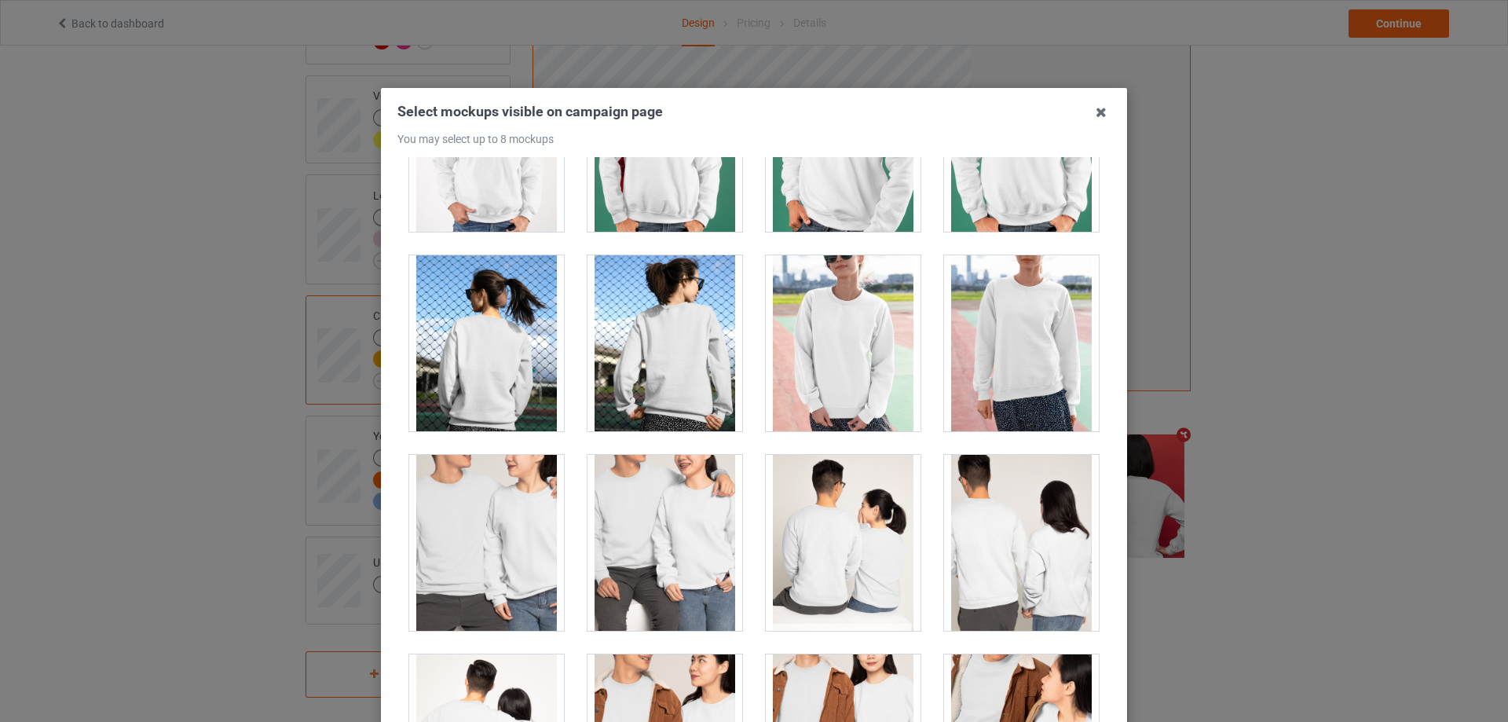
click at [653, 349] on div at bounding box center [665, 343] width 155 height 176
click at [503, 333] on div at bounding box center [486, 343] width 155 height 176
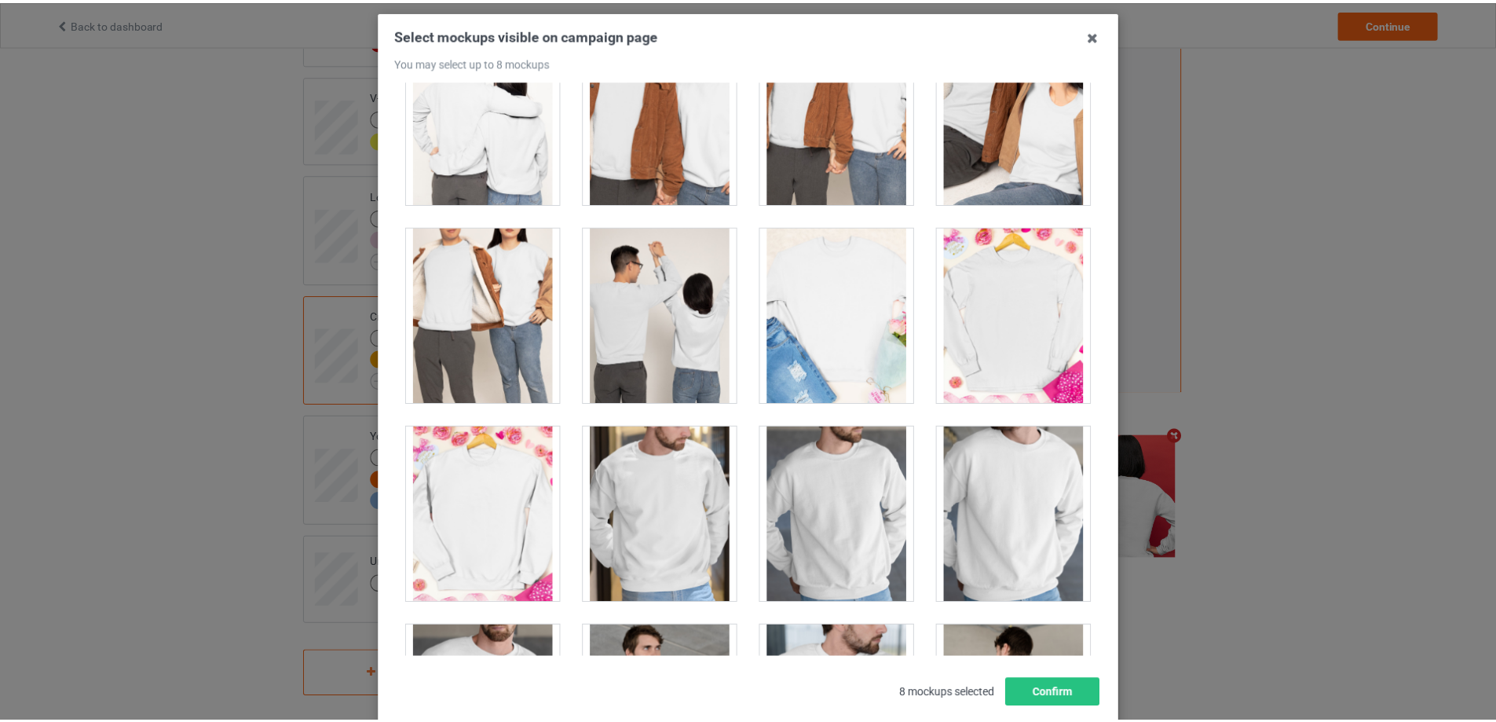
scroll to position [173, 0]
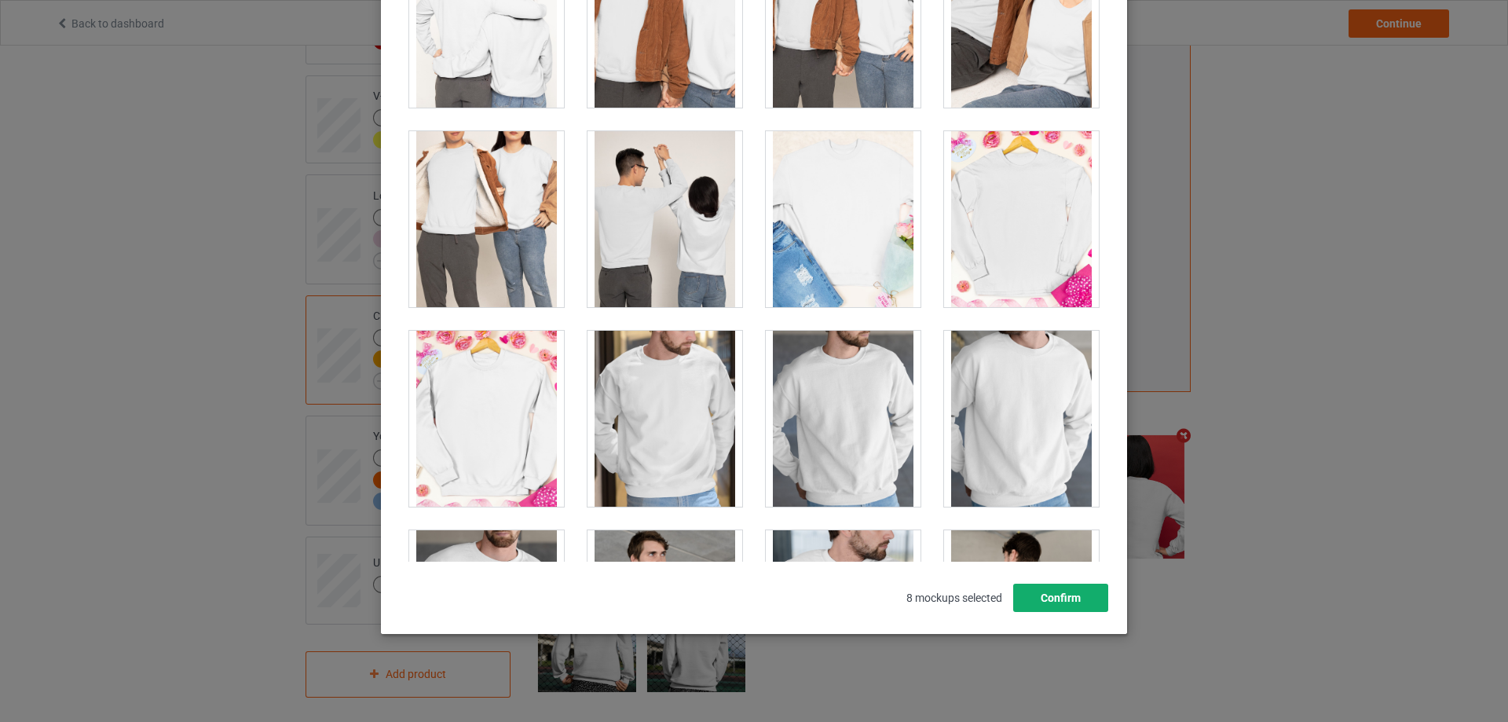
click at [1067, 585] on button "Confirm" at bounding box center [1060, 598] width 95 height 28
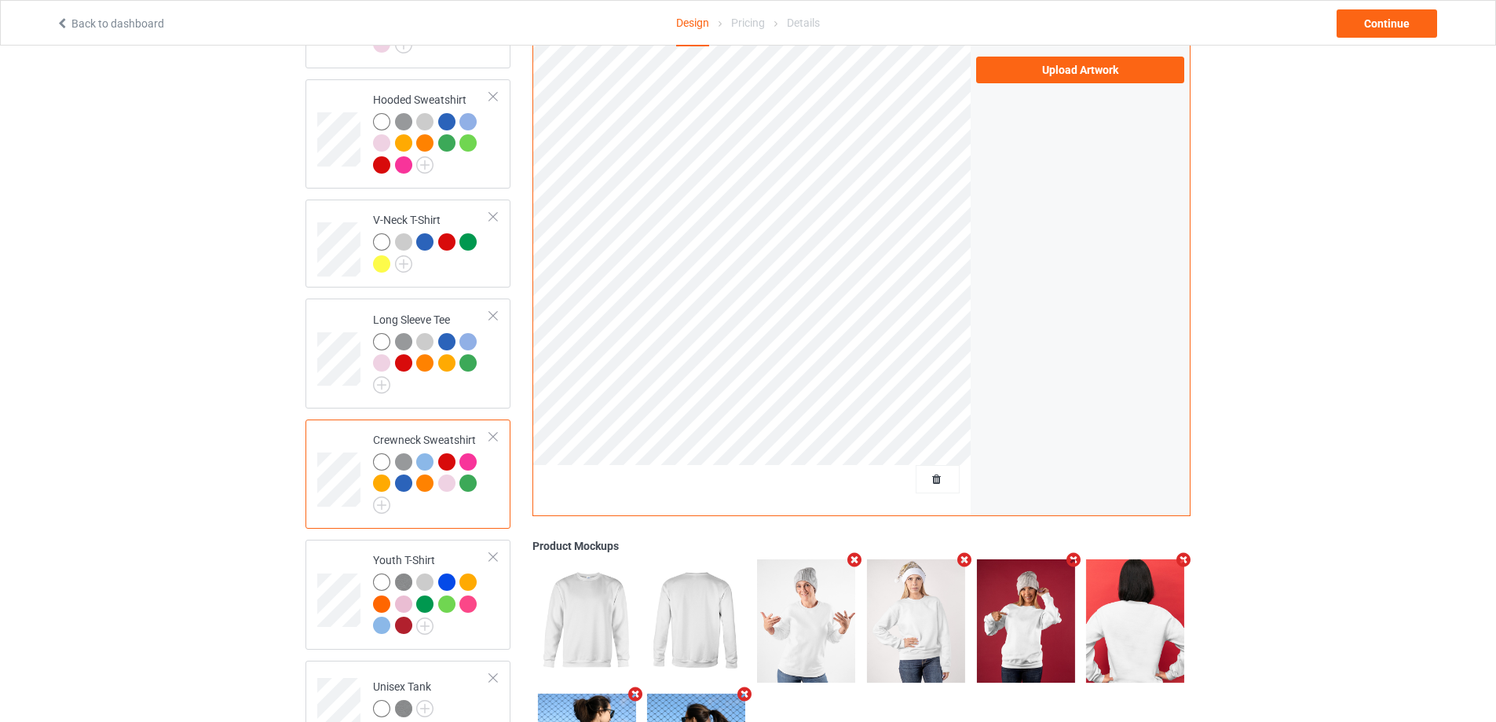
scroll to position [290, 0]
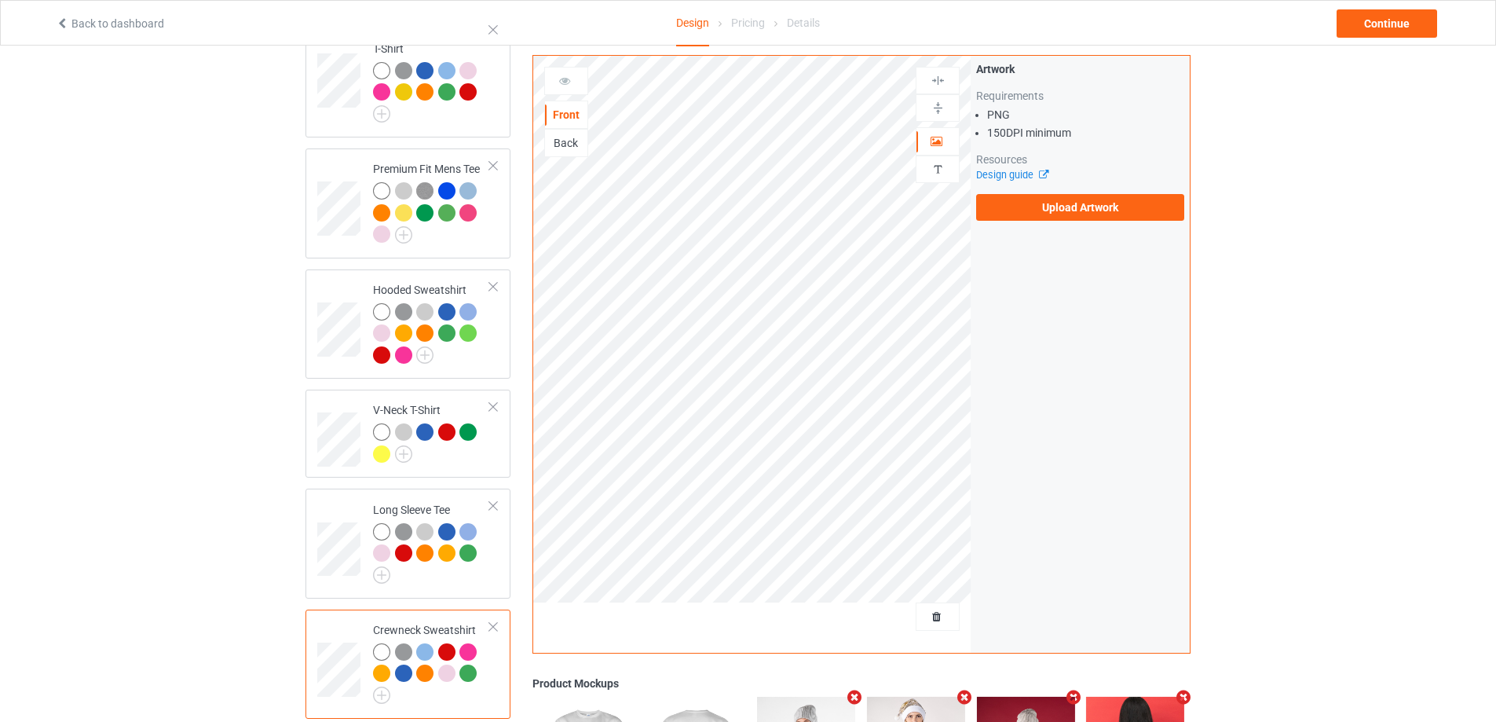
click at [570, 150] on div "Back" at bounding box center [566, 143] width 42 height 16
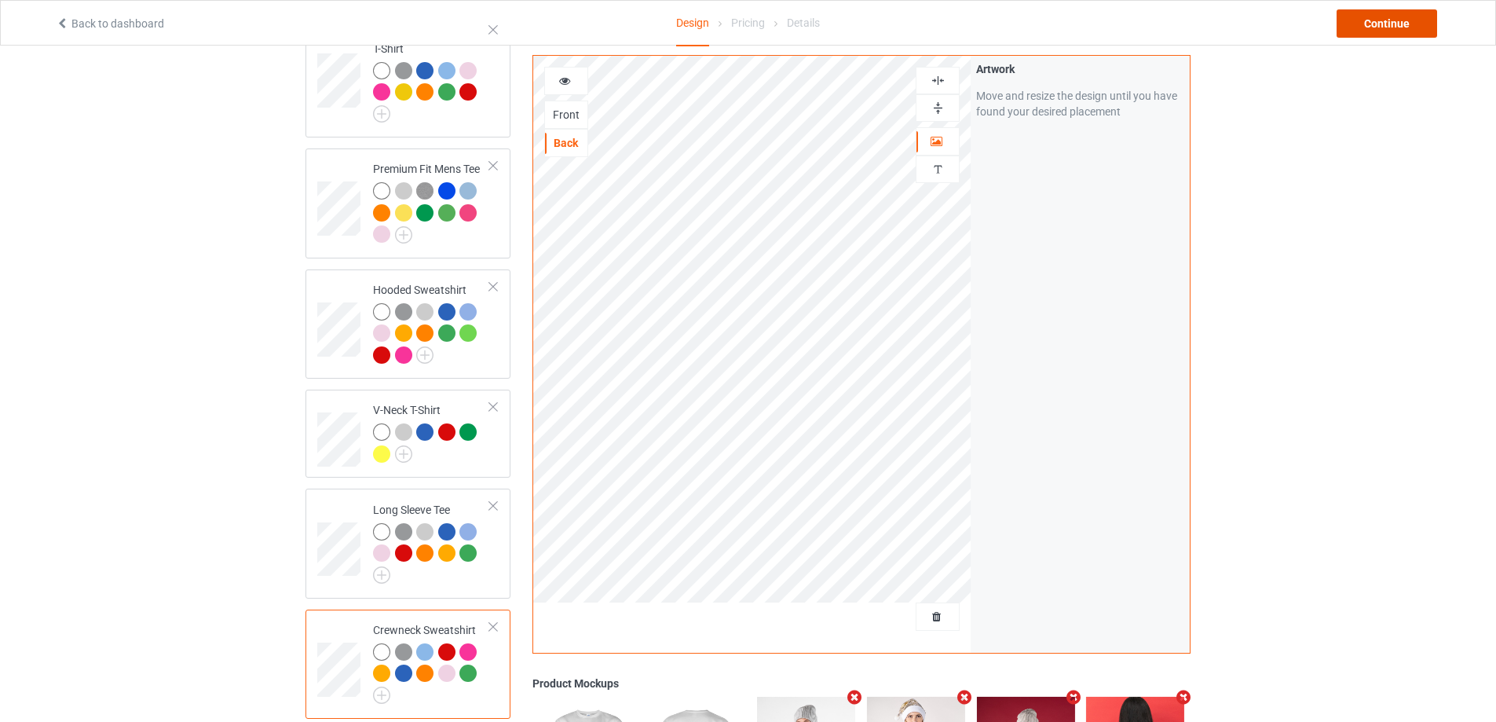
click at [1380, 24] on div "Continue" at bounding box center [1387, 23] width 101 height 28
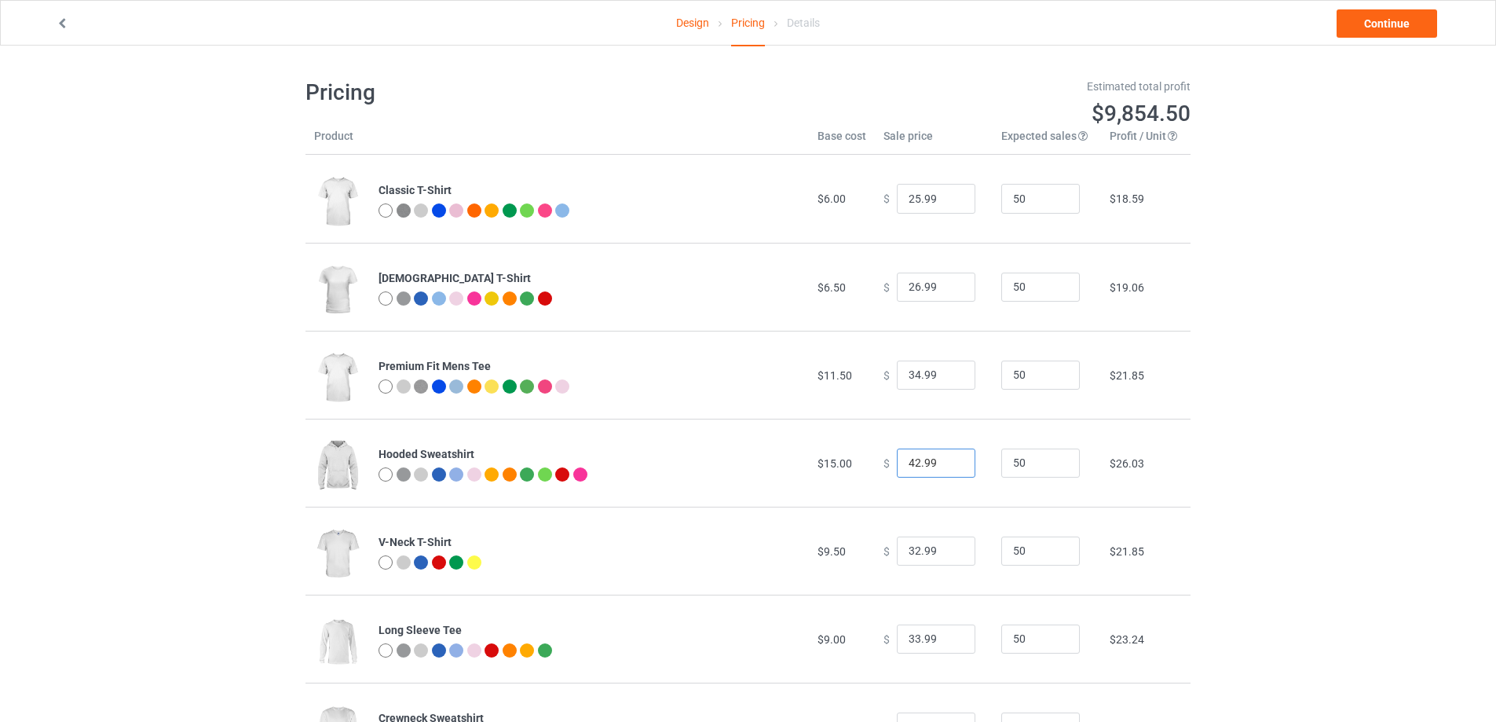
click at [911, 469] on input "42.99" at bounding box center [936, 463] width 79 height 30
type input "43.99"
click at [1281, 368] on div "Design Pricing Details Continue Pricing Estimated total profit $9,901.00 Produc…" at bounding box center [748, 513] width 1496 height 934
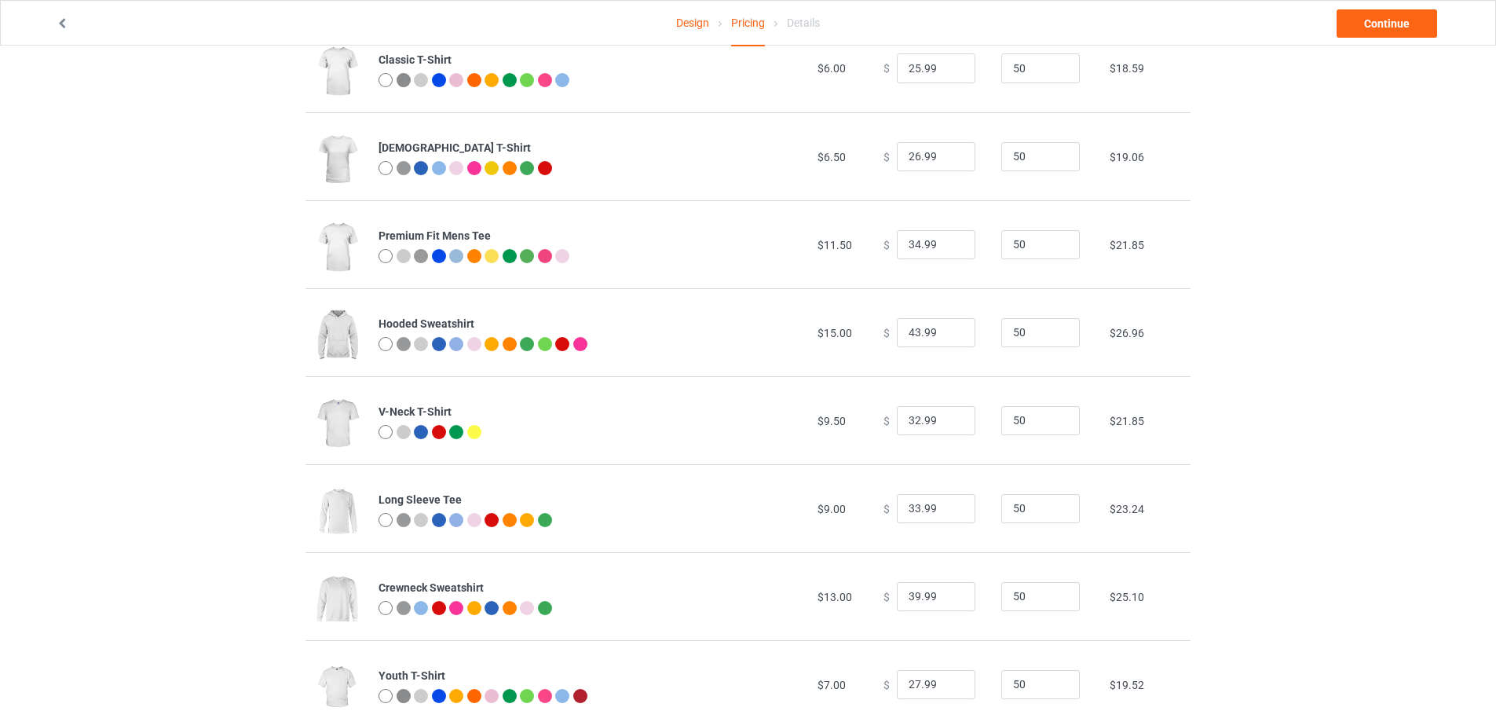
scroll to position [258, 0]
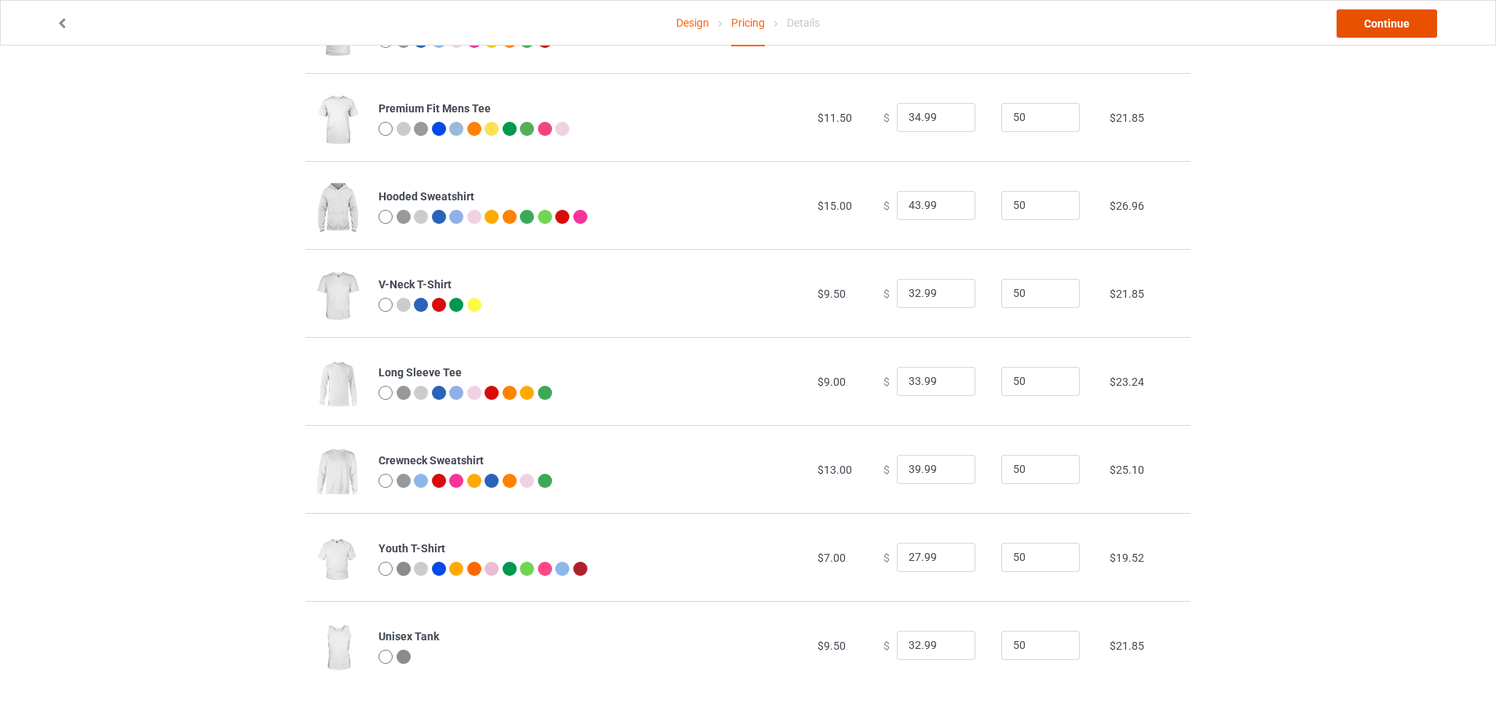
click at [1401, 21] on link "Continue" at bounding box center [1387, 23] width 101 height 28
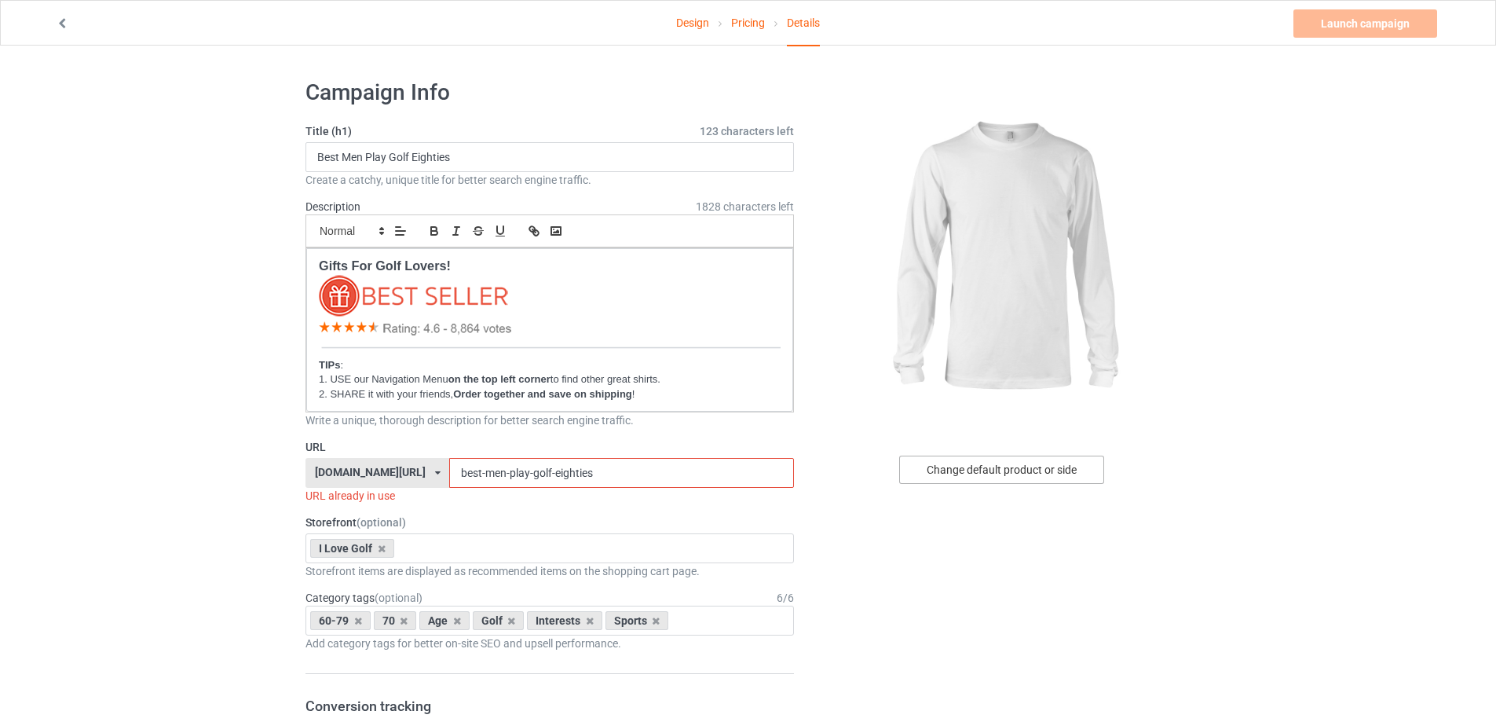
click at [974, 470] on div "Change default product or side" at bounding box center [1001, 470] width 205 height 28
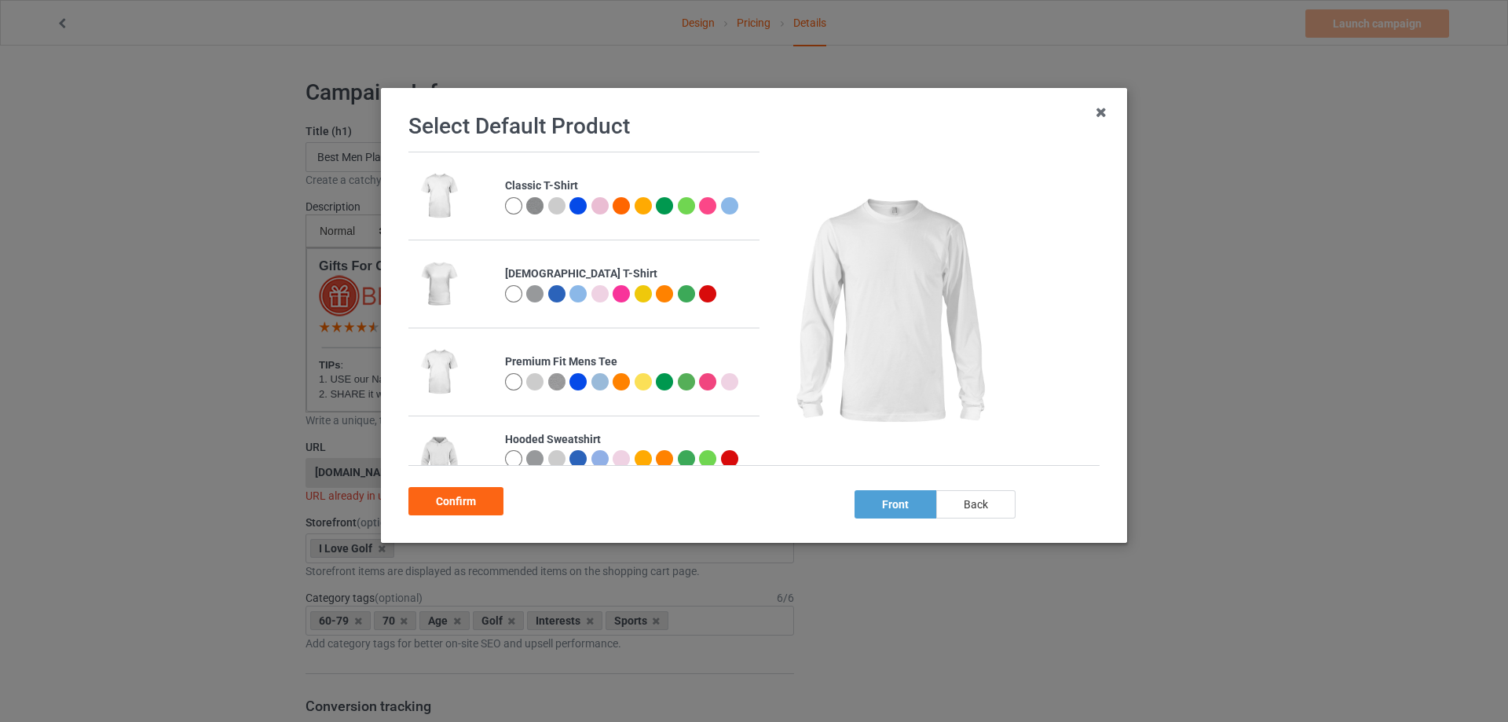
click at [961, 507] on div "back" at bounding box center [975, 504] width 79 height 28
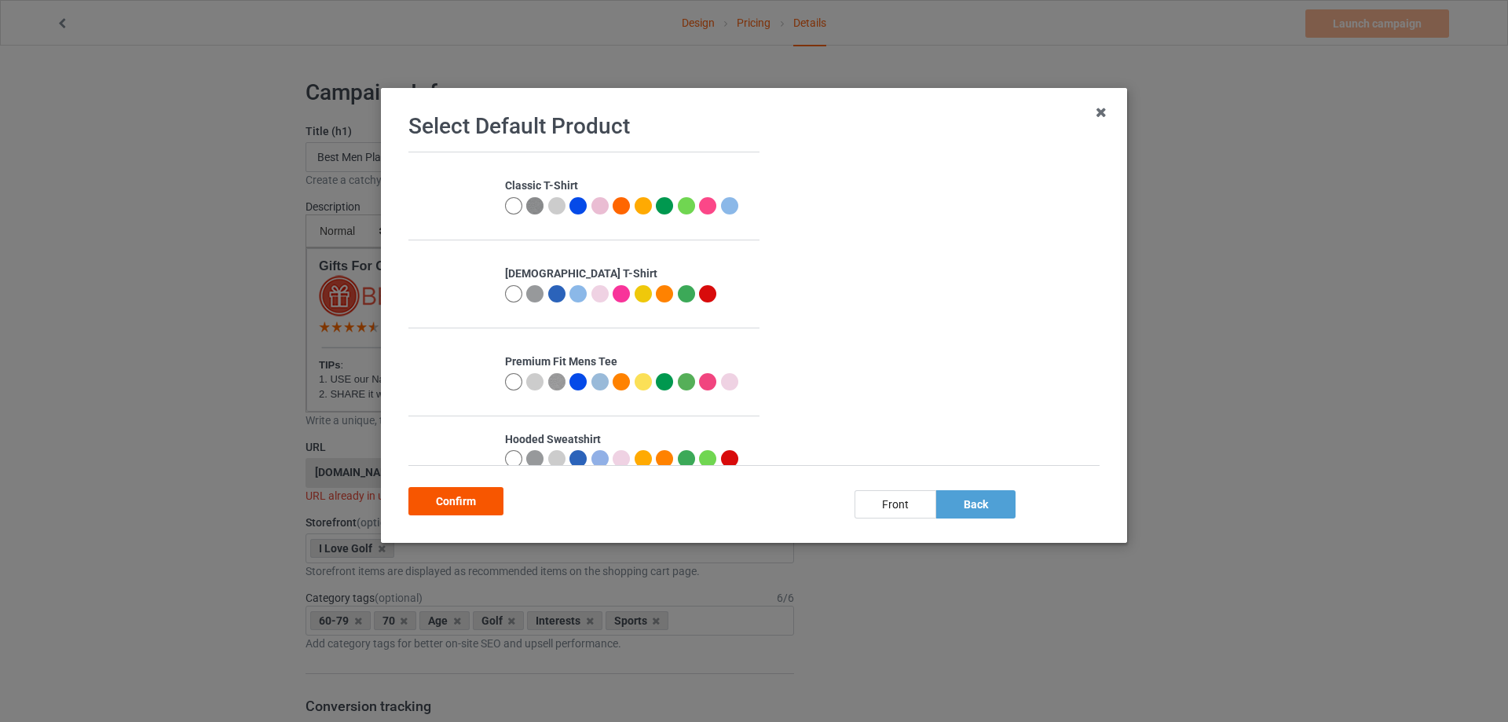
click at [465, 505] on div "Confirm" at bounding box center [455, 501] width 95 height 28
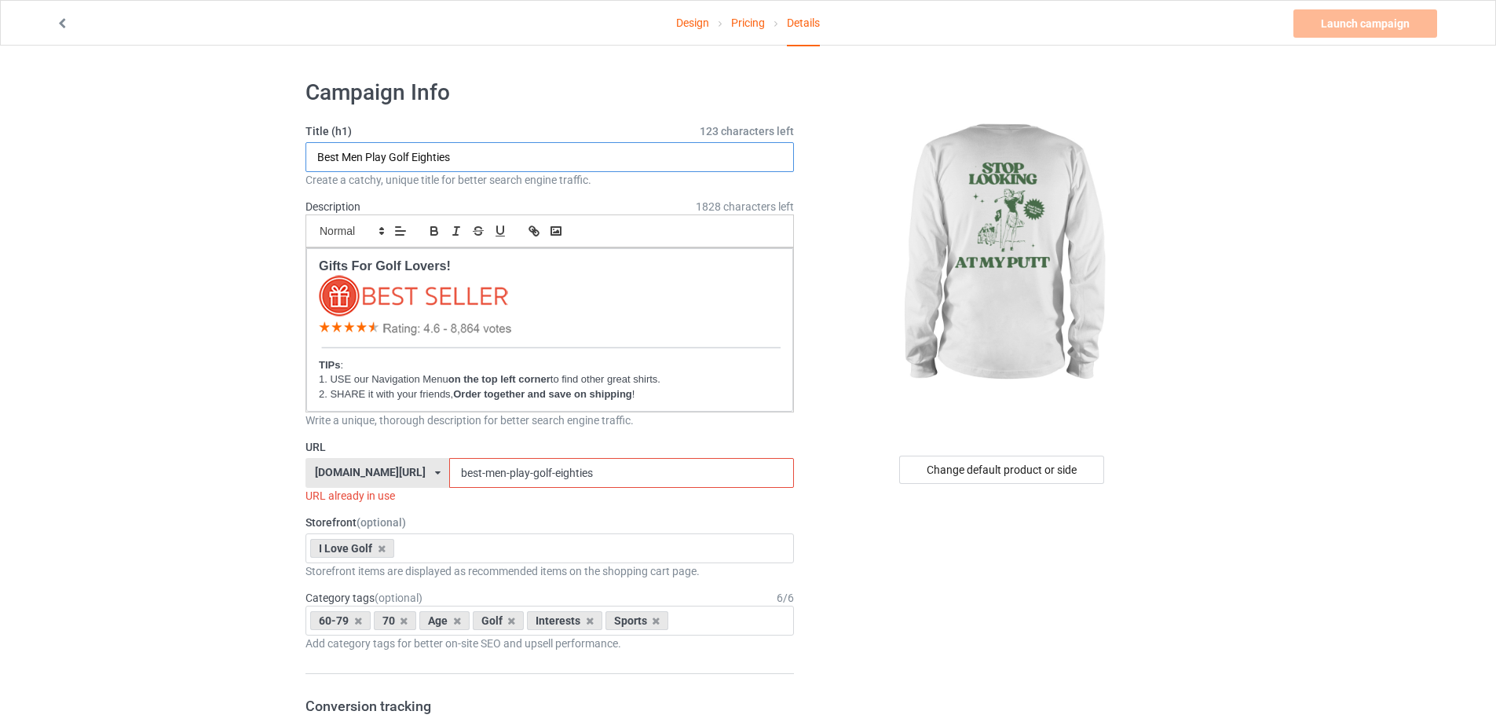
drag, startPoint x: 481, startPoint y: 148, endPoint x: 51, endPoint y: 144, distance: 429.7
type input "Stop Looking At My Putt Funny Golf"
drag, startPoint x: 660, startPoint y: 474, endPoint x: 356, endPoint y: 476, distance: 304.0
click at [356, 476] on div "[DOMAIN_NAME][URL] [DOMAIN_NAME][URL] [DOMAIN_NAME][URL] [DOMAIN_NAME][URL] [DO…" at bounding box center [550, 473] width 489 height 30
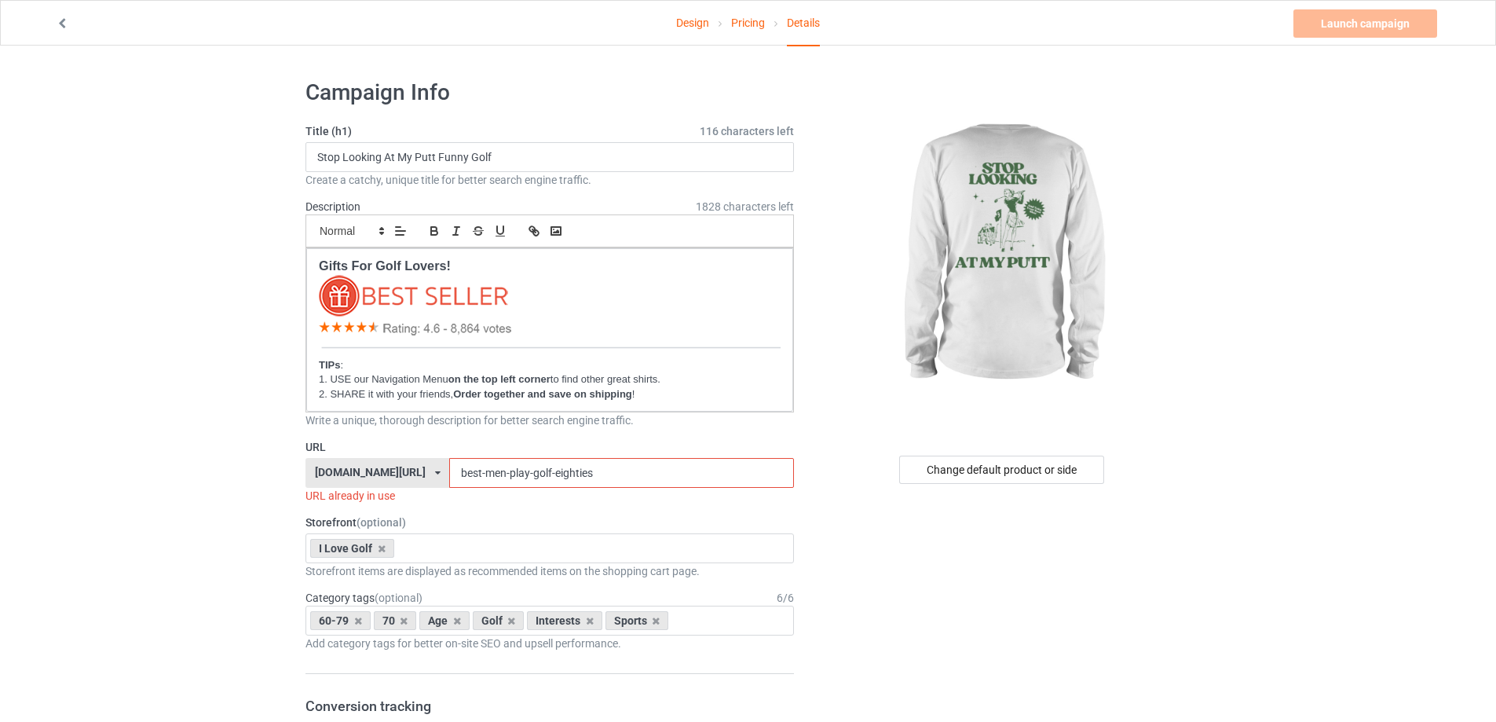
paste input "Stop Looking At My Putt Funny Golf"
click at [467, 476] on input "Stop Looking At My Putt Funny Golf" at bounding box center [621, 473] width 344 height 30
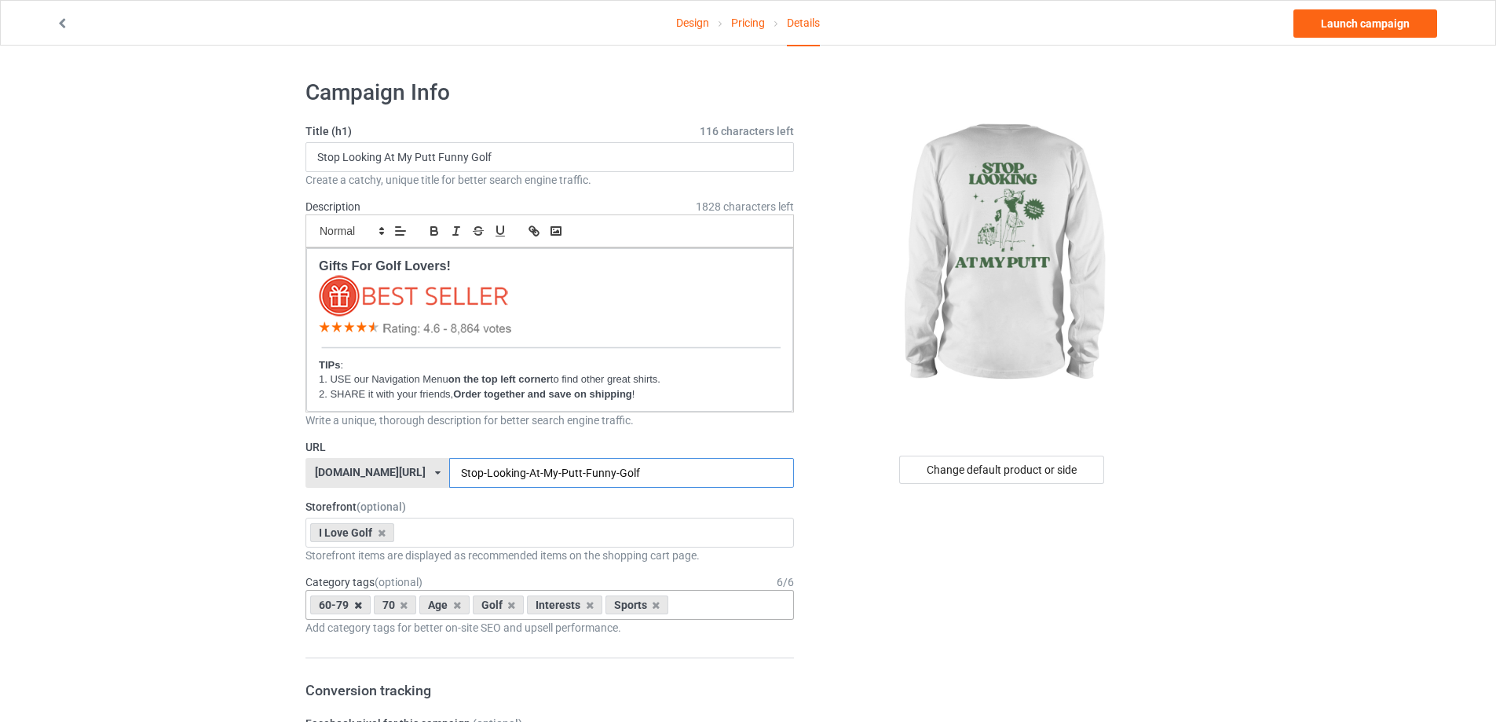
type input "Stop-Looking-At-My-Putt-Funny-Golf"
click at [358, 603] on icon at bounding box center [358, 605] width 8 height 10
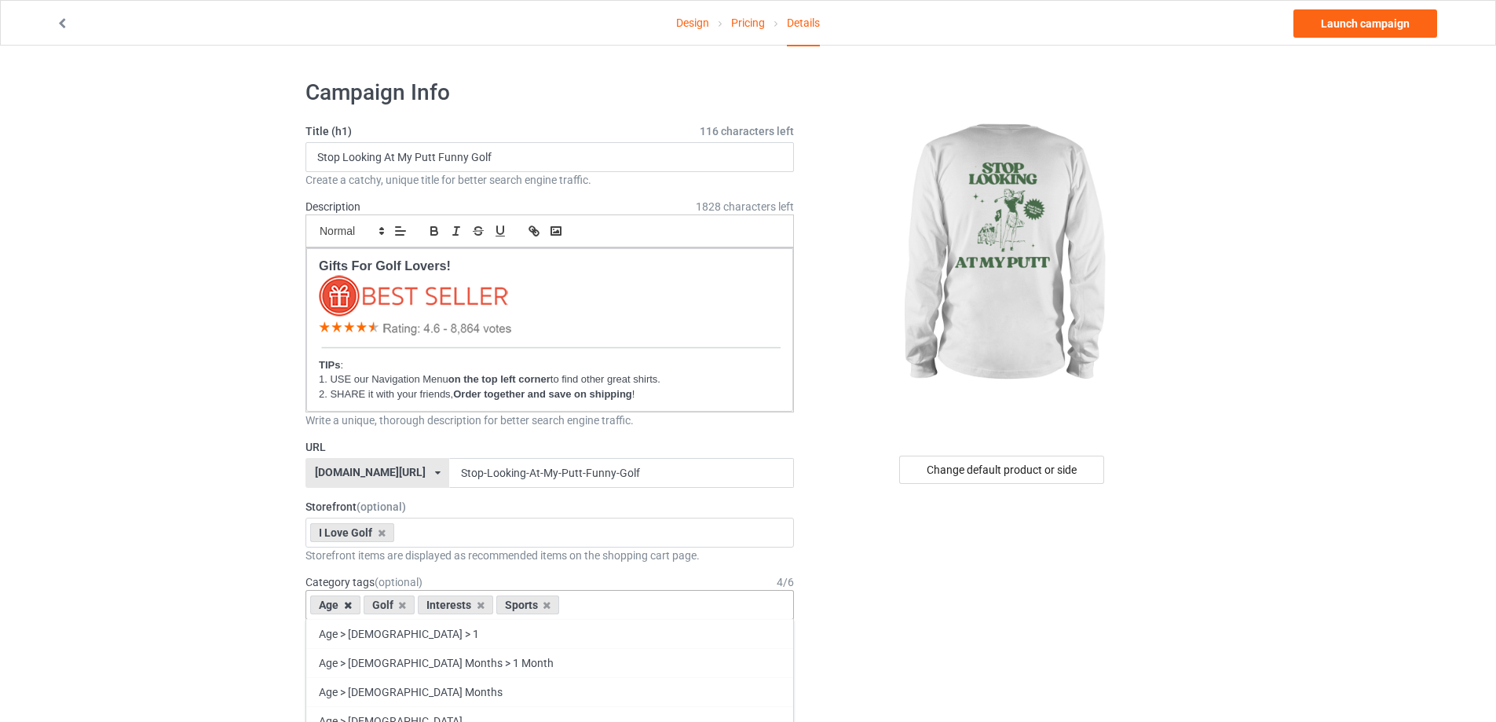
click at [350, 604] on icon at bounding box center [348, 605] width 8 height 10
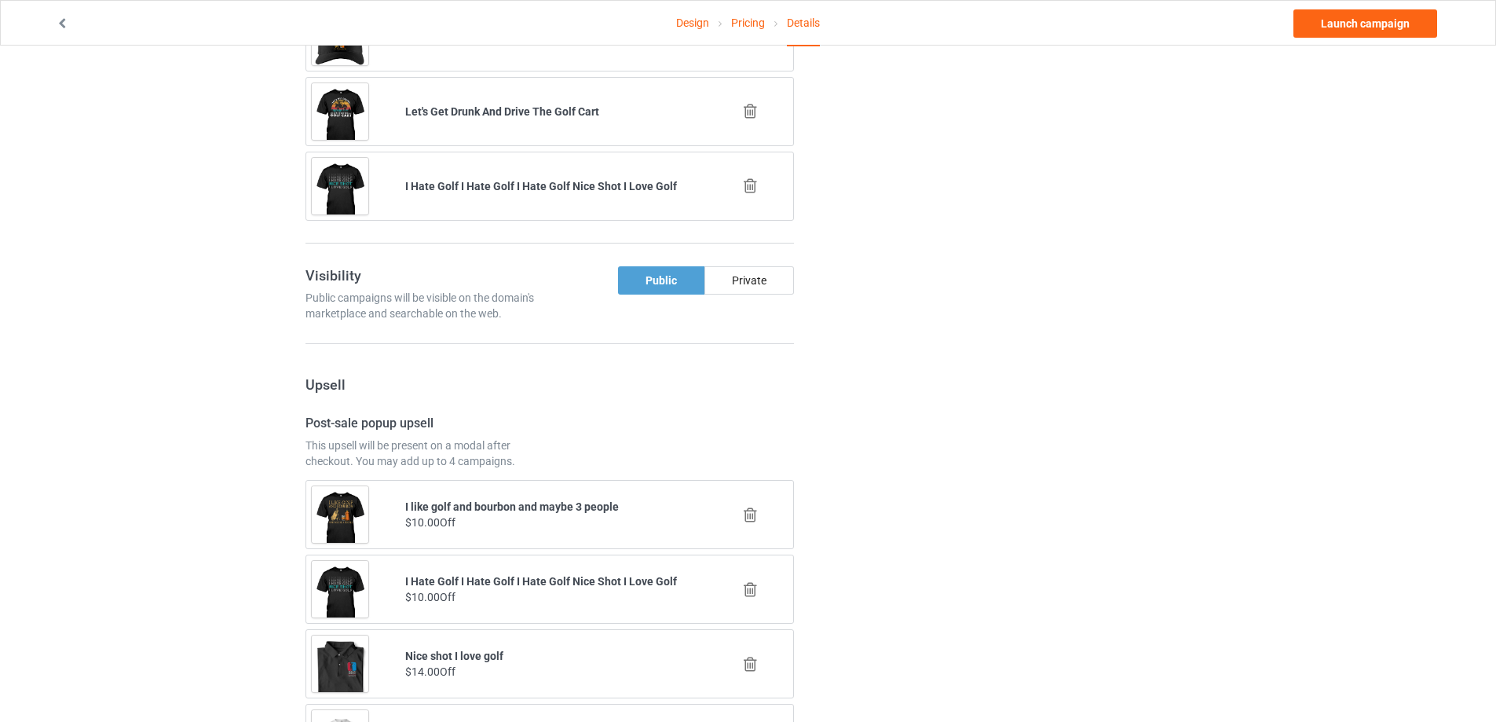
scroll to position [1335, 0]
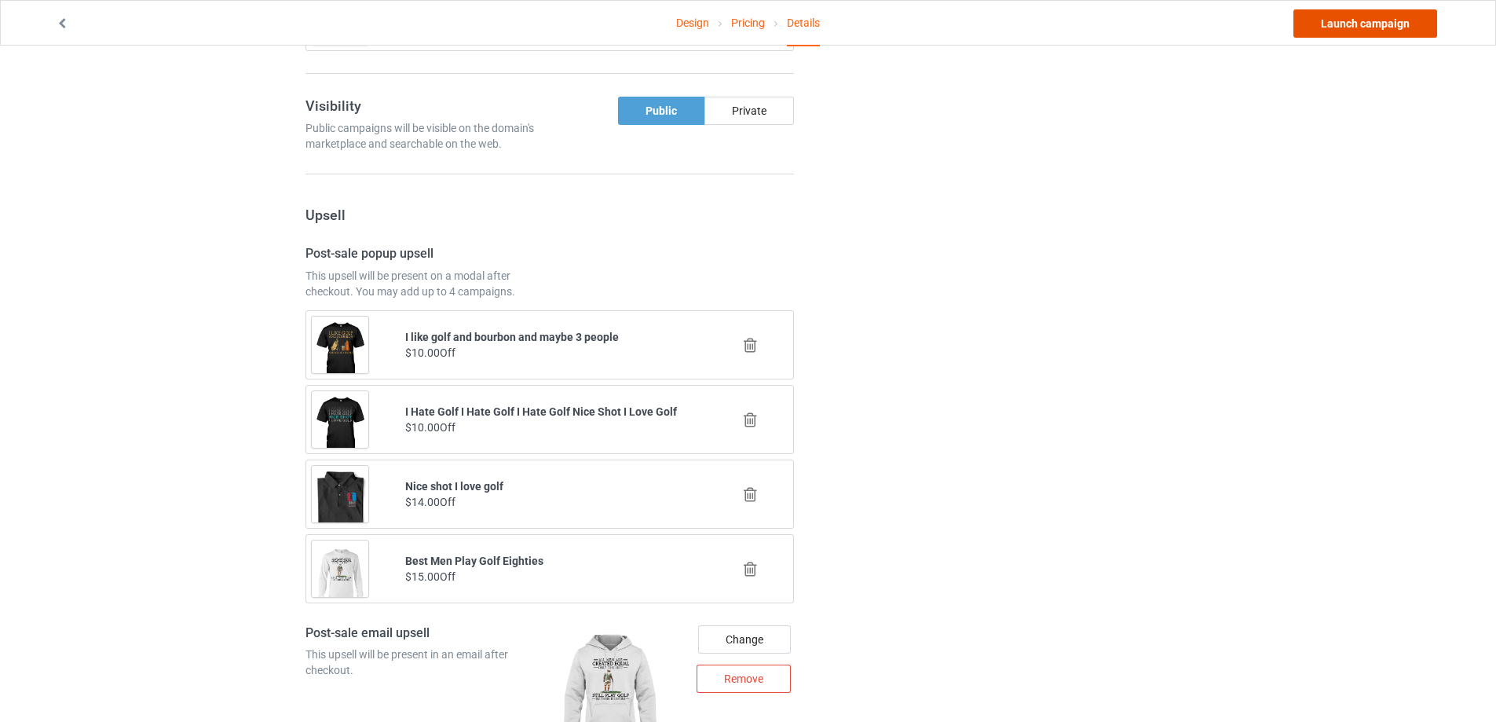
click at [1362, 23] on link "Launch campaign" at bounding box center [1366, 23] width 144 height 28
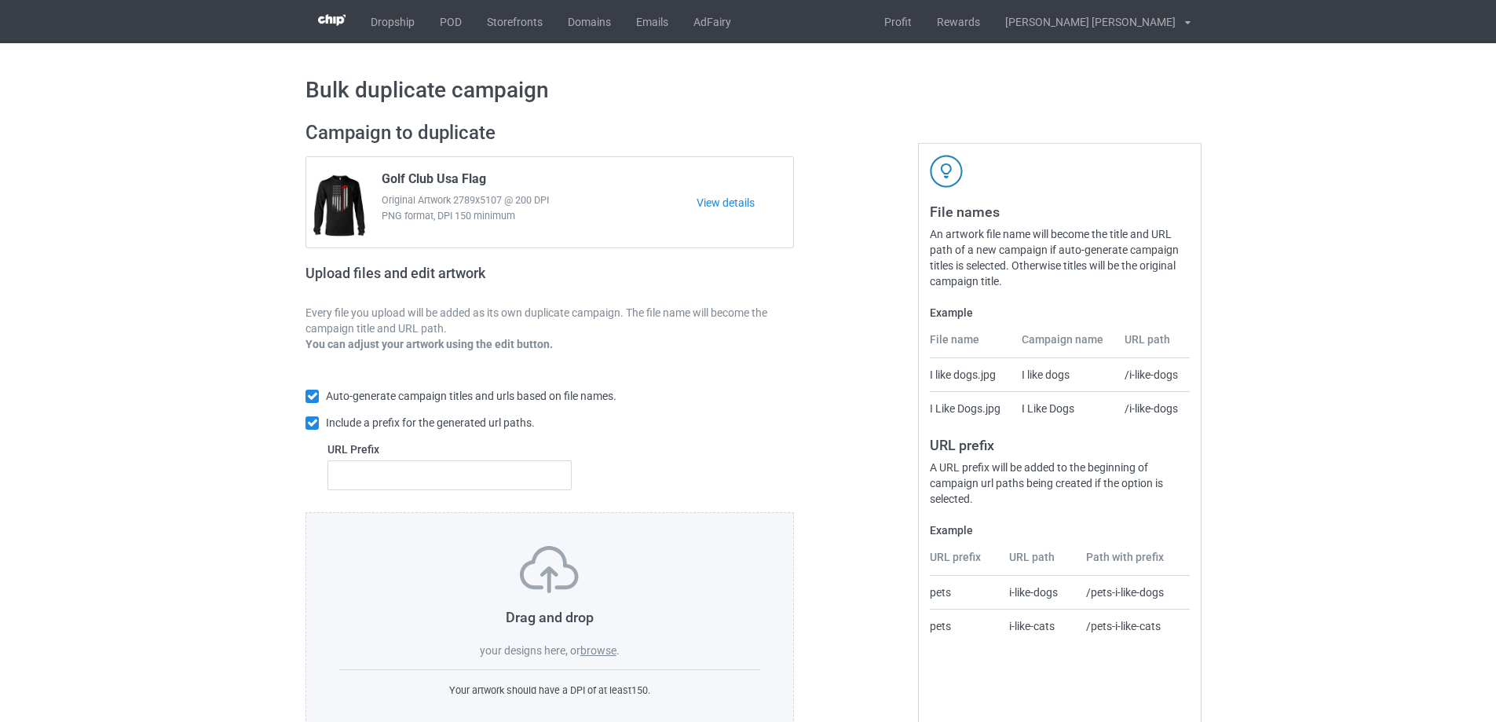
click at [610, 650] on label "browse" at bounding box center [598, 650] width 36 height 13
click at [0, 0] on input "browse" at bounding box center [0, 0] width 0 height 0
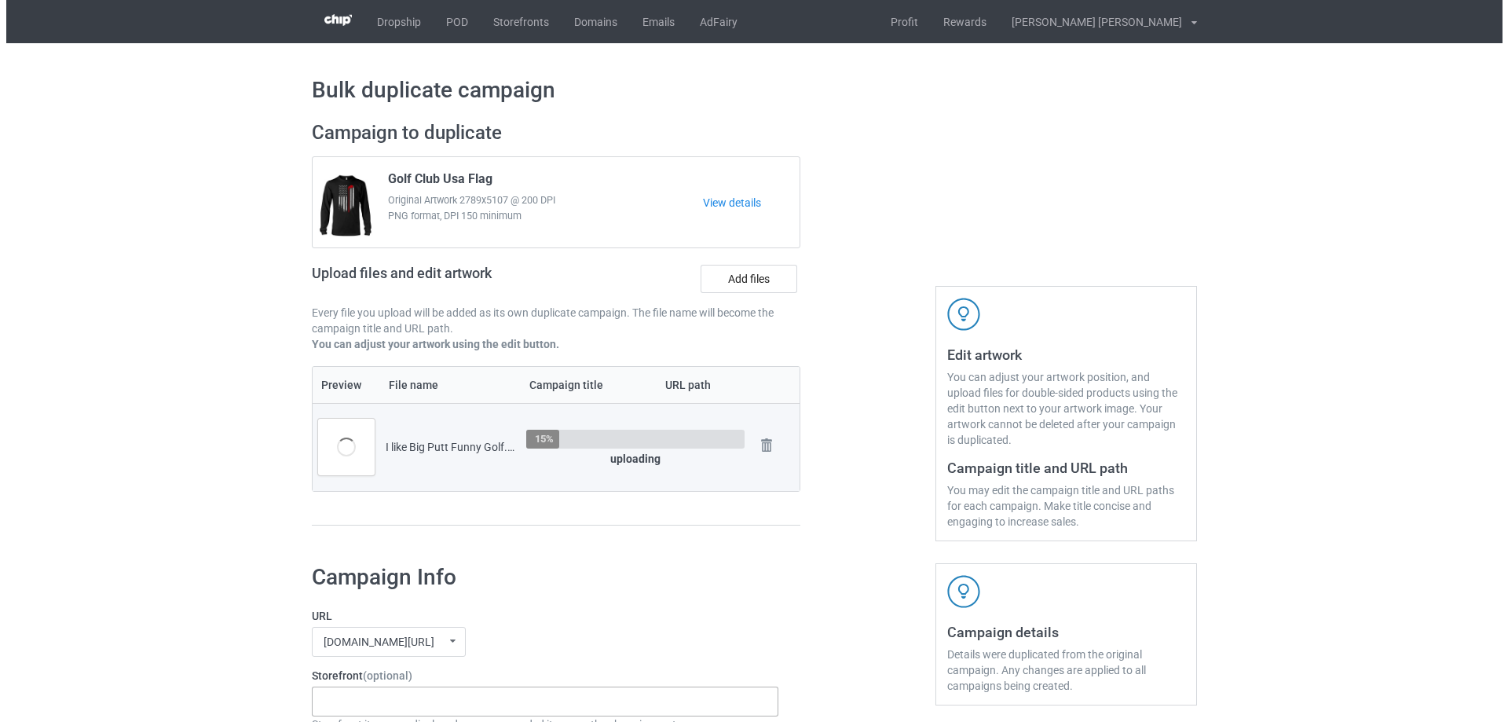
scroll to position [157, 0]
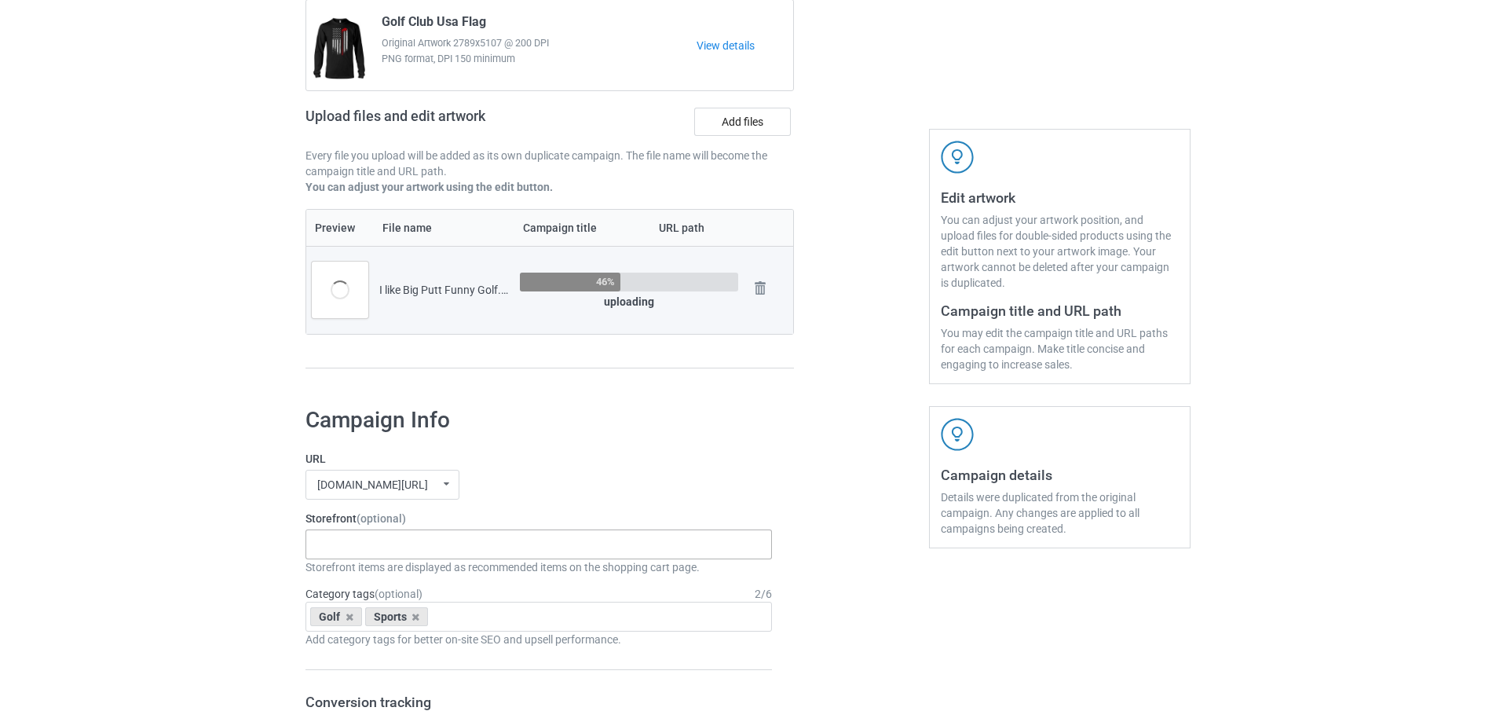
click at [383, 556] on div "Gifts For Hunter 2025 Gifts For Bikers No Hobby Today Hide And Seek World Champ…" at bounding box center [539, 544] width 467 height 30
type input "golf"
click at [339, 574] on div "I Love Golf" at bounding box center [538, 572] width 465 height 29
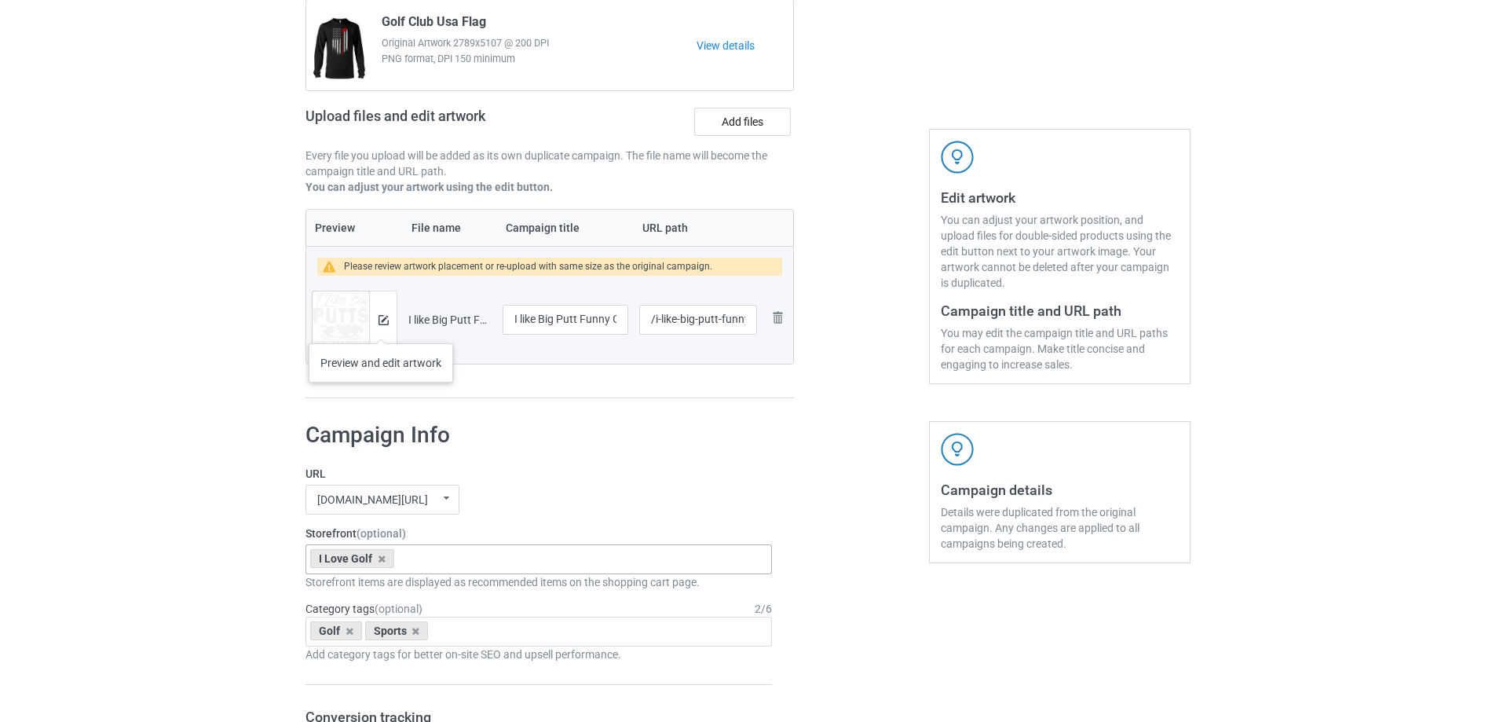
click at [381, 328] on div at bounding box center [382, 319] width 27 height 57
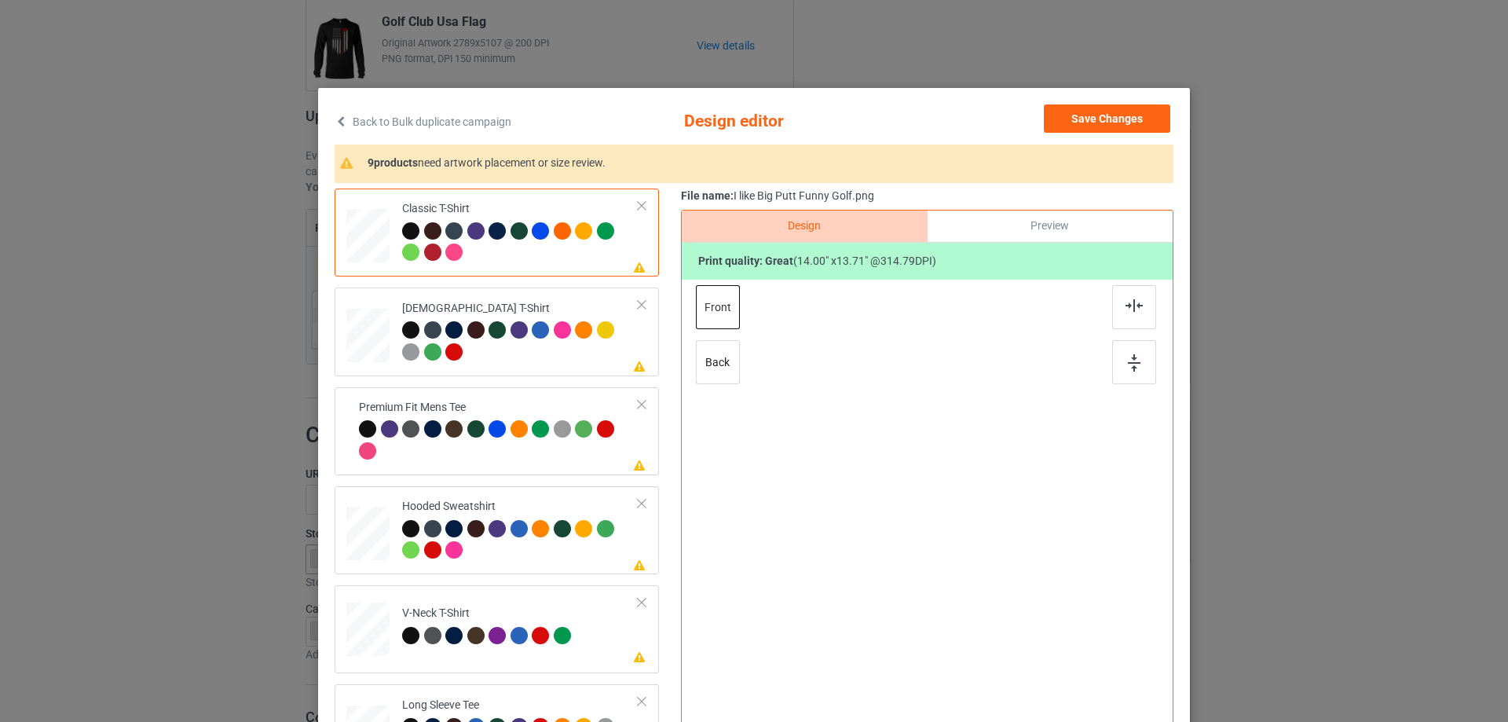
scroll to position [185, 0]
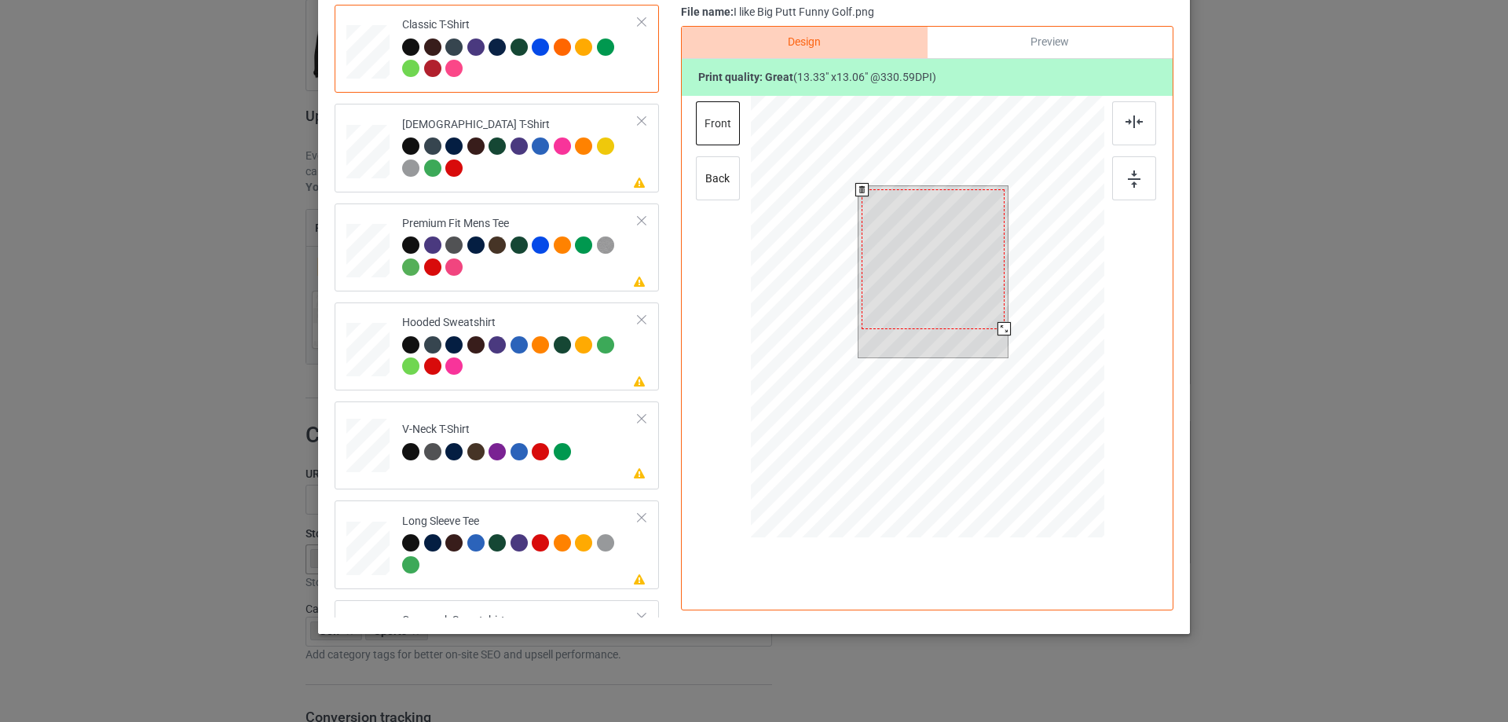
click at [998, 331] on div at bounding box center [1004, 328] width 13 height 13
click at [965, 260] on div at bounding box center [933, 259] width 142 height 140
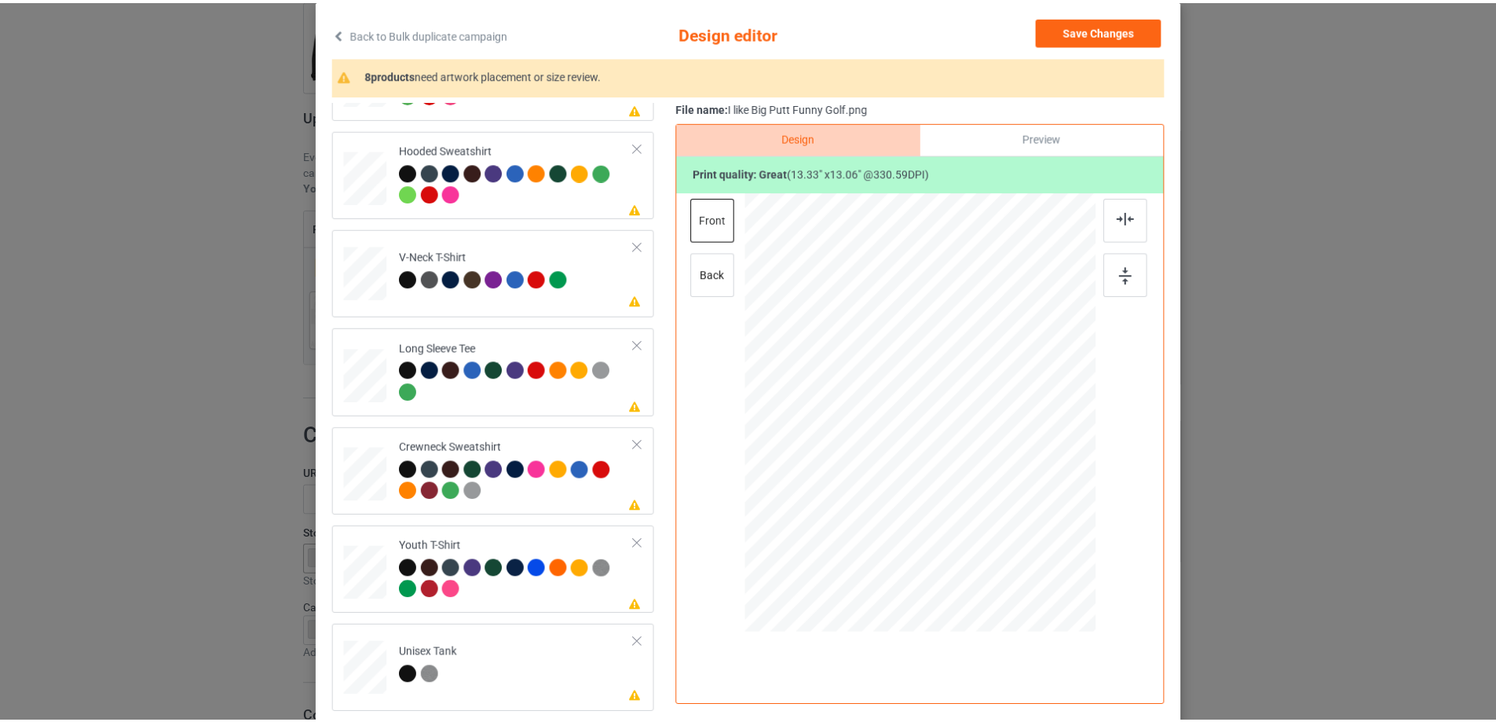
scroll to position [0, 0]
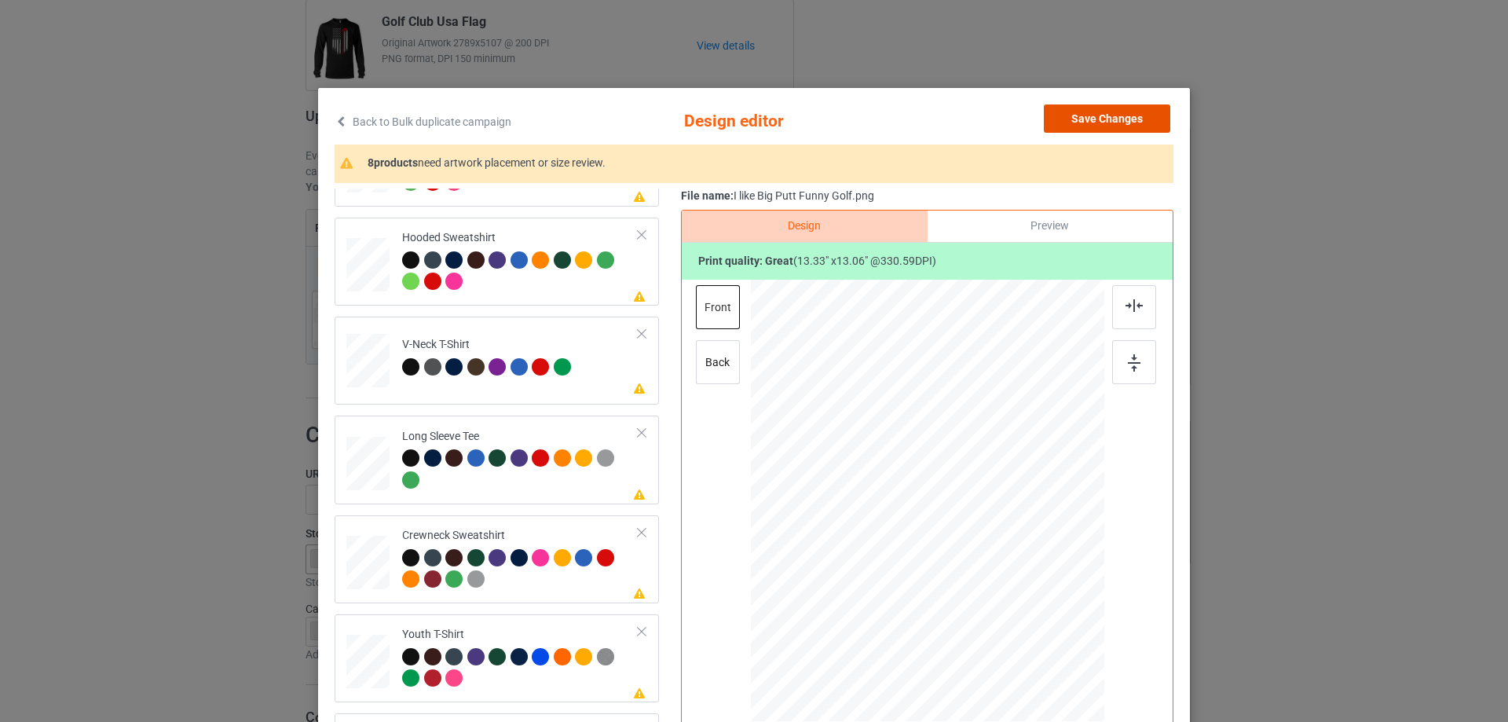
click at [1119, 114] on button "Save Changes" at bounding box center [1107, 118] width 126 height 28
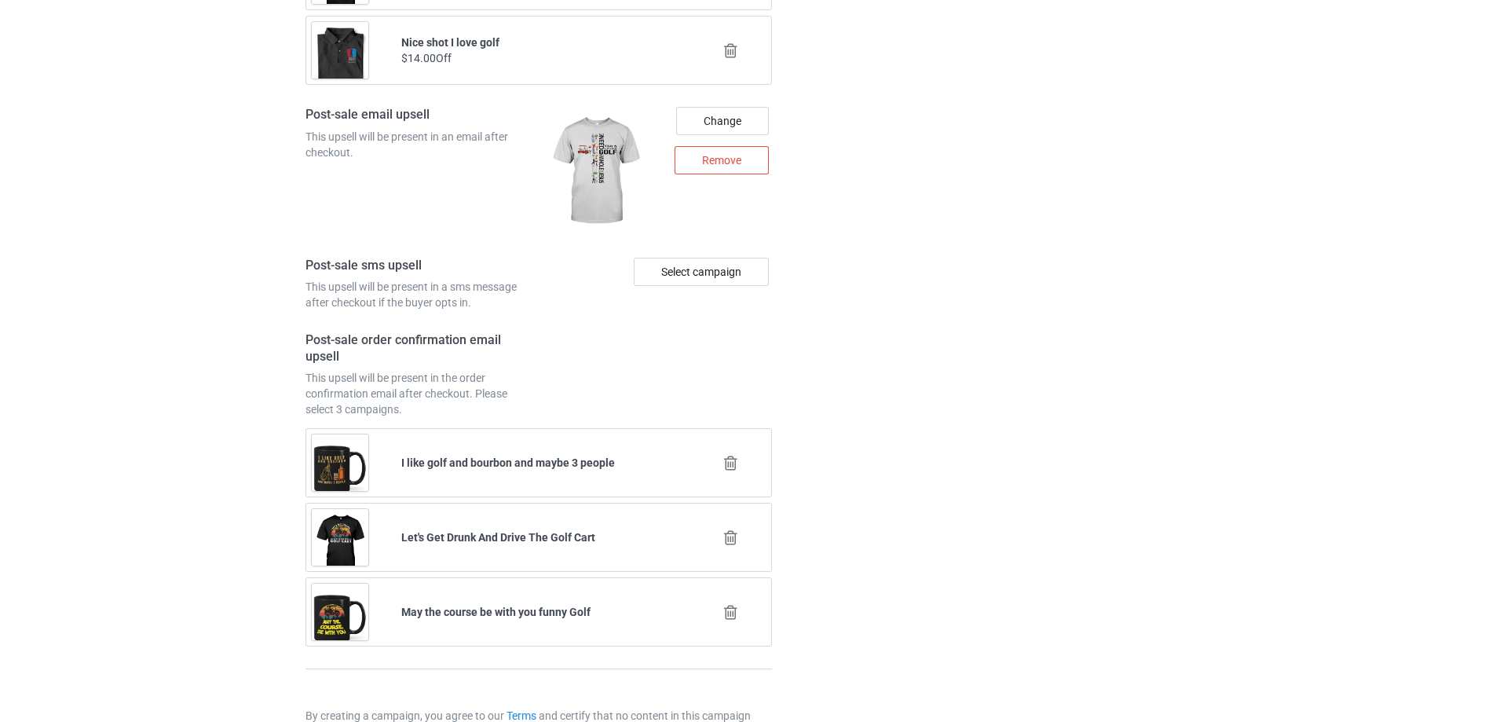
scroll to position [2147, 0]
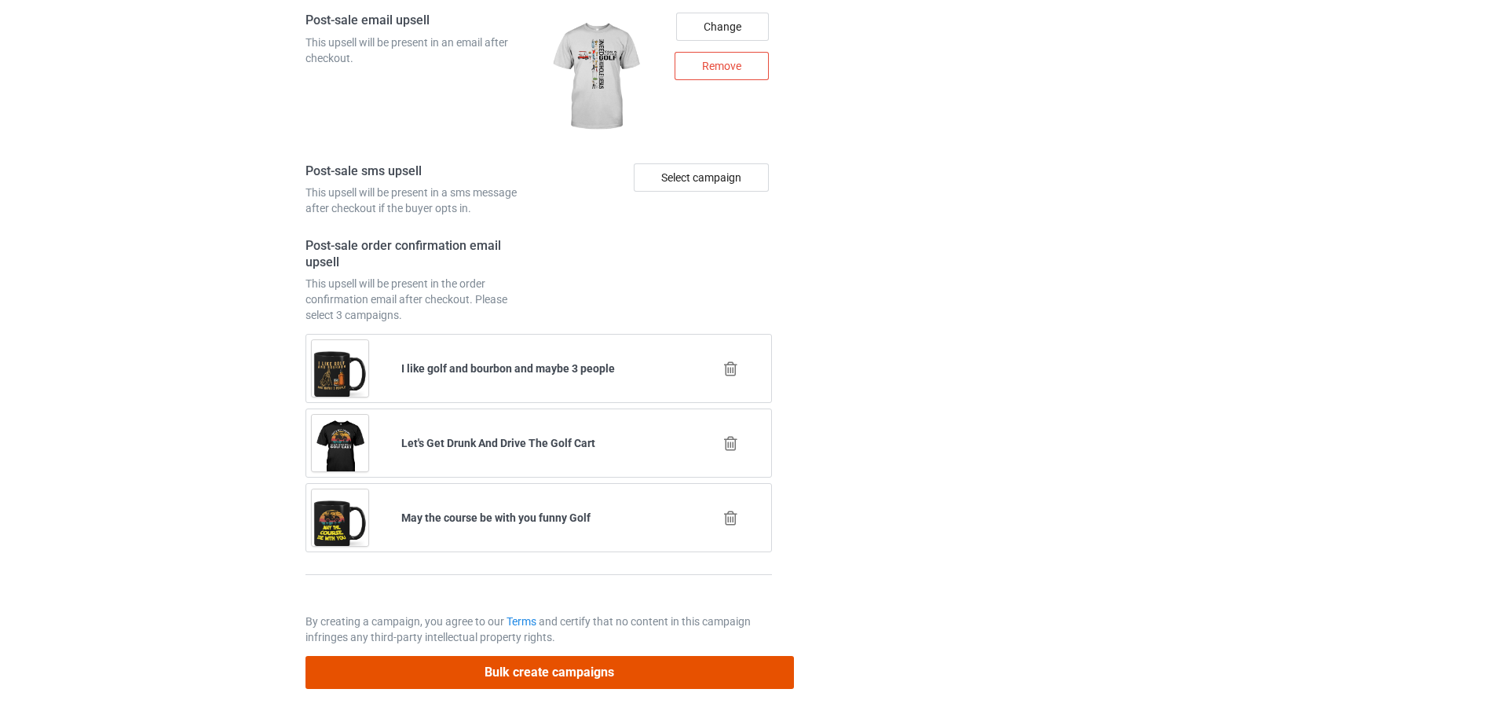
click at [528, 675] on button "Bulk create campaigns" at bounding box center [550, 672] width 489 height 32
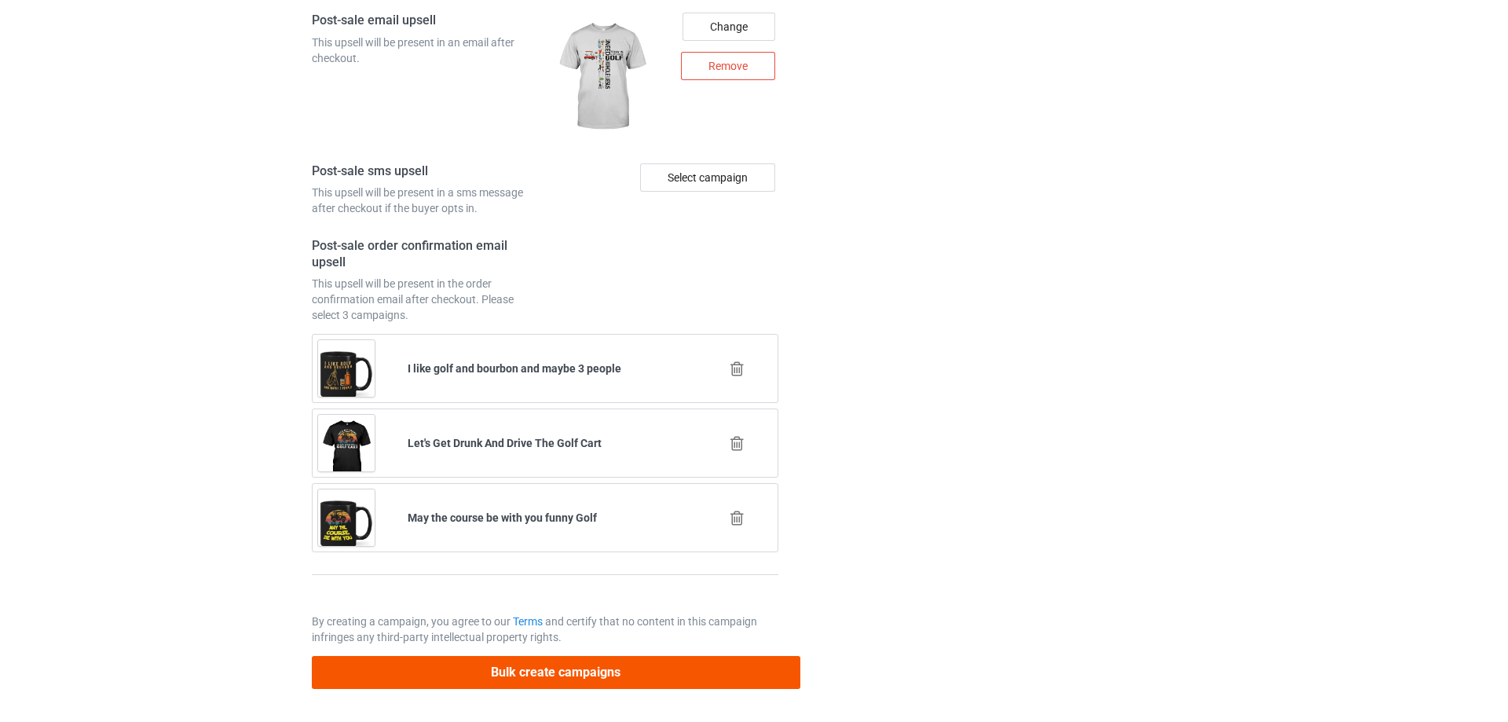
scroll to position [0, 0]
